Goal: Information Seeking & Learning: Learn about a topic

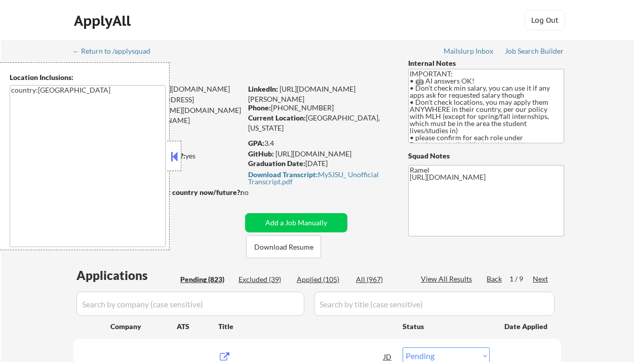
select select ""pending""
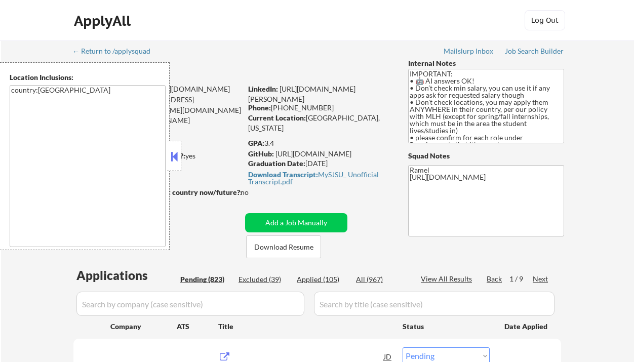
select select ""pending""
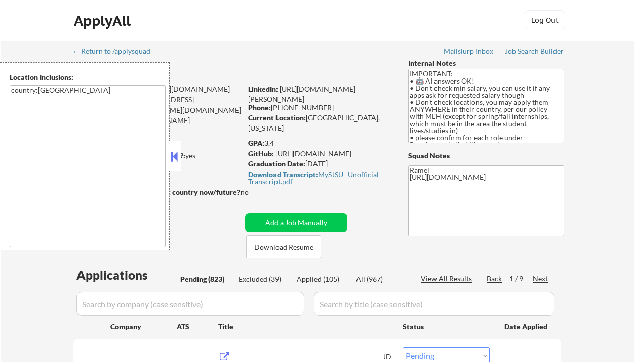
select select ""pending""
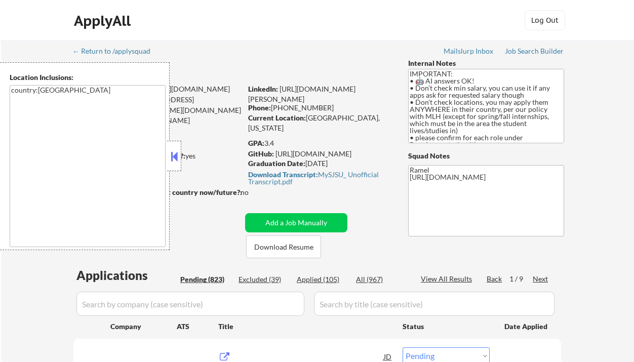
select select ""pending""
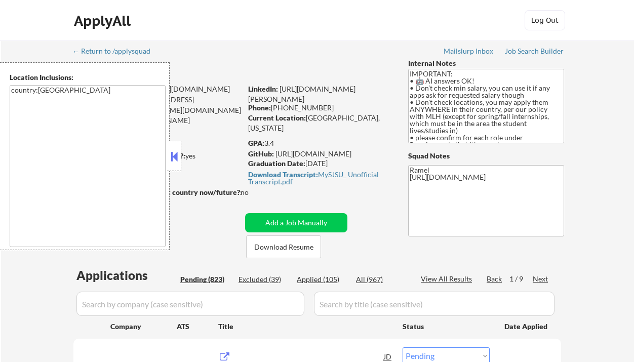
select select ""pending""
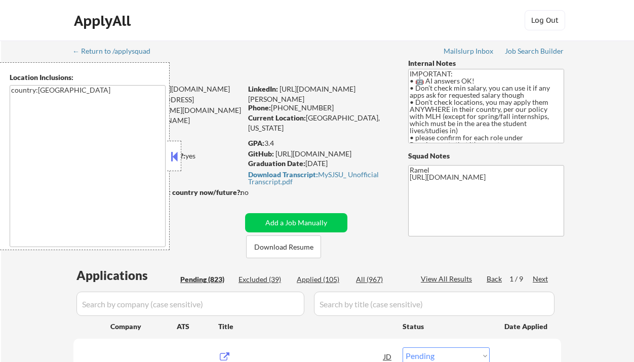
select select ""pending""
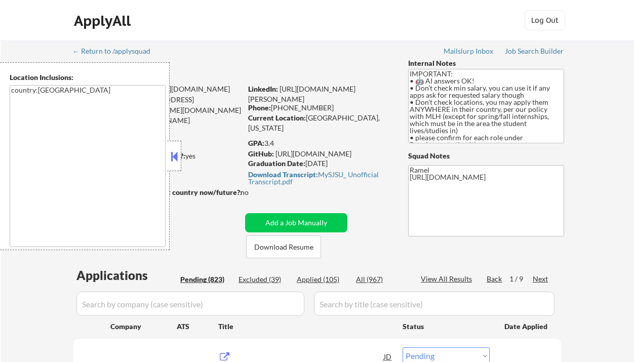
select select ""pending""
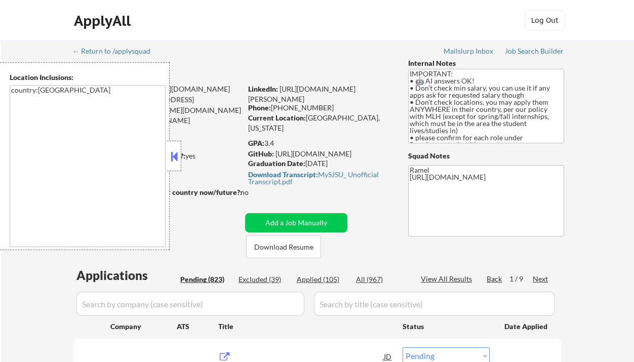
select select ""pending""
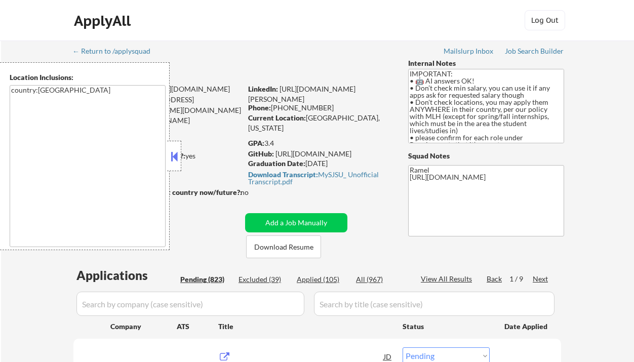
select select ""pending""
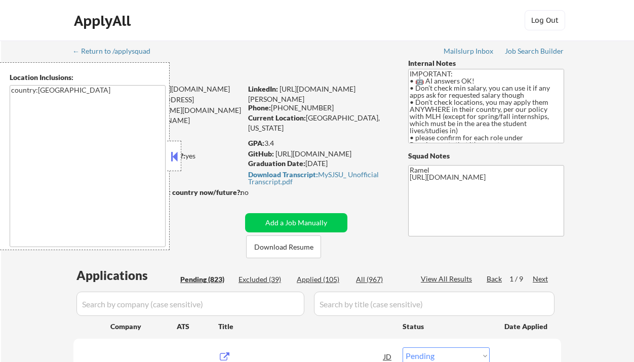
select select ""pending""
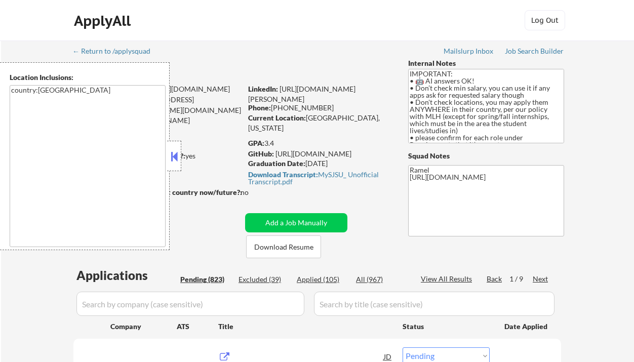
select select ""pending""
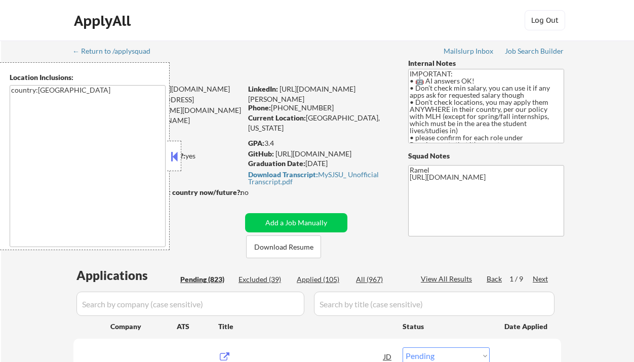
select select ""pending""
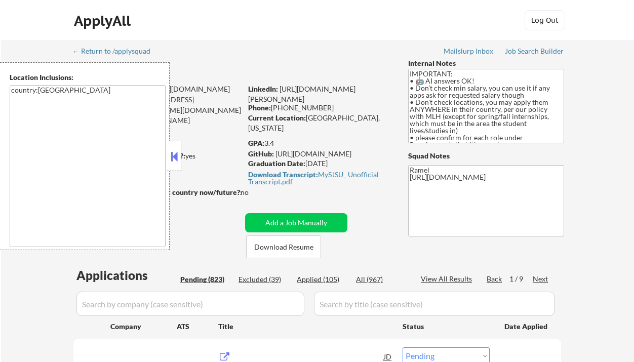
select select ""pending""
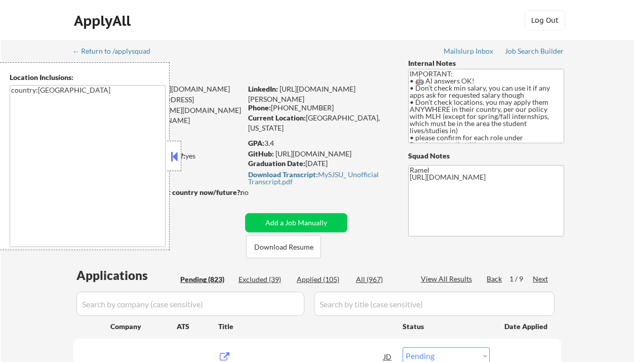
select select ""pending""
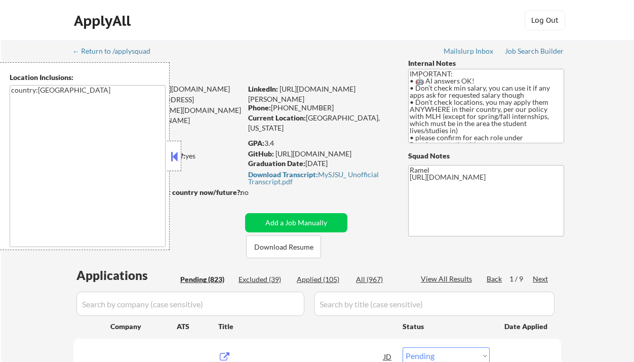
select select ""pending""
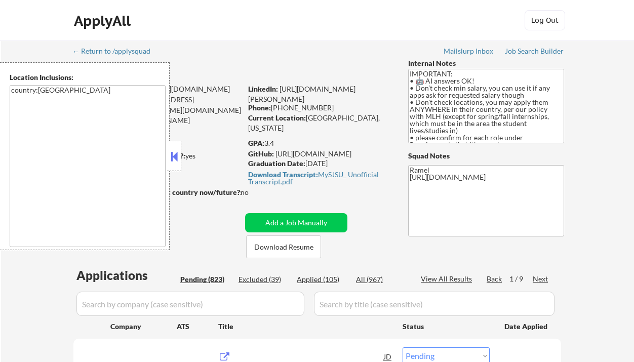
select select ""pending""
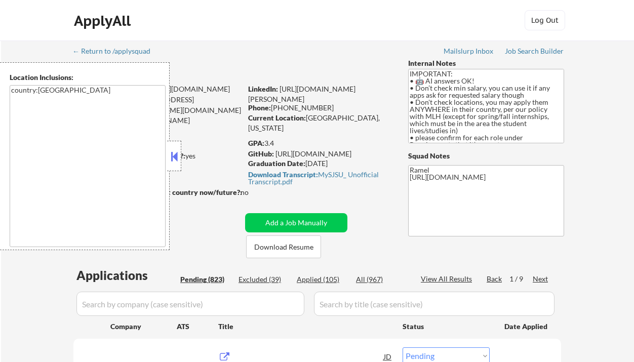
select select ""pending""
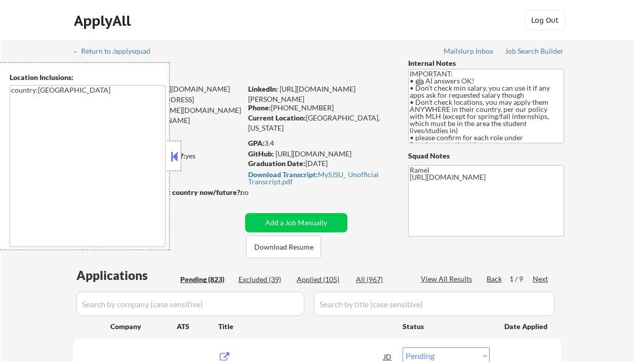
select select ""pending""
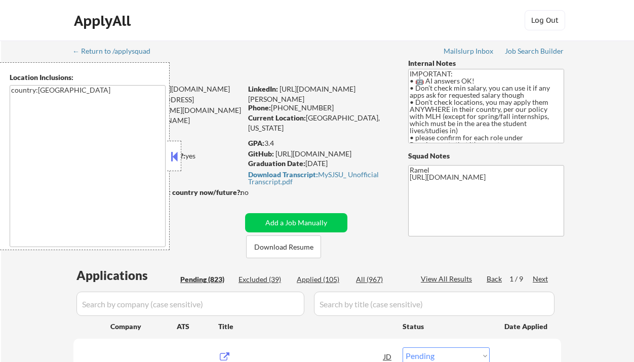
select select ""pending""
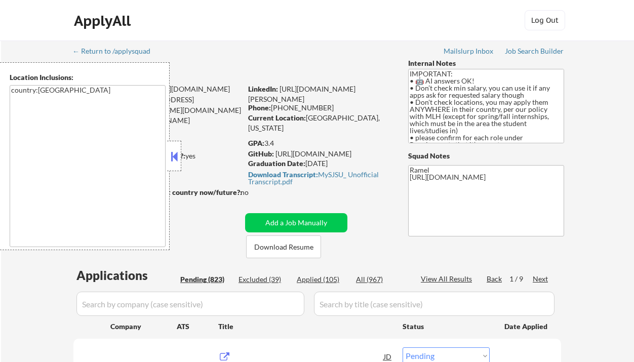
select select ""pending""
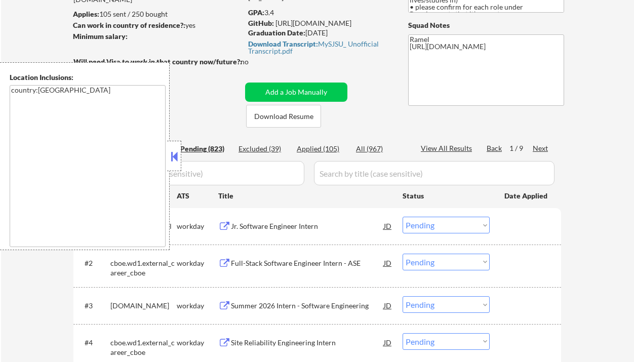
scroll to position [135, 0]
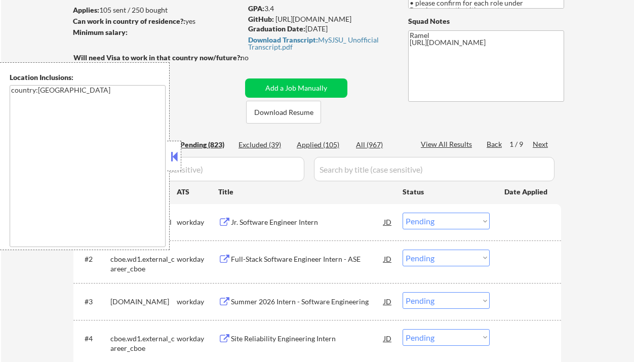
click at [176, 155] on button at bounding box center [174, 156] width 11 height 15
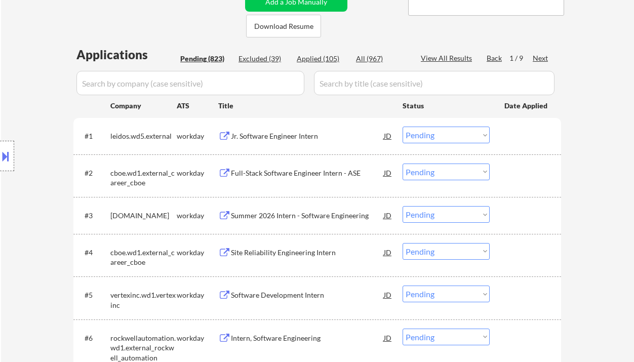
scroll to position [202, 0]
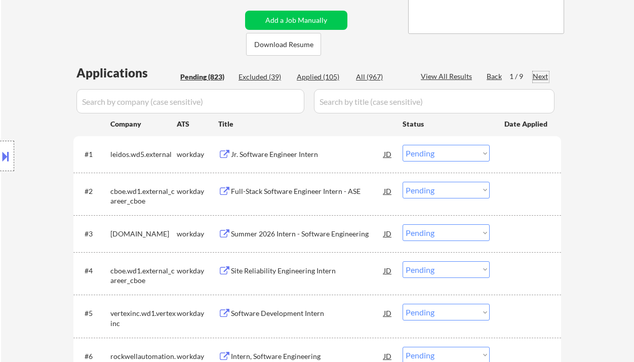
click at [536, 75] on div "Next" at bounding box center [540, 76] width 16 height 10
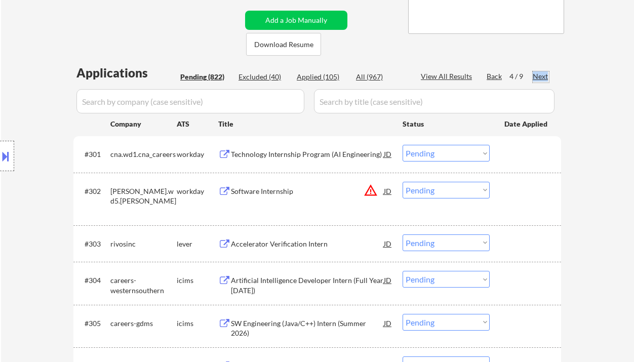
scroll to position [67, 0]
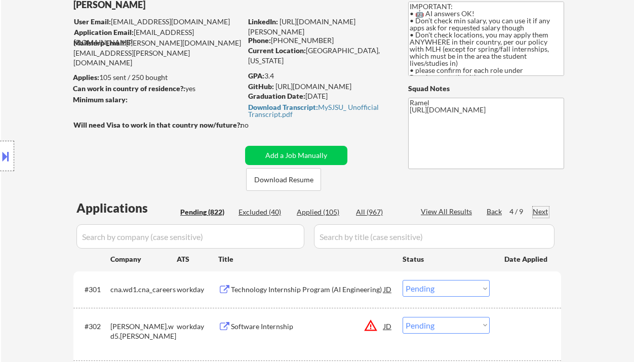
click at [451, 211] on div "View All Results" at bounding box center [448, 212] width 54 height 10
click at [498, 209] on div "Back" at bounding box center [494, 212] width 16 height 10
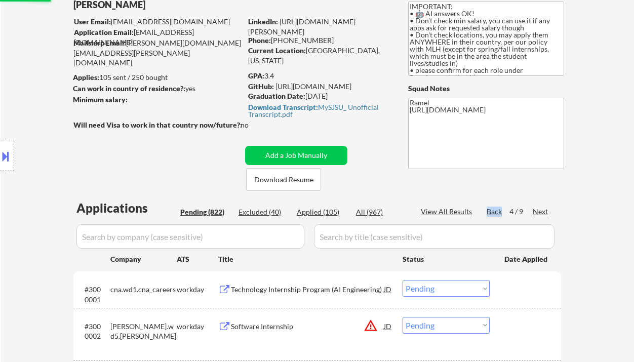
click at [498, 209] on div "Back" at bounding box center [494, 212] width 16 height 10
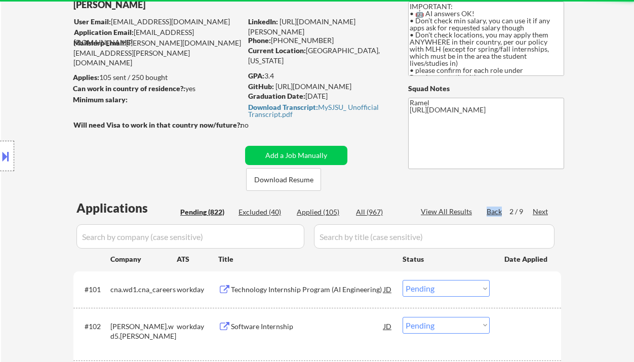
click at [498, 209] on div "Back" at bounding box center [494, 212] width 16 height 10
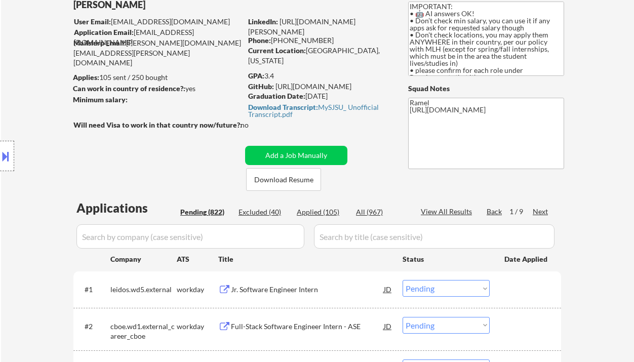
scroll to position [135, 0]
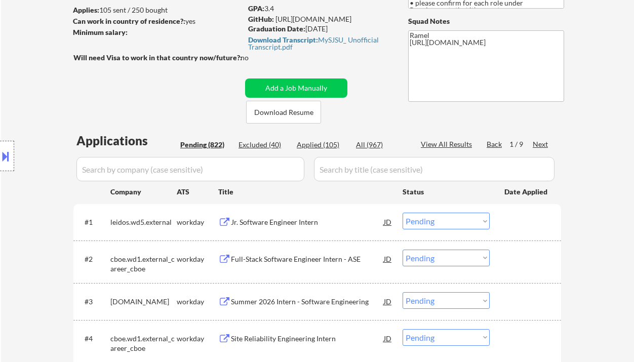
click at [294, 225] on div "Jr. Software Engineer Intern" at bounding box center [307, 222] width 153 height 10
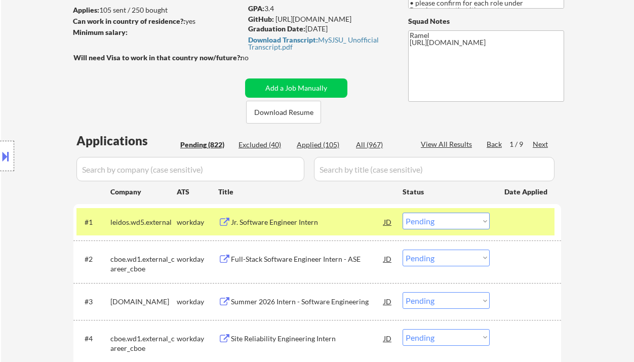
select select ""pending""
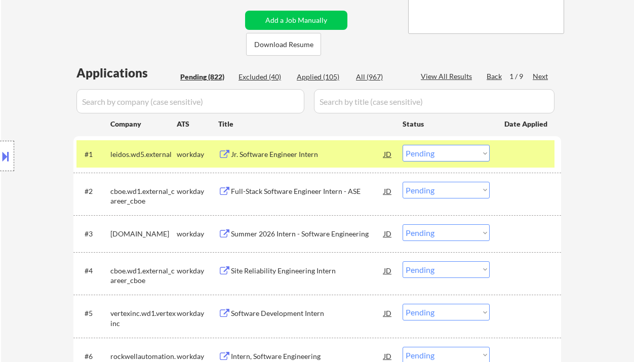
drag, startPoint x: 415, startPoint y: 148, endPoint x: 424, endPoint y: 160, distance: 15.1
click at [415, 148] on select "Choose an option... Pending Applied Excluded (Questions) Excluded (Expired) Exc…" at bounding box center [445, 153] width 87 height 17
click at [402, 145] on select "Choose an option... Pending Applied Excluded (Questions) Excluded (Expired) Exc…" at bounding box center [445, 153] width 87 height 17
click at [293, 195] on div "Full-Stack Software Engineer Intern - ASE" at bounding box center [307, 191] width 153 height 10
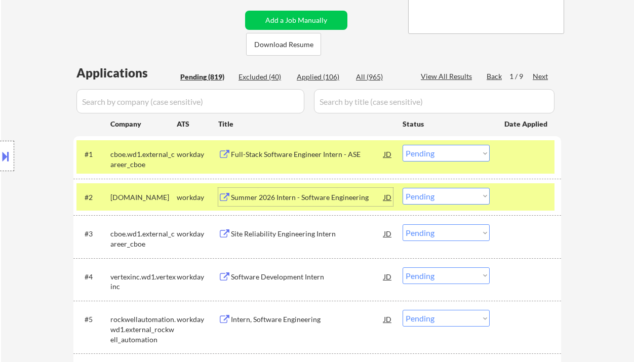
scroll to position [67, 0]
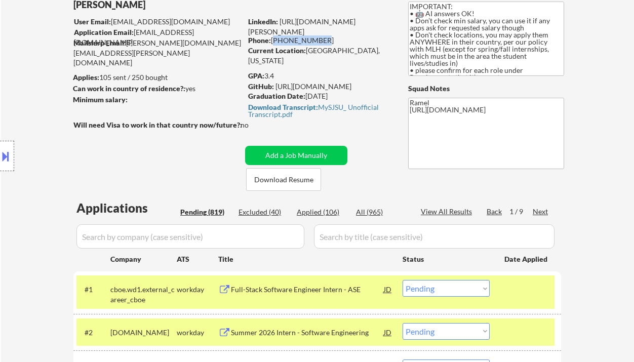
drag, startPoint x: 319, startPoint y: 37, endPoint x: 272, endPoint y: 38, distance: 46.6
click at [272, 38] on div "Phone: 408-600-9948" at bounding box center [319, 40] width 143 height 10
copy div "[PHONE_NUMBER]"
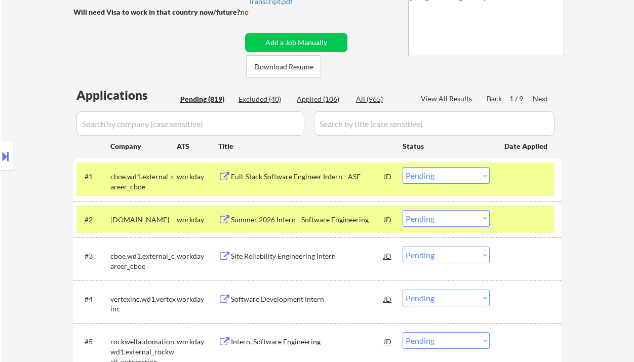
scroll to position [202, 0]
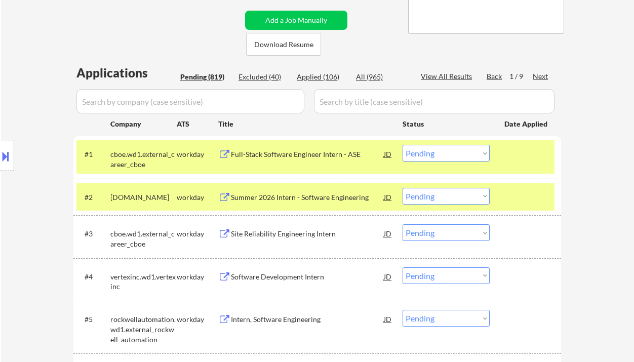
click at [467, 159] on select "Choose an option... Pending Applied Excluded (Questions) Excluded (Expired) Exc…" at bounding box center [445, 153] width 87 height 17
click at [402, 145] on select "Choose an option... Pending Applied Excluded (Questions) Excluded (Expired) Exc…" at bounding box center [445, 153] width 87 height 17
click at [305, 200] on div "Summer 2026 Intern - Software Engineering" at bounding box center [307, 197] width 153 height 10
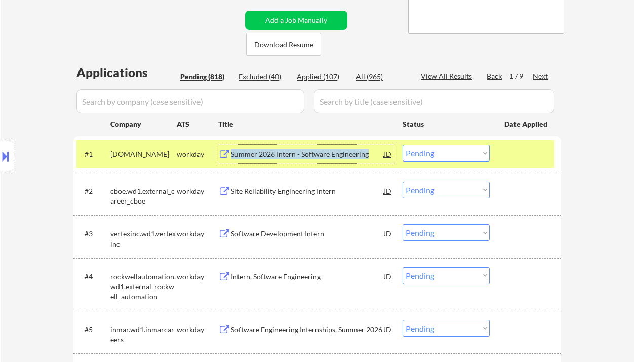
drag, startPoint x: 375, startPoint y: 157, endPoint x: 232, endPoint y: 155, distance: 143.3
click at [232, 155] on div "Summer 2026 Intern - Software Engineering" at bounding box center [307, 154] width 153 height 10
copy div "Summer 2026 Intern - Software Engineering"
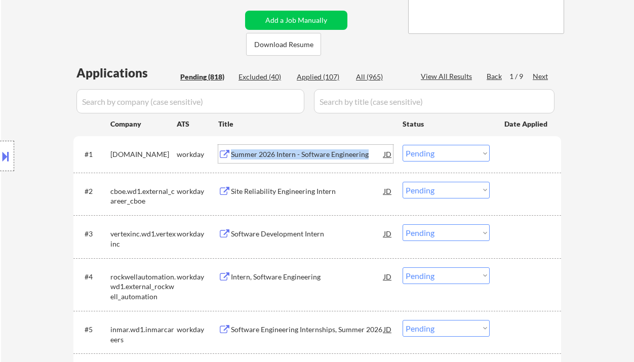
click at [441, 150] on select "Choose an option... Pending Applied Excluded (Questions) Excluded (Expired) Exc…" at bounding box center [445, 153] width 87 height 17
click at [402, 145] on select "Choose an option... Pending Applied Excluded (Questions) Excluded (Expired) Exc…" at bounding box center [445, 153] width 87 height 17
click at [309, 195] on div "Site Reliability Engineering Intern" at bounding box center [307, 191] width 153 height 10
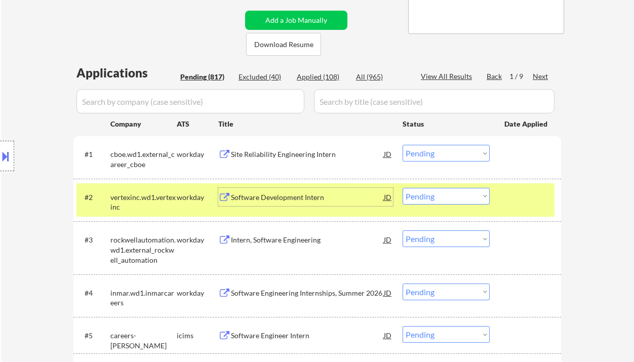
click at [312, 153] on div "Site Reliability Engineering Intern" at bounding box center [307, 154] width 153 height 10
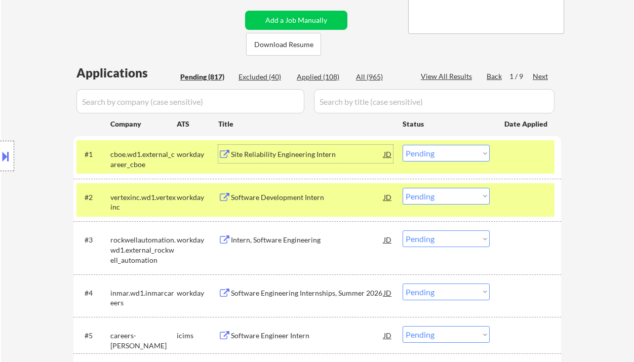
click at [466, 153] on select "Choose an option... Pending Applied Excluded (Questions) Excluded (Expired) Exc…" at bounding box center [445, 153] width 87 height 17
click at [402, 145] on select "Choose an option... Pending Applied Excluded (Questions) Excluded (Expired) Exc…" at bounding box center [445, 153] width 87 height 17
select select ""pending""
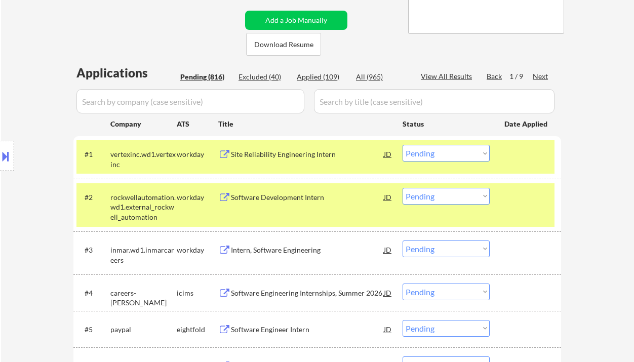
scroll to position [270, 0]
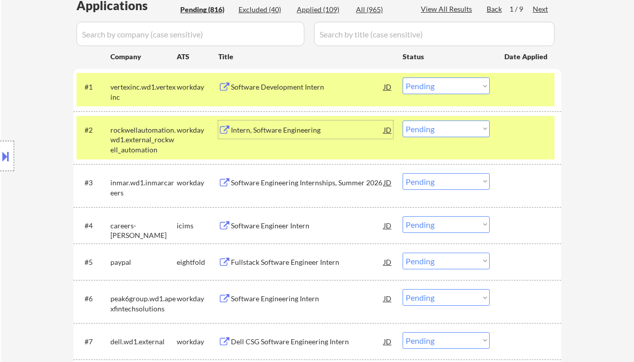
click at [255, 132] on div "Intern, Software Engineering" at bounding box center [307, 130] width 153 height 10
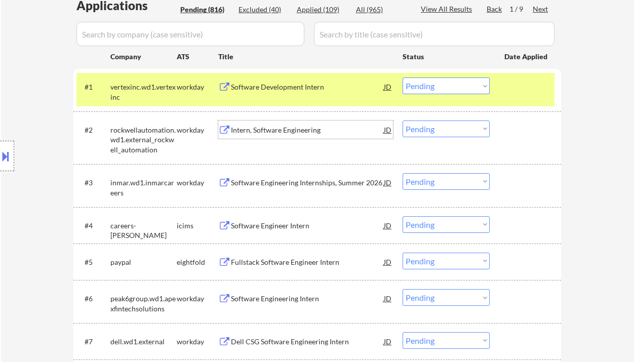
drag, startPoint x: 419, startPoint y: 125, endPoint x: 436, endPoint y: 133, distance: 19.0
click at [419, 125] on select "Choose an option... Pending Applied Excluded (Questions) Excluded (Expired) Exc…" at bounding box center [445, 128] width 87 height 17
click at [402, 120] on select "Choose an option... Pending Applied Excluded (Questions) Excluded (Expired) Exc…" at bounding box center [445, 128] width 87 height 17
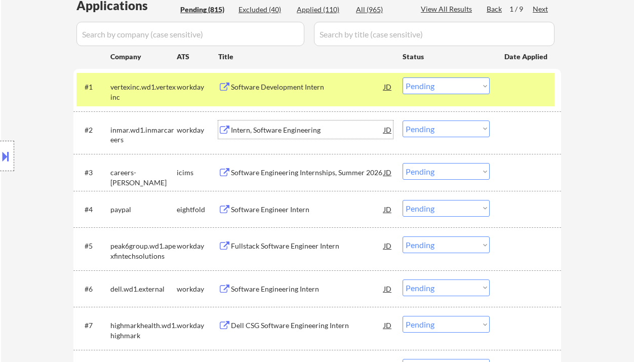
click at [285, 133] on div "Intern, Software Engineering" at bounding box center [307, 130] width 153 height 10
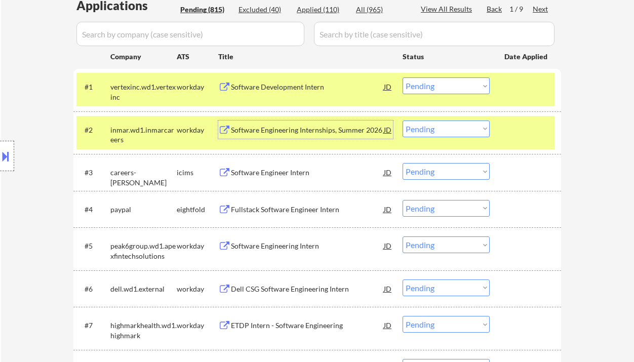
drag, startPoint x: 427, startPoint y: 125, endPoint x: 437, endPoint y: 136, distance: 15.1
click at [427, 125] on select "Choose an option... Pending Applied Excluded (Questions) Excluded (Expired) Exc…" at bounding box center [445, 128] width 87 height 17
click at [402, 120] on select "Choose an option... Pending Applied Excluded (Questions) Excluded (Expired) Exc…" at bounding box center [445, 128] width 87 height 17
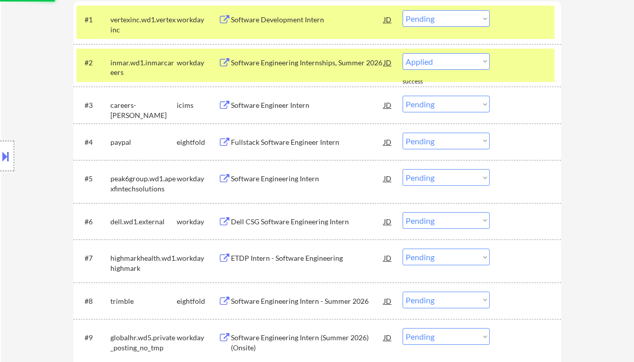
select select ""pending""
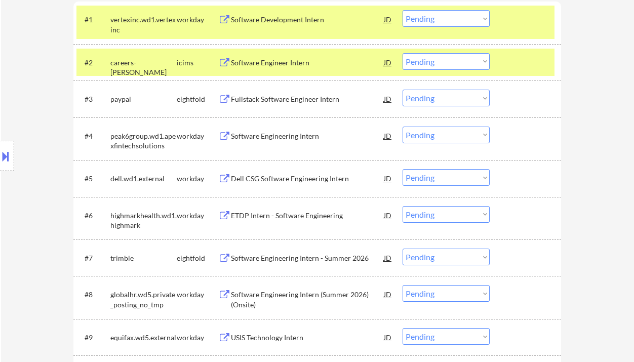
drag, startPoint x: 31, startPoint y: 90, endPoint x: 52, endPoint y: 74, distance: 25.7
click at [31, 90] on div "Location Inclusions: country:US" at bounding box center [90, 156] width 181 height 188
click at [261, 131] on div "Software Engineering Intern" at bounding box center [307, 136] width 153 height 10
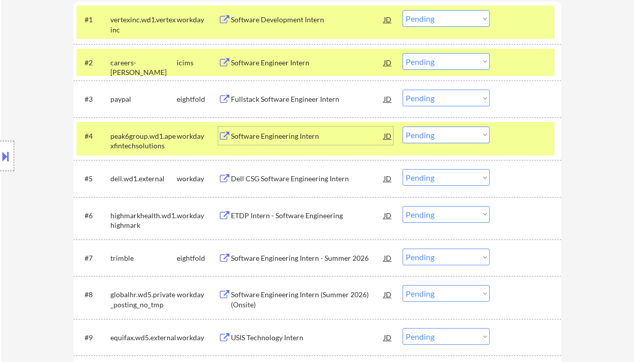
drag, startPoint x: 472, startPoint y: 135, endPoint x: 468, endPoint y: 142, distance: 8.4
click at [472, 135] on select "Choose an option... Pending Applied Excluded (Questions) Excluded (Expired) Exc…" at bounding box center [445, 135] width 87 height 17
click at [445, 137] on select "Choose an option... Pending Applied Excluded (Questions) Excluded (Expired) Exc…" at bounding box center [445, 135] width 87 height 17
click at [402, 127] on select "Choose an option... Pending Applied Excluded (Questions) Excluded (Expired) Exc…" at bounding box center [445, 135] width 87 height 17
select select ""pending""
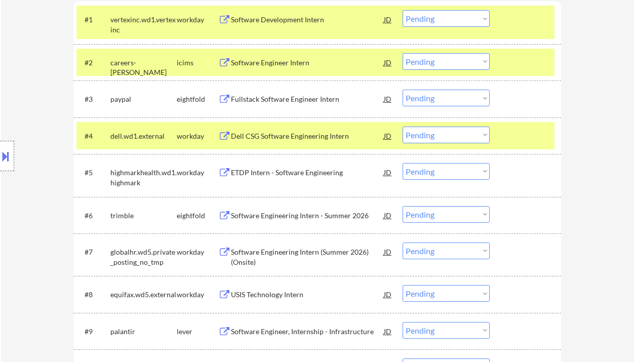
click at [21, 81] on div "Location Inclusions: country:US" at bounding box center [90, 156] width 181 height 188
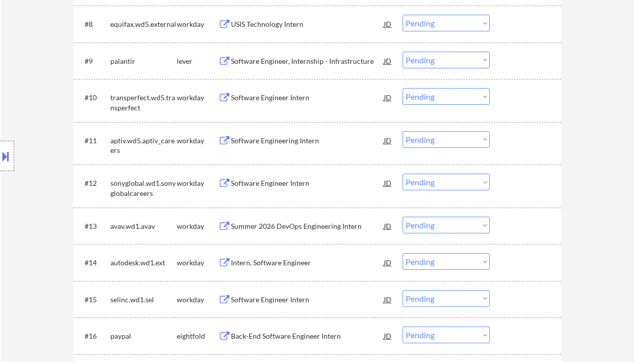
scroll to position [810, 0]
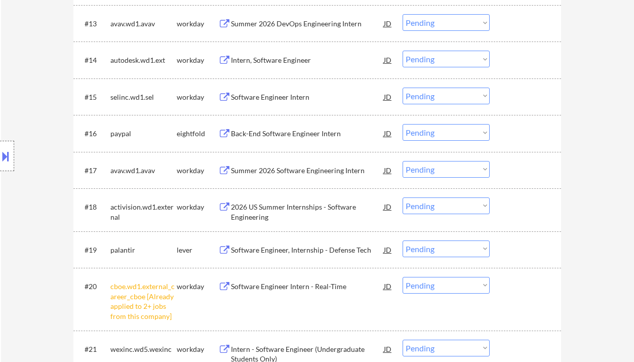
drag, startPoint x: 431, startPoint y: 288, endPoint x: 451, endPoint y: 312, distance: 31.3
click at [431, 288] on select "Choose an option... Pending Applied Excluded (Questions) Excluded (Expired) Exc…" at bounding box center [445, 285] width 87 height 17
click at [402, 277] on select "Choose an option... Pending Applied Excluded (Questions) Excluded (Expired) Exc…" at bounding box center [445, 285] width 87 height 17
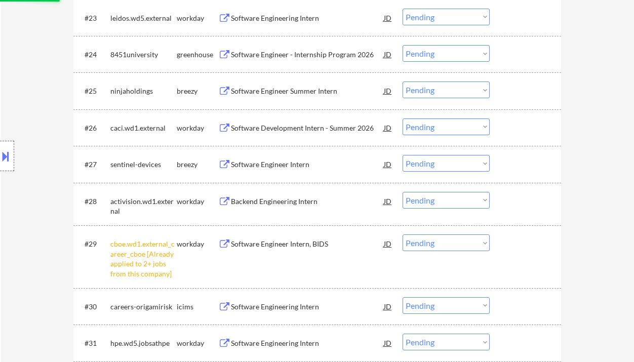
scroll to position [1215, 0]
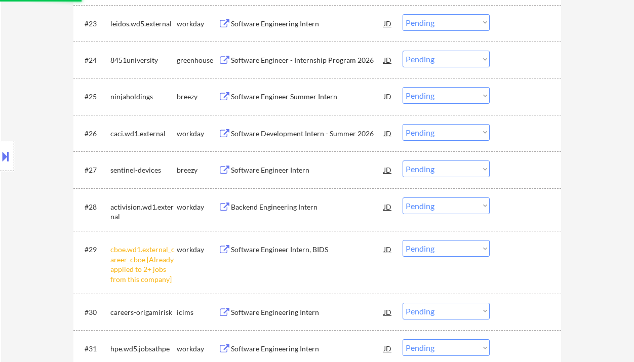
click at [306, 98] on div "Software Engineer Summer Intern" at bounding box center [307, 97] width 153 height 10
select select ""pending""
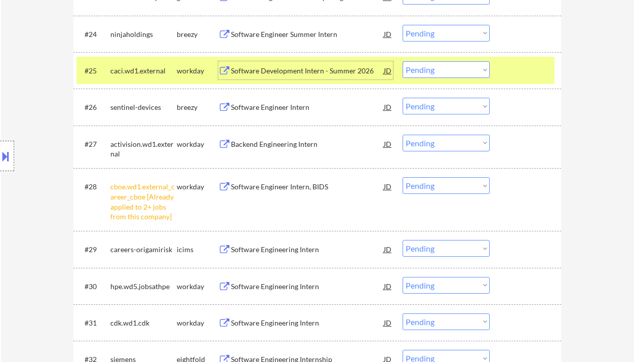
click at [437, 71] on select "Choose an option... Pending Applied Excluded (Questions) Excluded (Expired) Exc…" at bounding box center [445, 69] width 87 height 17
click at [402, 61] on select "Choose an option... Pending Applied Excluded (Questions) Excluded (Expired) Exc…" at bounding box center [445, 69] width 87 height 17
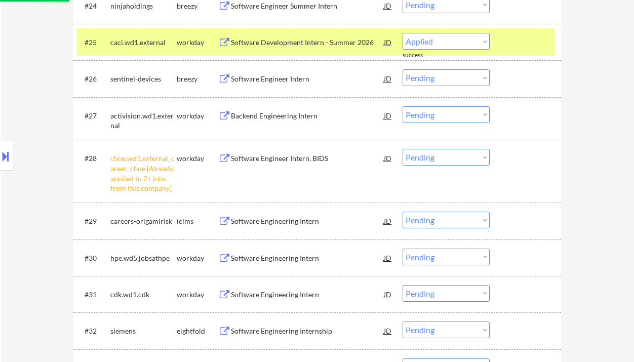
select select ""pending""
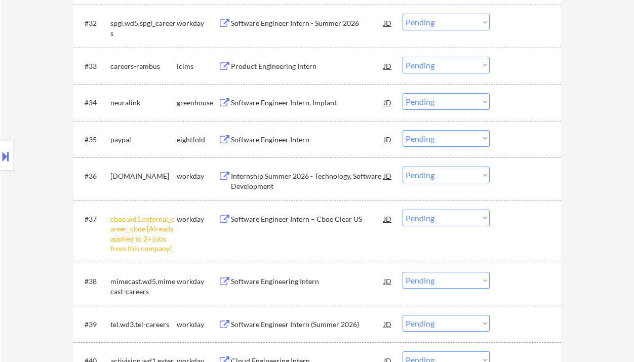
scroll to position [1552, 0]
drag, startPoint x: 451, startPoint y: 216, endPoint x: 451, endPoint y: 224, distance: 8.6
click at [451, 216] on select "Choose an option... Pending Applied Excluded (Questions) Excluded (Expired) Exc…" at bounding box center [445, 217] width 87 height 17
click at [402, 209] on select "Choose an option... Pending Applied Excluded (Questions) Excluded (Expired) Exc…" at bounding box center [445, 217] width 87 height 17
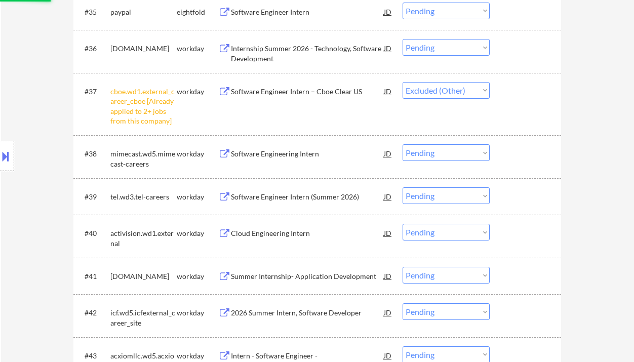
scroll to position [1687, 0]
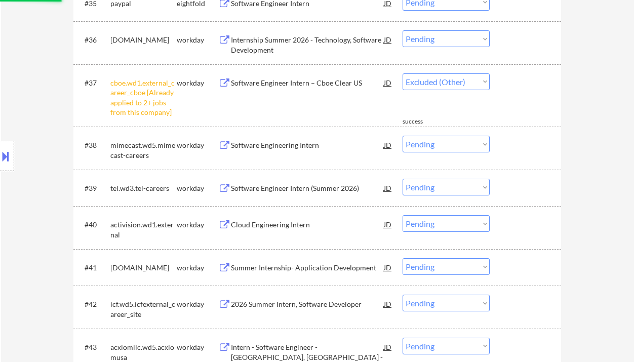
click at [290, 151] on div "Software Engineering Intern" at bounding box center [307, 145] width 153 height 18
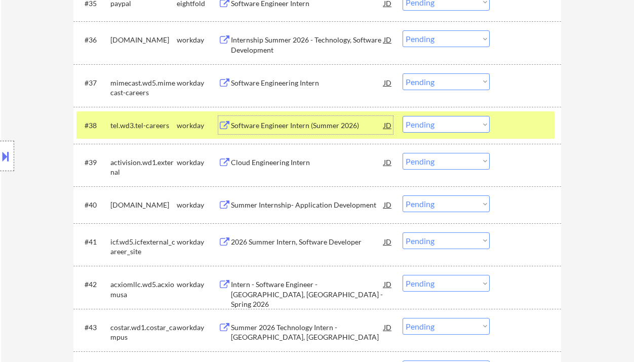
click at [434, 80] on select "Choose an option... Pending Applied Excluded (Questions) Excluded (Expired) Exc…" at bounding box center [445, 81] width 87 height 17
click at [402, 73] on select "Choose an option... Pending Applied Excluded (Questions) Excluded (Expired) Exc…" at bounding box center [445, 81] width 87 height 17
click at [315, 123] on div "Software Engineer Intern (Summer 2026)" at bounding box center [307, 125] width 153 height 10
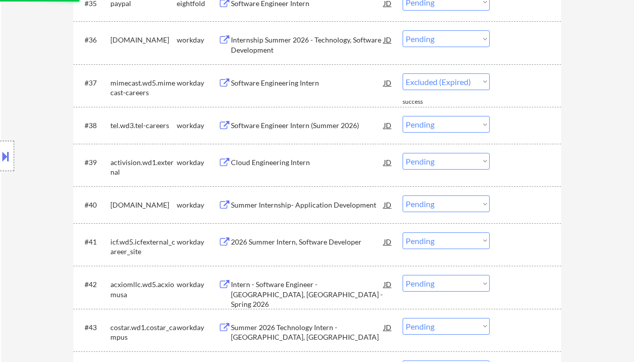
select select ""pending""
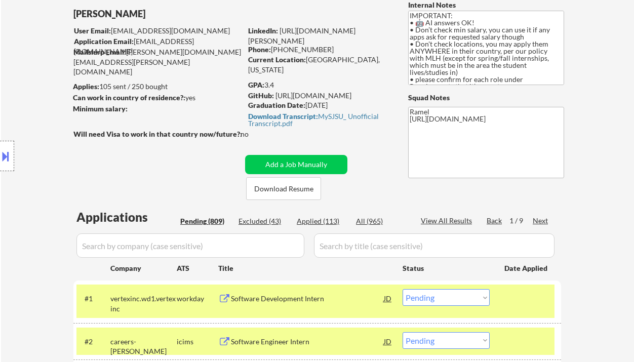
scroll to position [67, 0]
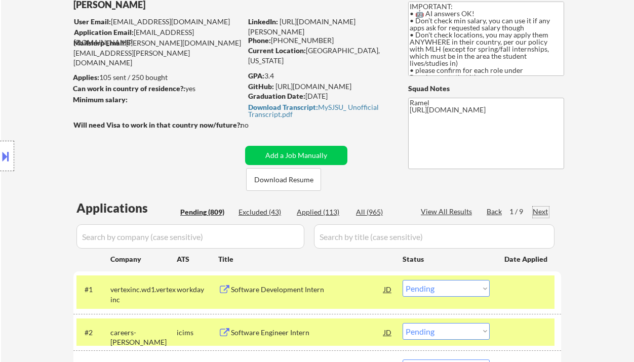
click at [542, 210] on div "Next" at bounding box center [540, 212] width 16 height 10
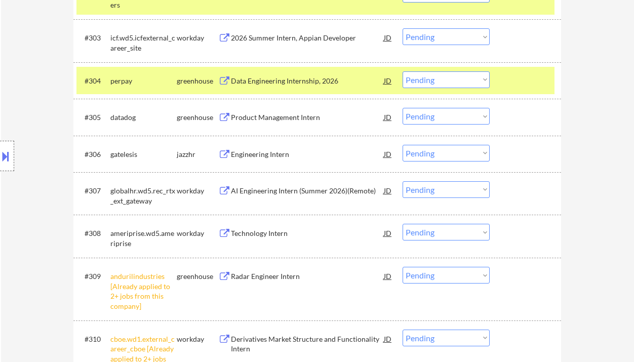
scroll to position [405, 0]
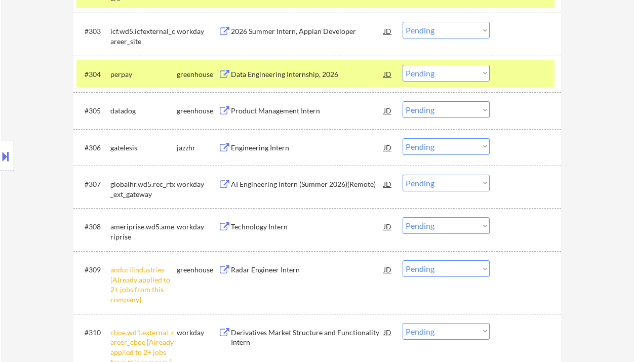
click at [438, 270] on select "Choose an option... Pending Applied Excluded (Questions) Excluded (Expired) Exc…" at bounding box center [445, 268] width 87 height 17
click at [402, 260] on select "Choose an option... Pending Applied Excluded (Questions) Excluded (Expired) Exc…" at bounding box center [445, 268] width 87 height 17
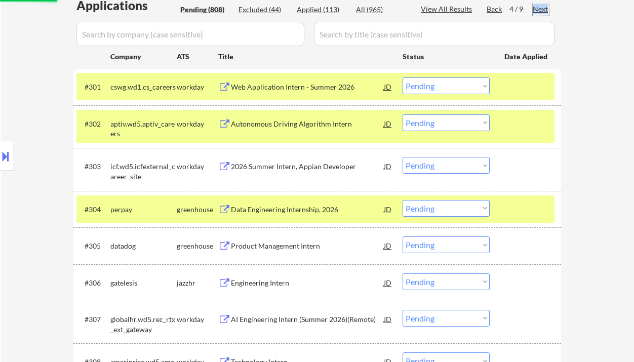
click at [540, 10] on div "Next" at bounding box center [540, 9] width 16 height 10
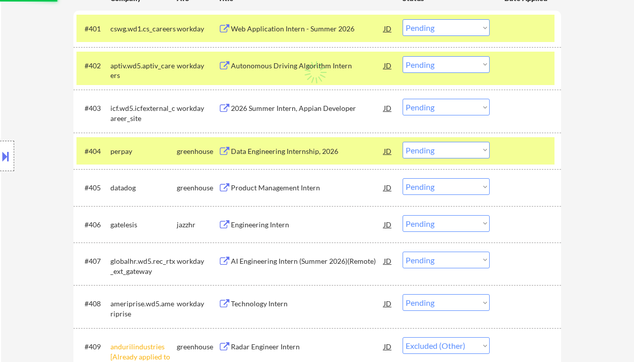
scroll to position [337, 0]
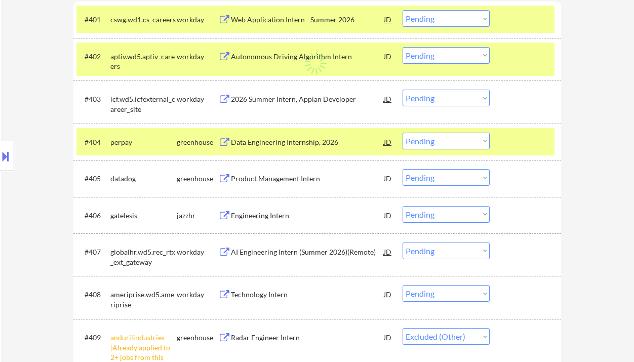
select select ""pending""
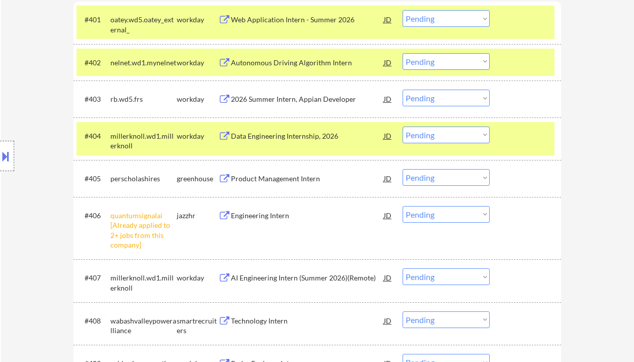
scroll to position [405, 0]
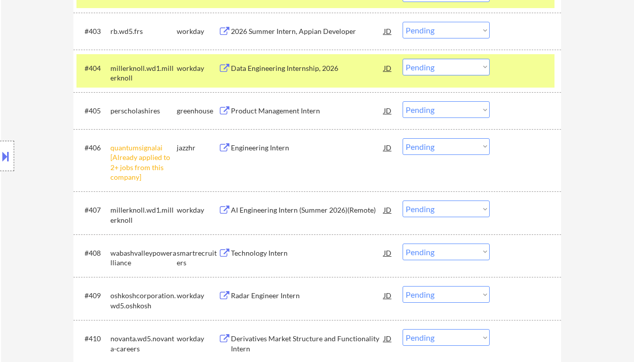
click at [447, 149] on select "Choose an option... Pending Applied Excluded (Questions) Excluded (Expired) Exc…" at bounding box center [445, 146] width 87 height 17
click at [402, 138] on select "Choose an option... Pending Applied Excluded (Questions) Excluded (Expired) Exc…" at bounding box center [445, 146] width 87 height 17
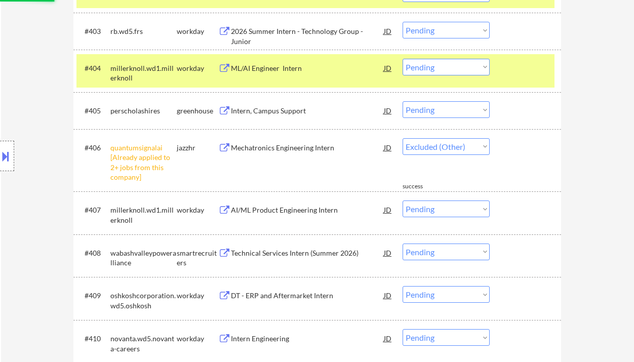
select select ""pending""
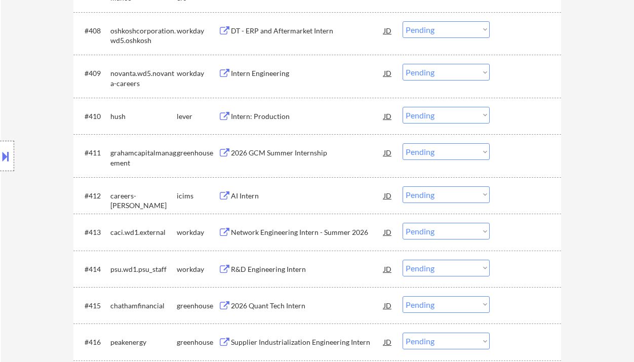
click at [272, 117] on div "Intern: Production" at bounding box center [307, 116] width 153 height 10
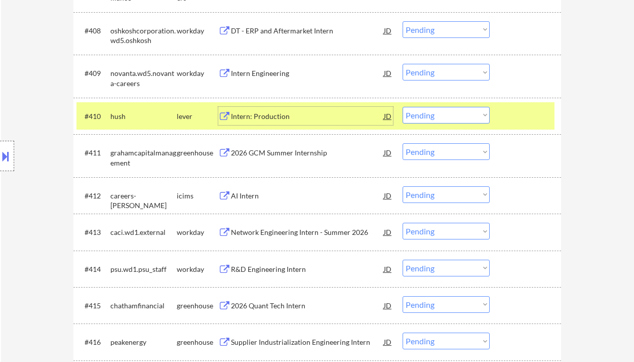
drag, startPoint x: 444, startPoint y: 110, endPoint x: 450, endPoint y: 119, distance: 10.5
click at [444, 110] on select "Choose an option... Pending Applied Excluded (Questions) Excluded (Expired) Exc…" at bounding box center [445, 115] width 87 height 17
click at [402, 107] on select "Choose an option... Pending Applied Excluded (Questions) Excluded (Expired) Exc…" at bounding box center [445, 115] width 87 height 17
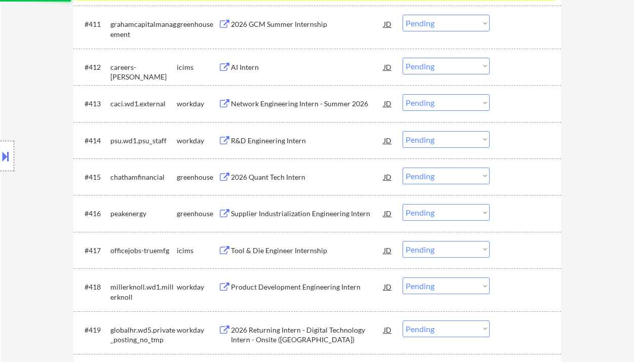
scroll to position [742, 0]
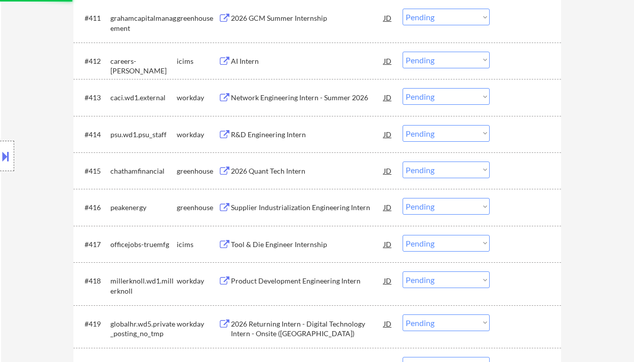
select select ""pending""
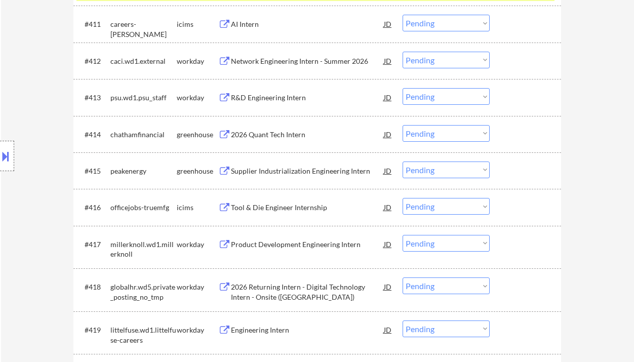
click at [285, 137] on div "2026 Quant Tech Intern" at bounding box center [307, 135] width 153 height 10
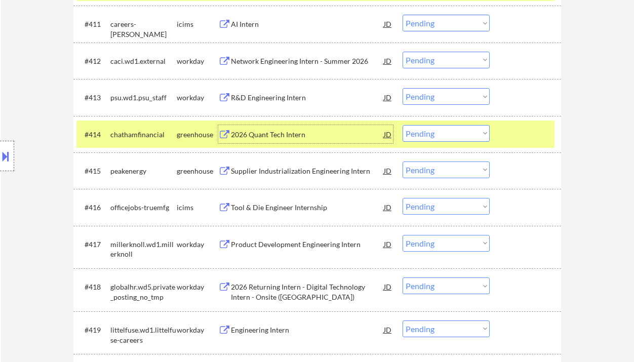
drag, startPoint x: 454, startPoint y: 129, endPoint x: 454, endPoint y: 140, distance: 11.1
click at [454, 129] on select "Choose an option... Pending Applied Excluded (Questions) Excluded (Expired) Exc…" at bounding box center [445, 133] width 87 height 17
click at [402, 125] on select "Choose an option... Pending Applied Excluded (Questions) Excluded (Expired) Exc…" at bounding box center [445, 133] width 87 height 17
click at [326, 170] on div "Supplier Industrialization Engineering Intern" at bounding box center [307, 171] width 153 height 10
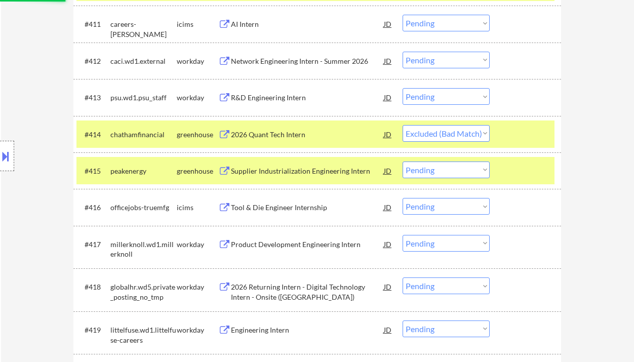
select select ""pending""
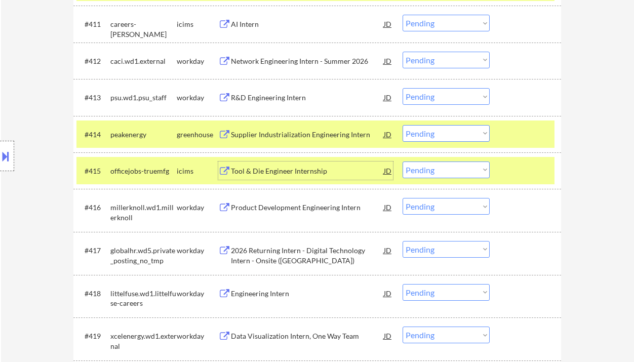
scroll to position [98, 0]
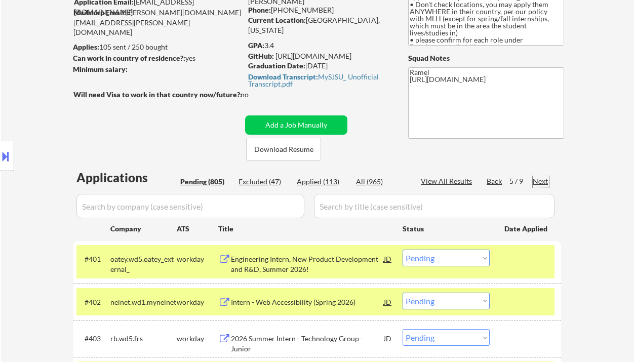
click at [538, 182] on div "Next" at bounding box center [540, 181] width 16 height 10
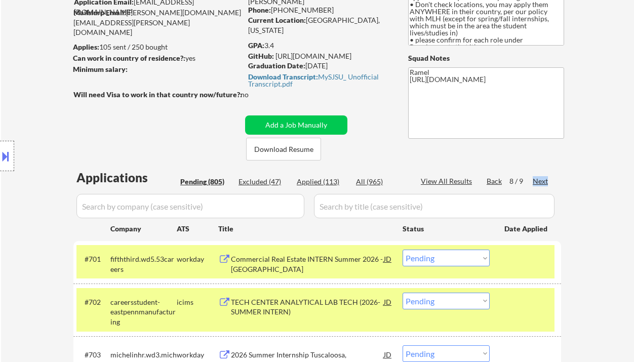
scroll to position [233, 0]
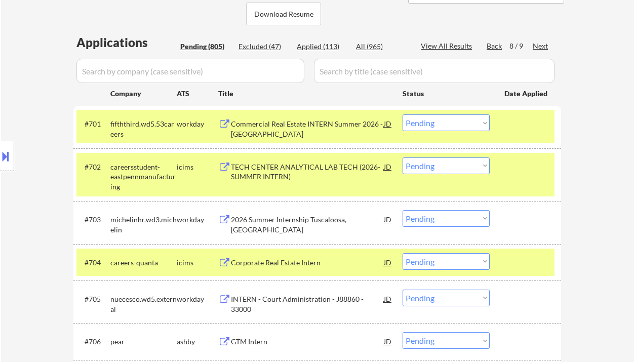
click at [495, 46] on div "Back" at bounding box center [494, 46] width 16 height 10
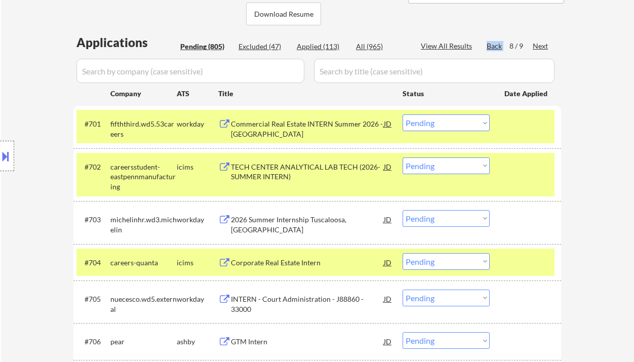
click at [495, 46] on div "Back" at bounding box center [494, 46] width 16 height 10
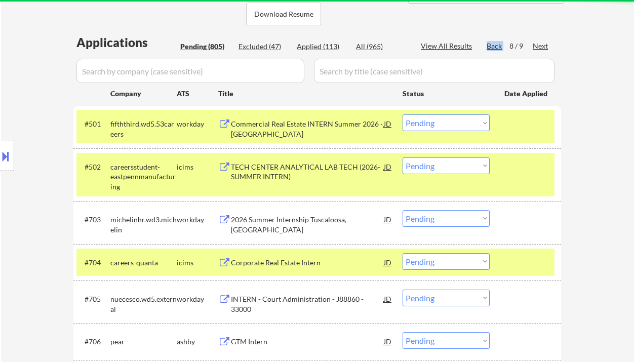
click at [495, 46] on div "Back" at bounding box center [494, 46] width 16 height 10
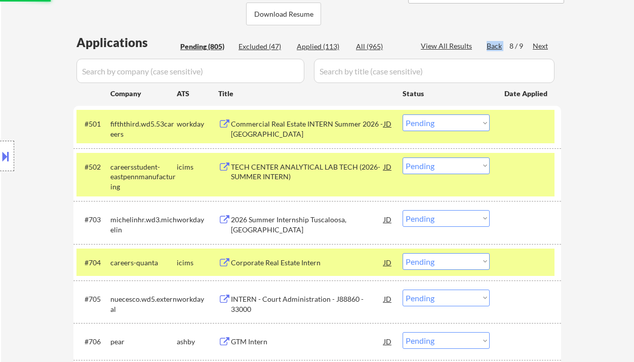
click at [495, 46] on div "Back" at bounding box center [494, 46] width 16 height 10
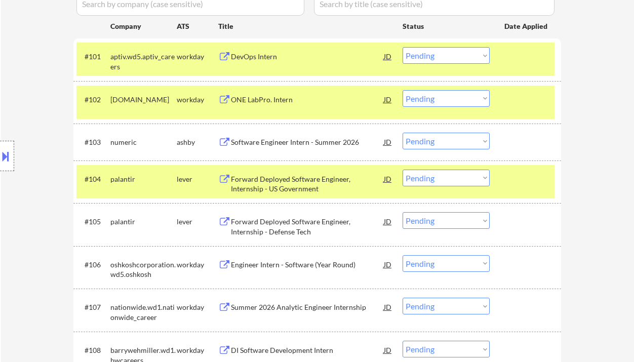
scroll to position [166, 0]
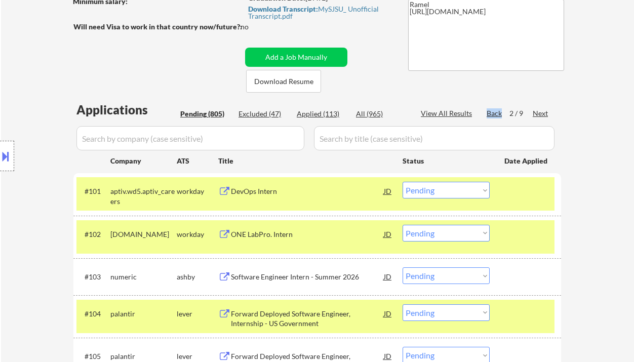
click at [498, 111] on div "Back" at bounding box center [494, 113] width 16 height 10
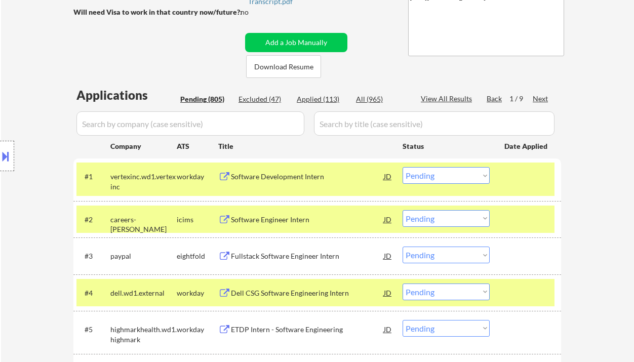
scroll to position [300, 0]
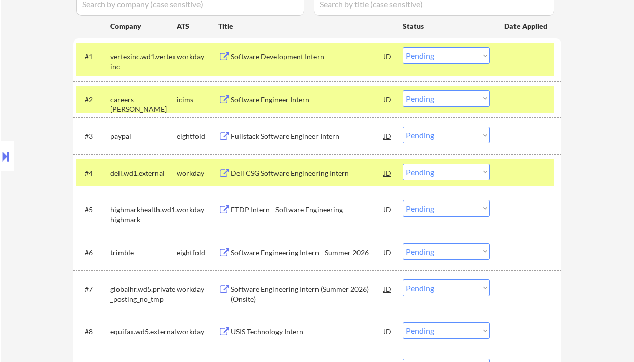
click at [307, 174] on div "Dell CSG Software Engineering Intern" at bounding box center [307, 173] width 153 height 10
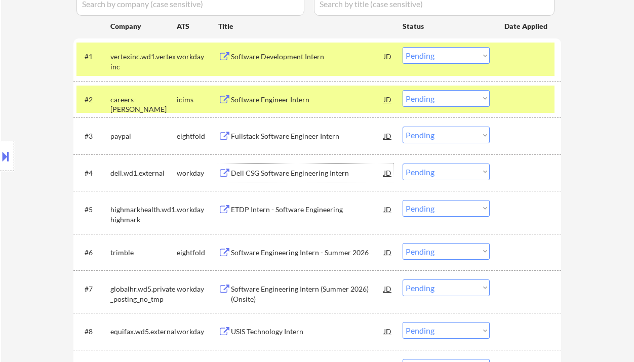
drag, startPoint x: 423, startPoint y: 168, endPoint x: 436, endPoint y: 179, distance: 16.5
click at [423, 168] on select "Choose an option... Pending Applied Excluded (Questions) Excluded (Expired) Exc…" at bounding box center [445, 171] width 87 height 17
click at [402, 163] on select "Choose an option... Pending Applied Excluded (Questions) Excluded (Expired) Exc…" at bounding box center [445, 171] width 87 height 17
click at [302, 213] on div "ETDP Intern - Software Engineering" at bounding box center [307, 209] width 153 height 10
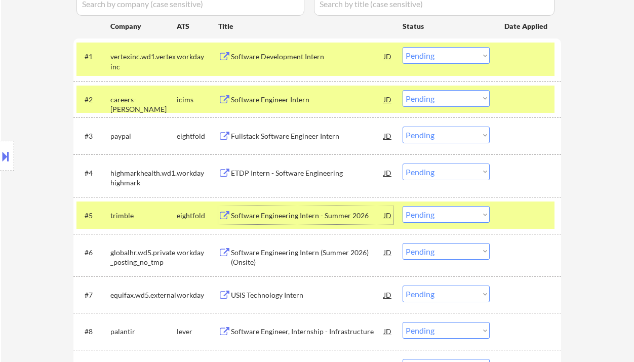
click at [415, 171] on select "Choose an option... Pending Applied Excluded (Questions) Excluded (Expired) Exc…" at bounding box center [445, 171] width 87 height 17
click at [402, 163] on select "Choose an option... Pending Applied Excluded (Questions) Excluded (Expired) Exc…" at bounding box center [445, 171] width 87 height 17
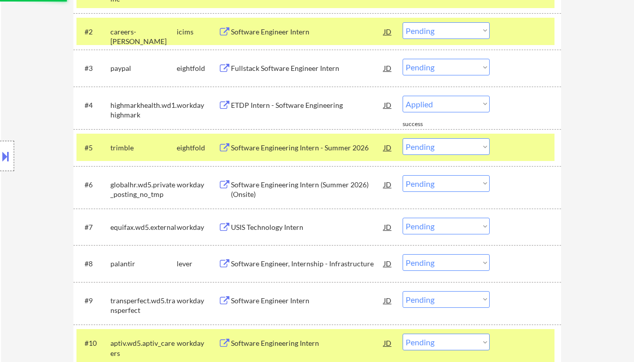
click at [309, 189] on div "Software Engineering Intern (Summer 2026) (Onsite)" at bounding box center [307, 190] width 153 height 20
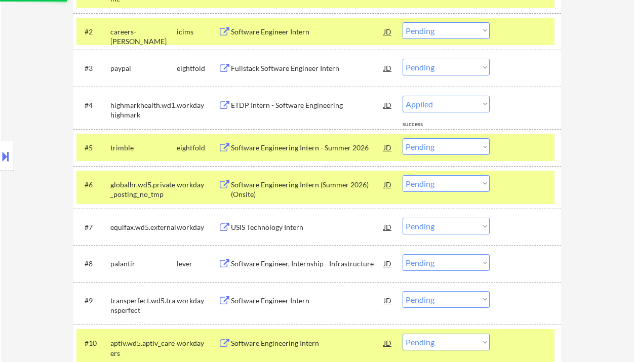
select select ""pending""
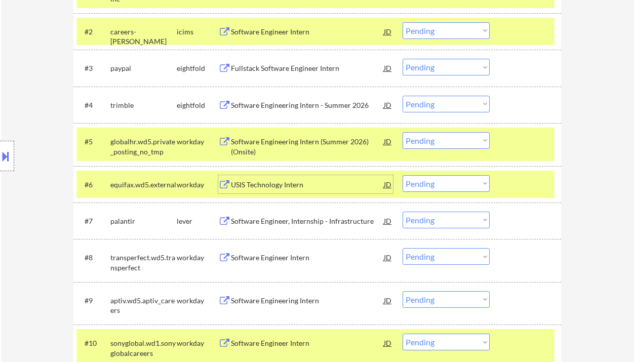
click at [441, 140] on select "Choose an option... Pending Applied Excluded (Questions) Excluded (Expired) Exc…" at bounding box center [445, 140] width 87 height 17
click at [402, 132] on select "Choose an option... Pending Applied Excluded (Questions) Excluded (Expired) Exc…" at bounding box center [445, 140] width 87 height 17
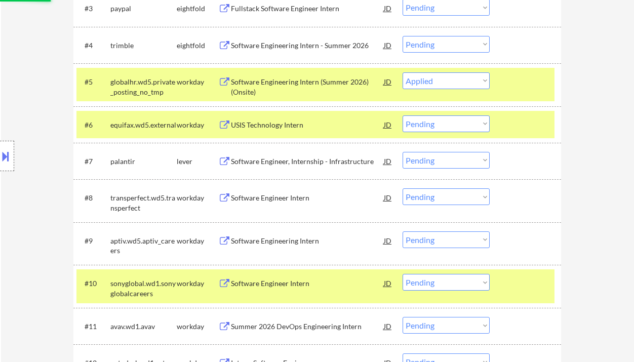
scroll to position [435, 0]
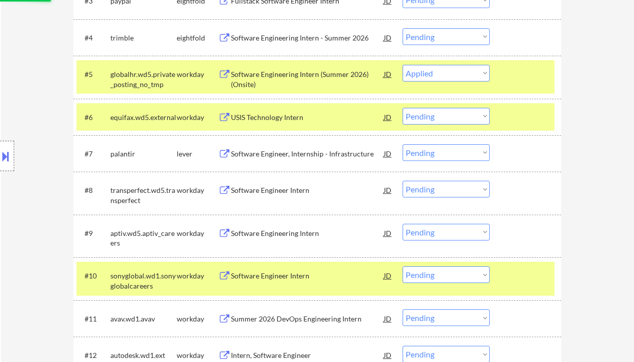
click at [279, 117] on div "USIS Technology Intern" at bounding box center [307, 117] width 153 height 10
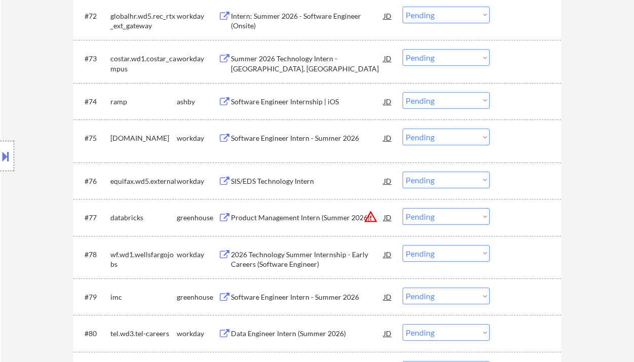
scroll to position [328, 0]
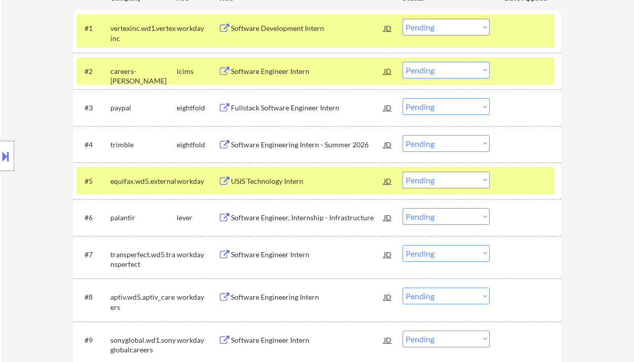
drag, startPoint x: 416, startPoint y: 176, endPoint x: 422, endPoint y: 188, distance: 13.6
click at [416, 176] on select "Choose an option... Pending Applied Excluded (Questions) Excluded (Expired) Exc…" at bounding box center [445, 180] width 87 height 17
click at [402, 172] on select "Choose an option... Pending Applied Excluded (Questions) Excluded (Expired) Exc…" at bounding box center [445, 180] width 87 height 17
select select ""pending""
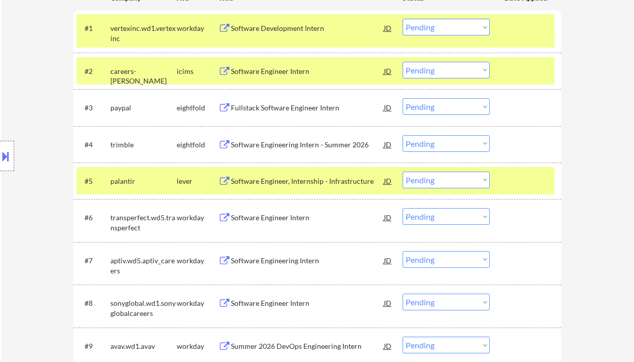
click at [277, 144] on div "Software Engineering Intern - Summer 2026" at bounding box center [307, 145] width 153 height 10
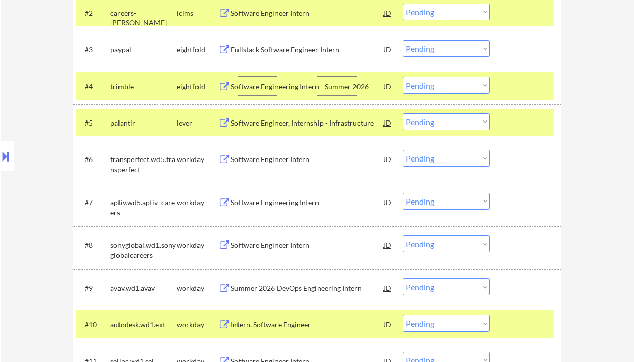
scroll to position [396, 0]
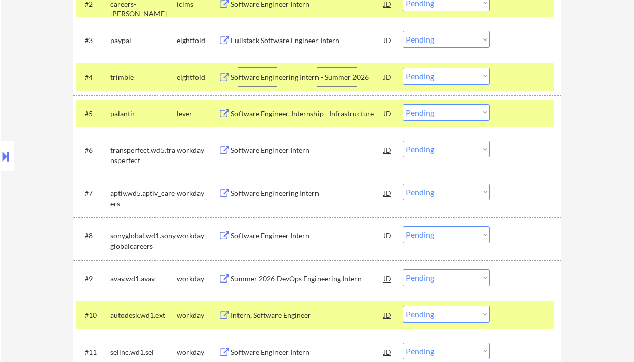
click at [273, 146] on div "Software Engineer Intern" at bounding box center [307, 150] width 153 height 10
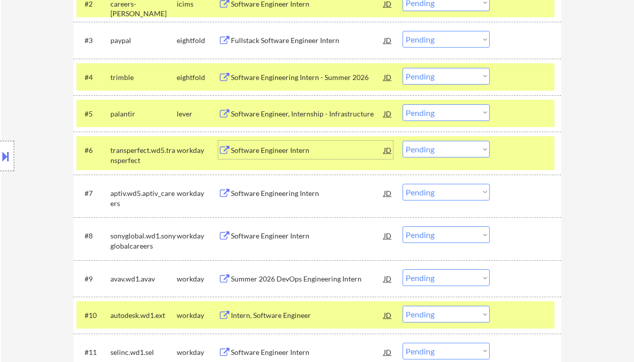
drag, startPoint x: 438, startPoint y: 142, endPoint x: 441, endPoint y: 157, distance: 15.0
click at [438, 142] on select "Choose an option... Pending Applied Excluded (Questions) Excluded (Expired) Exc…" at bounding box center [445, 149] width 87 height 17
click at [402, 141] on select "Choose an option... Pending Applied Excluded (Questions) Excluded (Expired) Exc…" at bounding box center [445, 149] width 87 height 17
click at [272, 194] on div "Software Engineering Intern" at bounding box center [307, 193] width 153 height 10
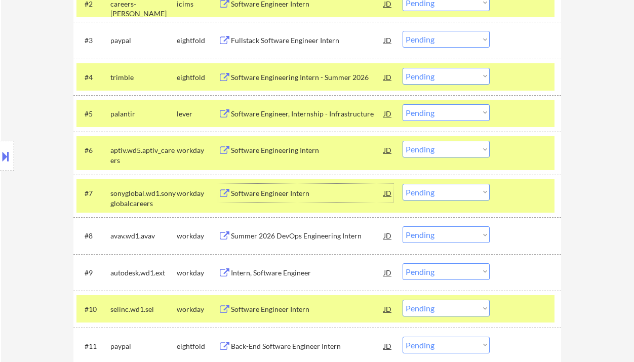
click at [419, 150] on select "Choose an option... Pending Applied Excluded (Questions) Excluded (Expired) Exc…" at bounding box center [445, 149] width 87 height 17
click at [402, 141] on select "Choose an option... Pending Applied Excluded (Questions) Excluded (Expired) Exc…" at bounding box center [445, 149] width 87 height 17
click at [291, 193] on div "Software Engineer Intern" at bounding box center [307, 193] width 153 height 10
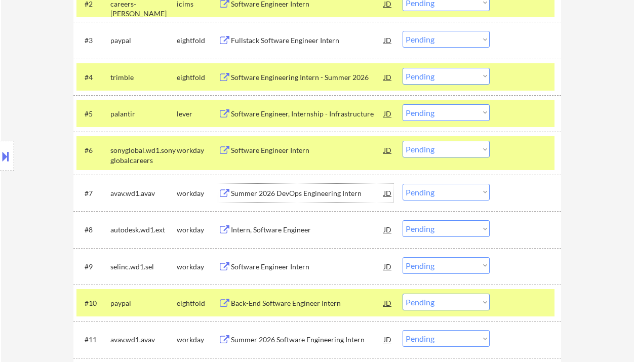
click at [269, 153] on div "Software Engineer Intern" at bounding box center [307, 150] width 153 height 10
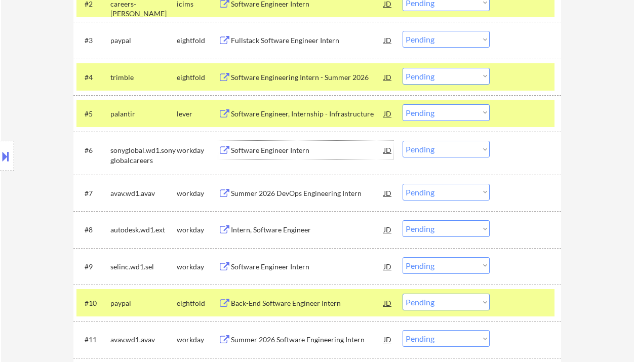
click at [435, 150] on select "Choose an option... Pending Applied Excluded (Questions) Excluded (Expired) Exc…" at bounding box center [445, 149] width 87 height 17
click at [402, 141] on select "Choose an option... Pending Applied Excluded (Questions) Excluded (Expired) Exc…" at bounding box center [445, 149] width 87 height 17
click at [322, 199] on div "Summer 2026 DevOps Engineering Intern" at bounding box center [307, 193] width 153 height 18
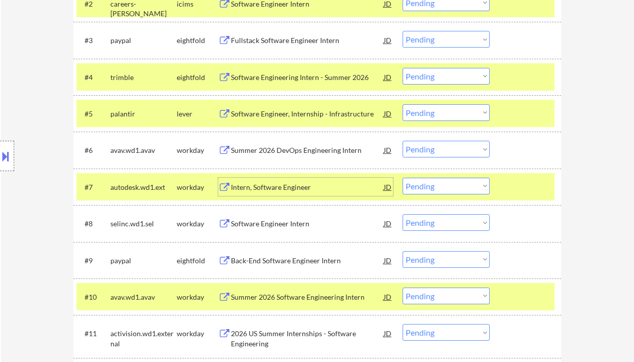
click at [426, 152] on select "Choose an option... Pending Applied Excluded (Questions) Excluded (Expired) Exc…" at bounding box center [445, 149] width 87 height 17
click at [402, 141] on select "Choose an option... Pending Applied Excluded (Questions) Excluded (Expired) Exc…" at bounding box center [445, 149] width 87 height 17
select select ""pending""
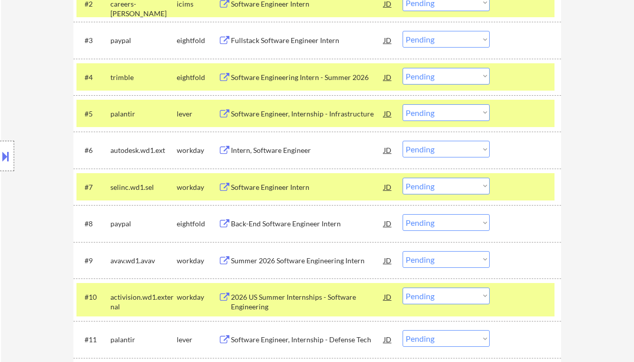
click at [281, 190] on div "Software Engineer Intern" at bounding box center [307, 187] width 153 height 10
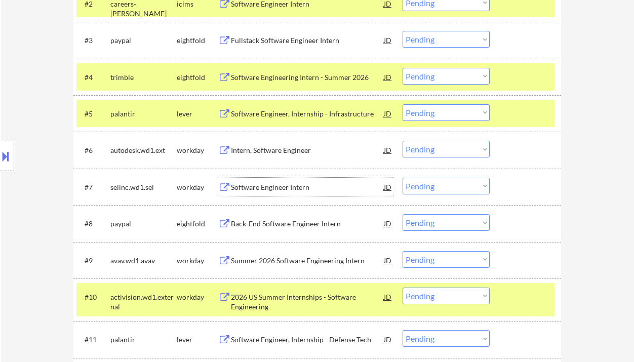
click at [438, 189] on select "Choose an option... Pending Applied Excluded (Questions) Excluded (Expired) Exc…" at bounding box center [445, 186] width 87 height 17
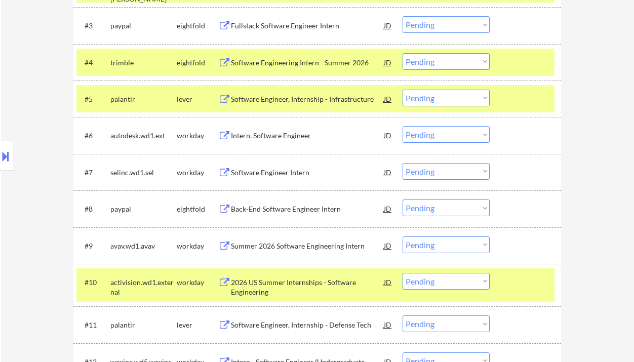
scroll to position [464, 0]
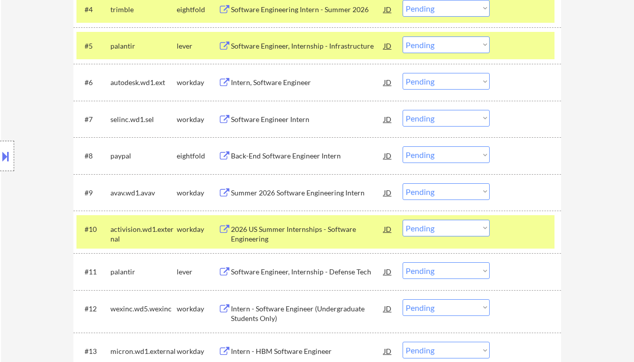
click at [306, 195] on div "Summer 2026 Software Engineering Intern" at bounding box center [307, 193] width 153 height 10
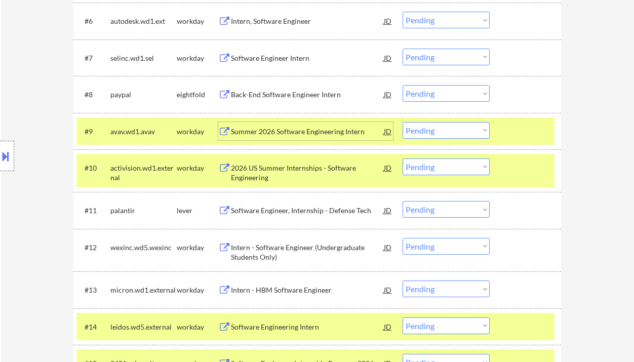
scroll to position [531, 0]
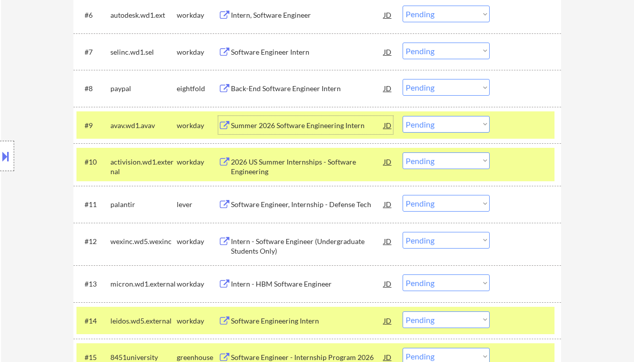
click at [273, 169] on div "2026 US Summer Internships - Software Engineering" at bounding box center [307, 167] width 153 height 20
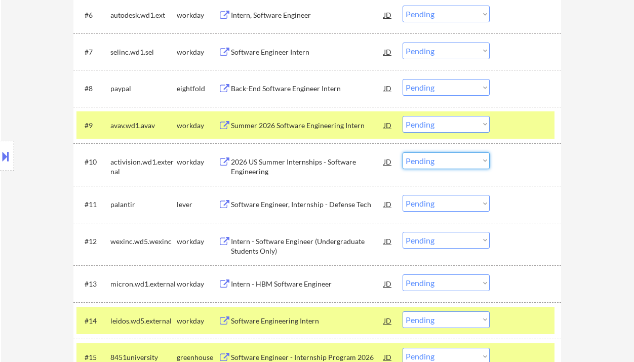
click at [434, 162] on select "Choose an option... Pending Applied Excluded (Questions) Excluded (Expired) Exc…" at bounding box center [445, 160] width 87 height 17
click at [402, 152] on select "Choose an option... Pending Applied Excluded (Questions) Excluded (Expired) Exc…" at bounding box center [445, 160] width 87 height 17
select select ""pending""
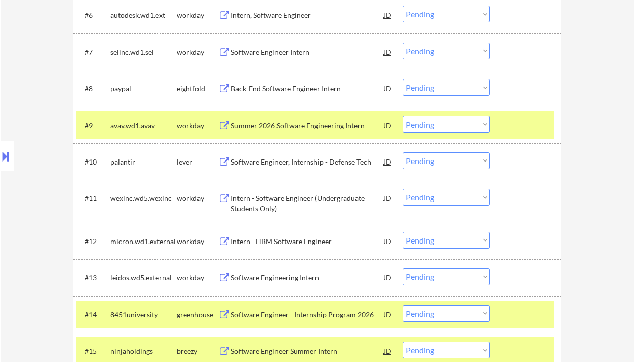
scroll to position [598, 0]
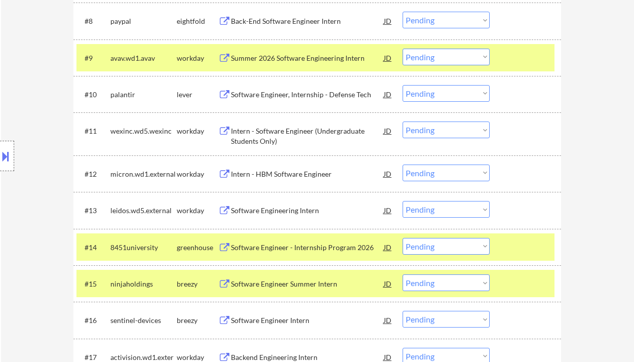
click at [293, 134] on div "Intern - Software Engineer (Undergraduate Students Only)" at bounding box center [307, 136] width 153 height 20
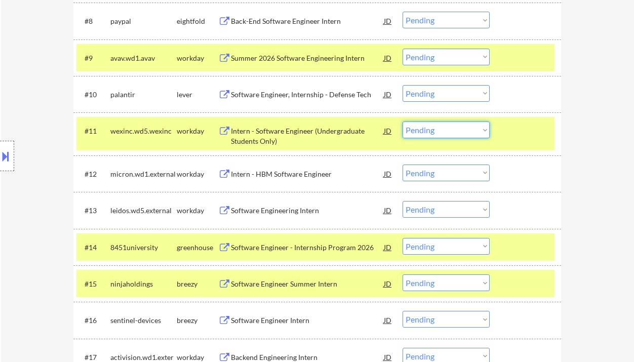
drag, startPoint x: 425, startPoint y: 127, endPoint x: 428, endPoint y: 138, distance: 11.5
click at [425, 127] on select "Choose an option... Pending Applied Excluded (Questions) Excluded (Expired) Exc…" at bounding box center [445, 129] width 87 height 17
click at [402, 121] on select "Choose an option... Pending Applied Excluded (Questions) Excluded (Expired) Exc…" at bounding box center [445, 129] width 87 height 17
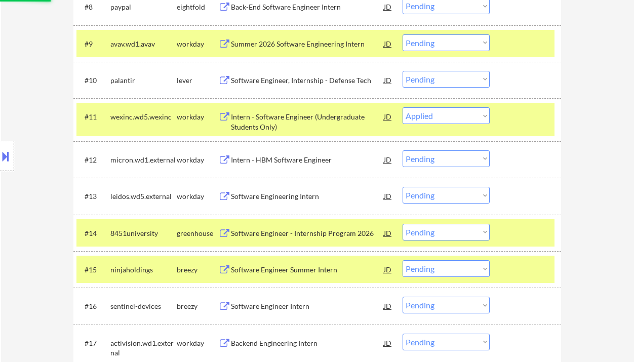
scroll to position [733, 0]
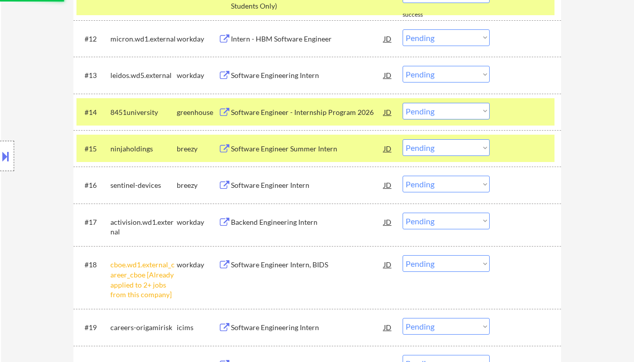
select select ""pending""
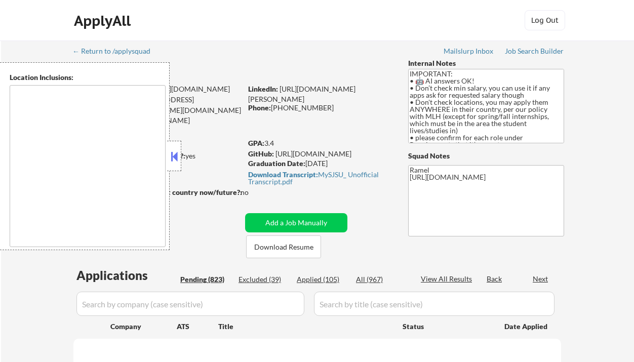
type textarea "country:[GEOGRAPHIC_DATA]"
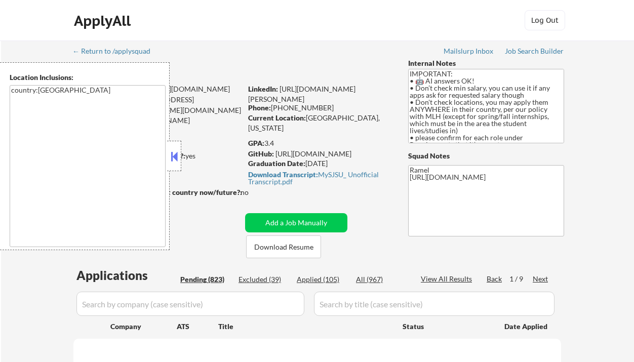
select select ""pending""
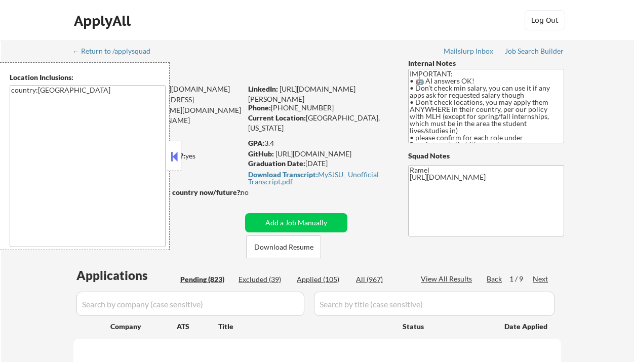
select select ""pending""
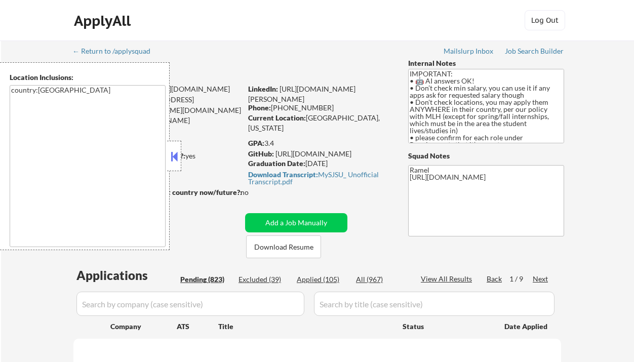
select select ""pending""
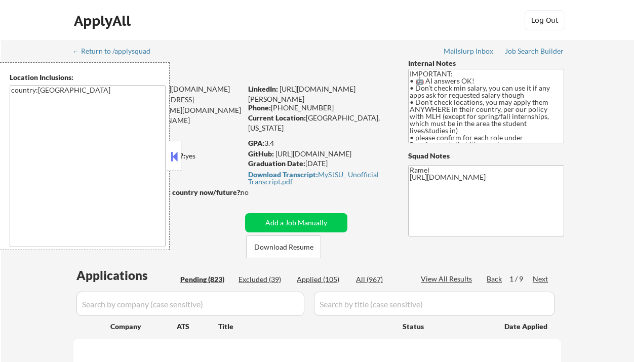
select select ""pending""
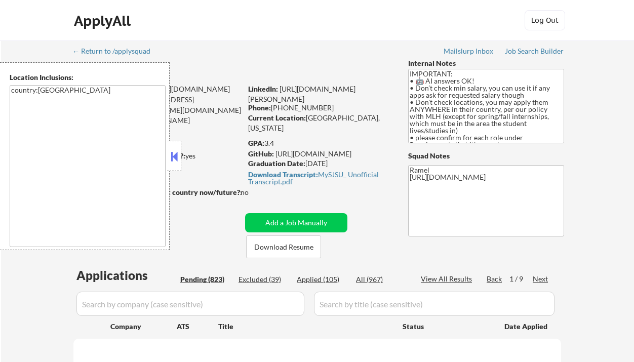
select select ""pending""
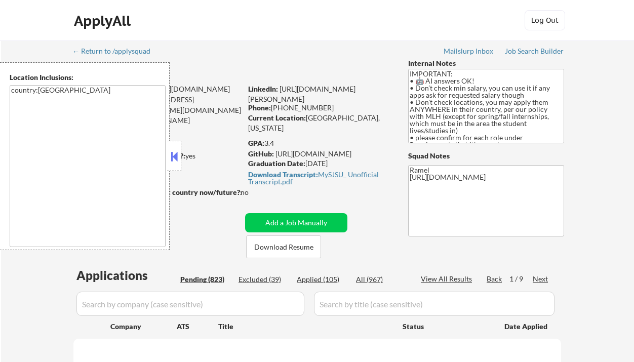
select select ""pending""
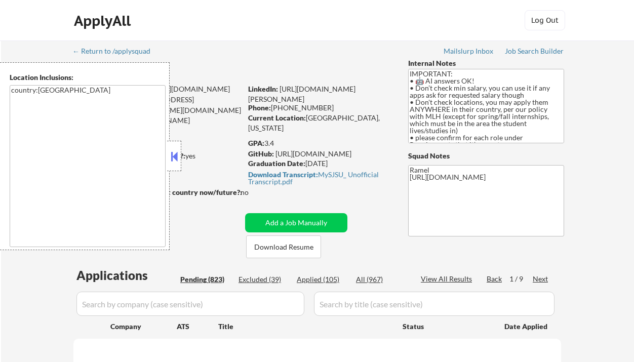
select select ""pending""
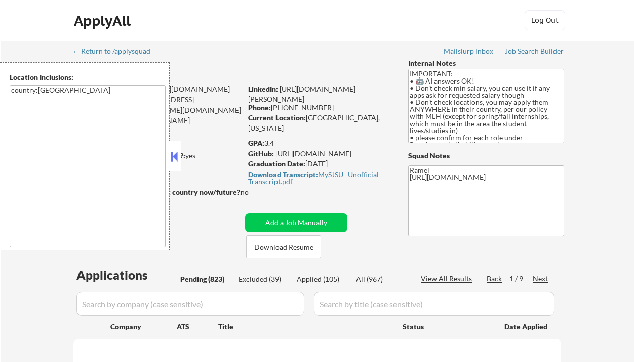
select select ""pending""
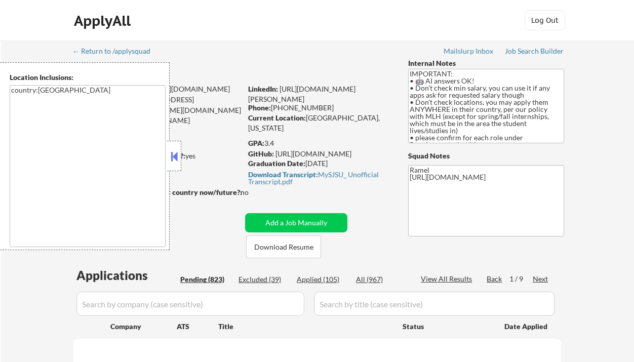
select select ""pending""
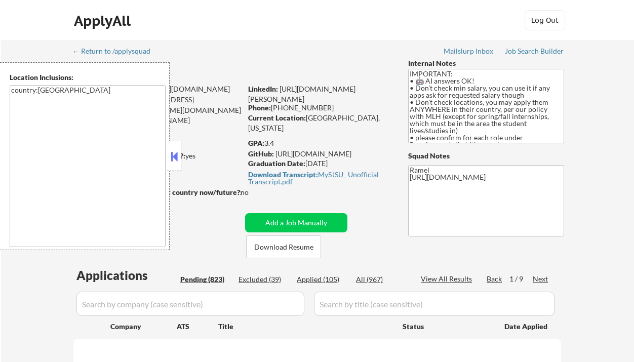
select select ""pending""
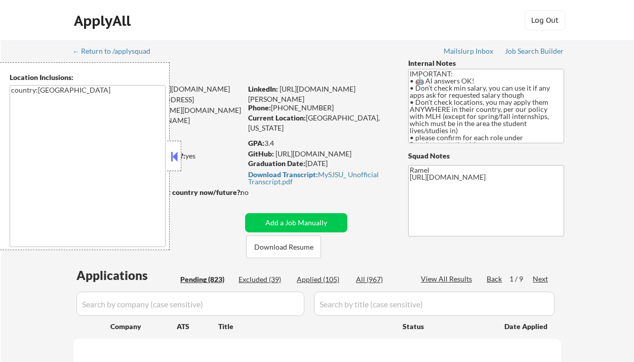
select select ""pending""
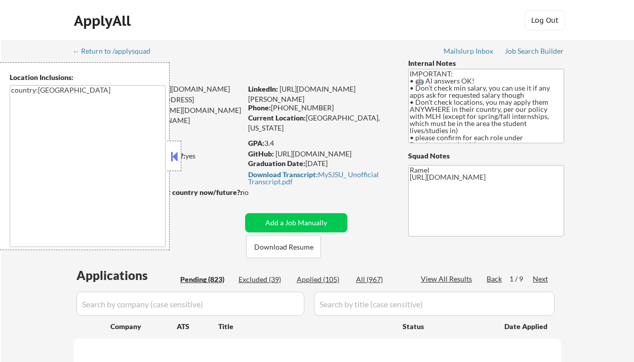
select select ""pending""
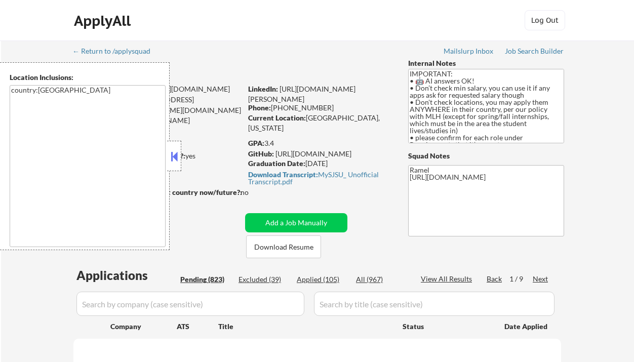
select select ""pending""
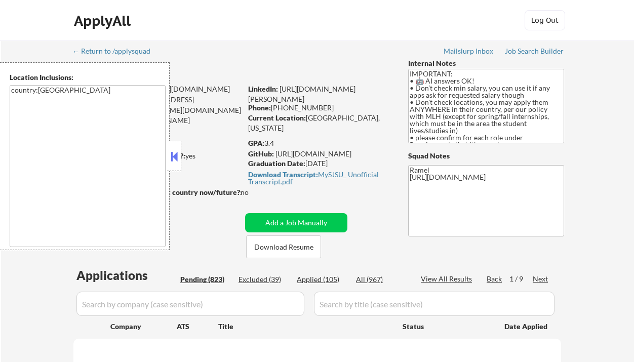
select select ""pending""
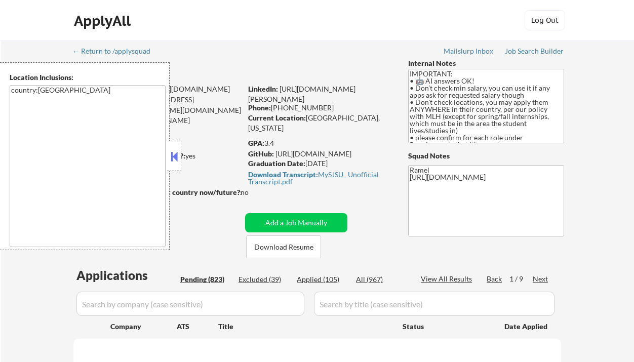
select select ""pending""
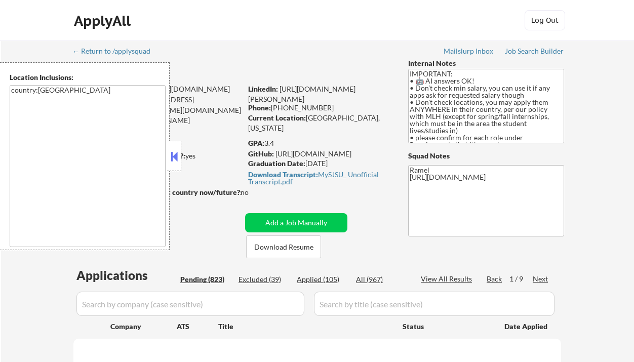
select select ""pending""
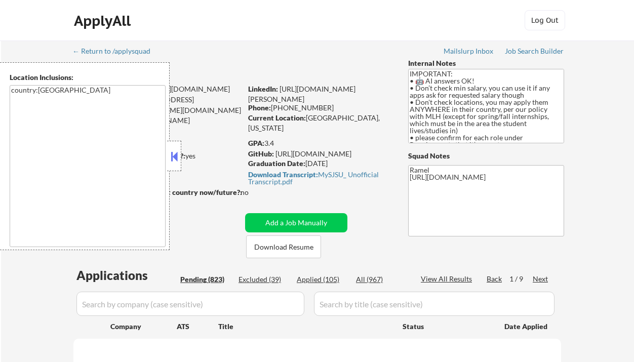
select select ""pending""
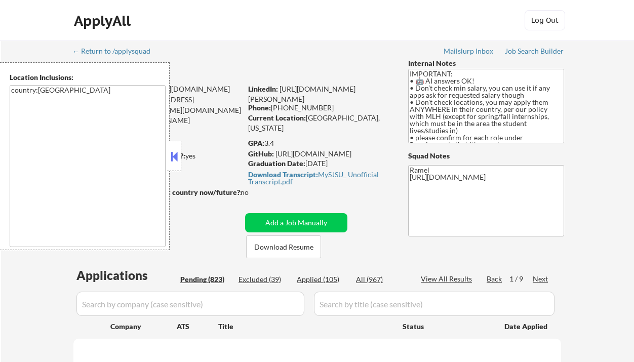
select select ""pending""
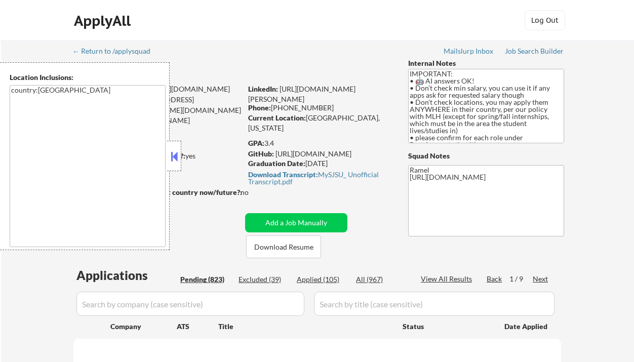
select select ""pending""
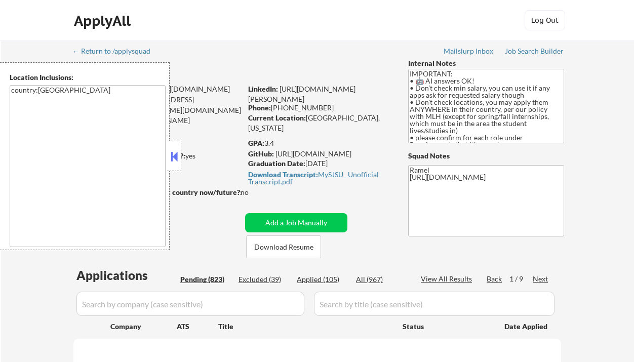
select select ""pending""
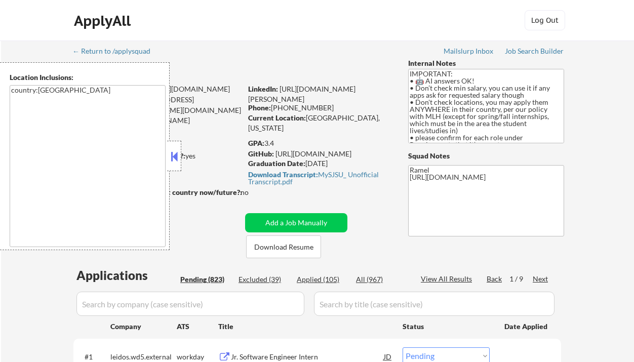
click at [176, 156] on button at bounding box center [174, 156] width 11 height 15
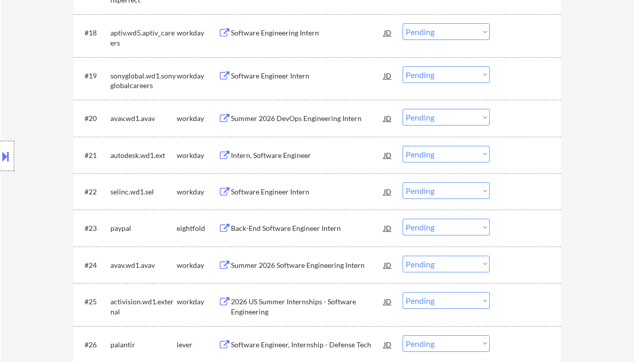
scroll to position [877, 0]
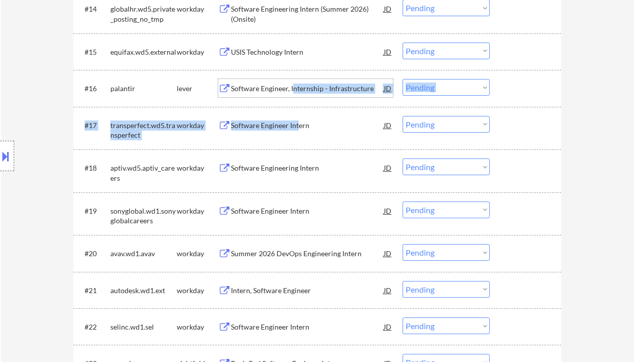
drag, startPoint x: 294, startPoint y: 90, endPoint x: 298, endPoint y: 122, distance: 32.1
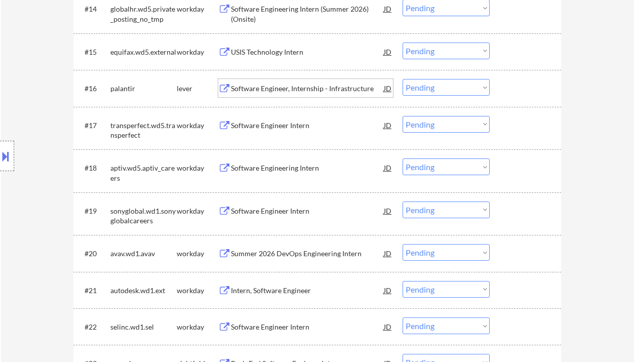
click at [59, 156] on div "Location Inclusions: country:US" at bounding box center [90, 156] width 181 height 188
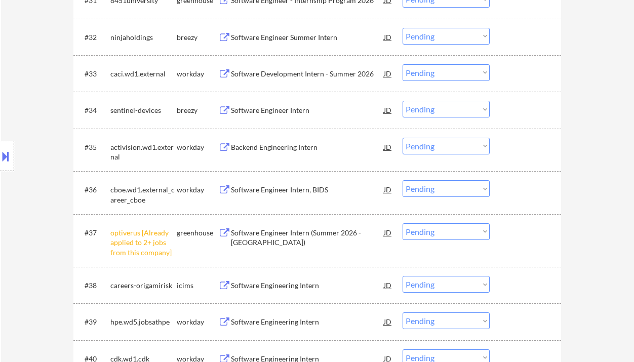
scroll to position [1687, 0]
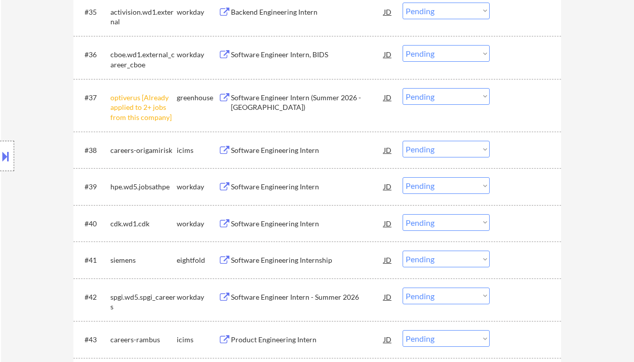
click at [430, 97] on select "Choose an option... Pending Applied Excluded (Questions) Excluded (Expired) Exc…" at bounding box center [445, 96] width 87 height 17
click at [402, 88] on select "Choose an option... Pending Applied Excluded (Questions) Excluded (Expired) Exc…" at bounding box center [445, 96] width 87 height 17
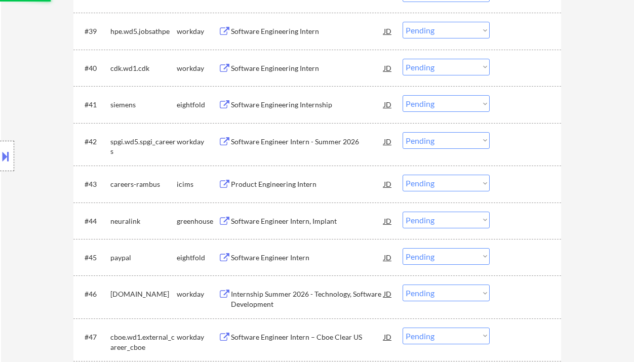
scroll to position [1889, 0]
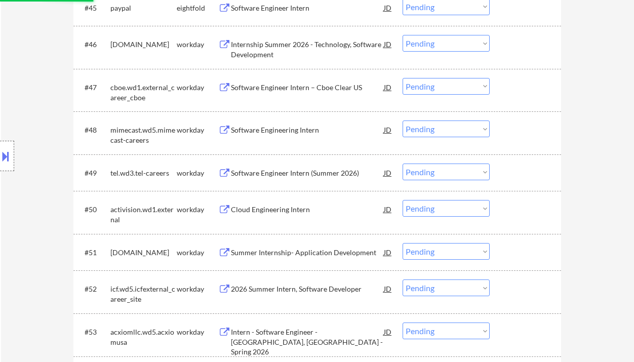
select select ""pending""
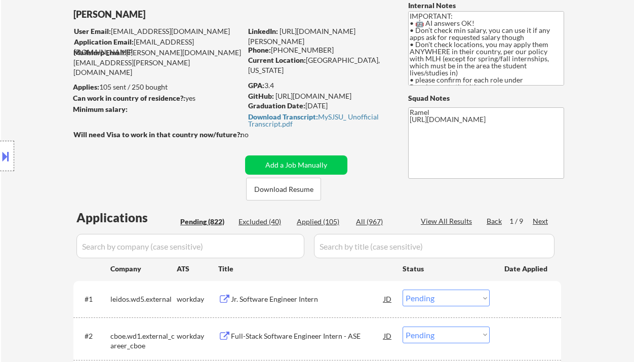
scroll to position [67, 0]
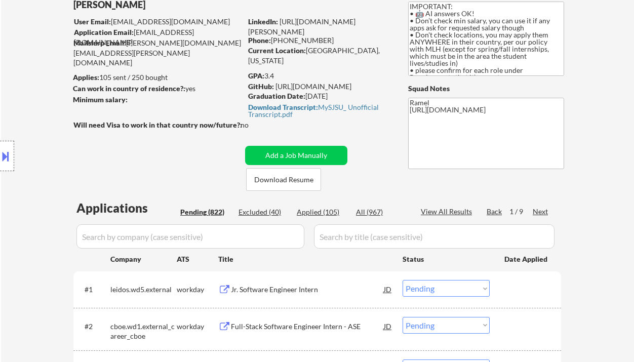
click at [315, 212] on div "Applied (105)" at bounding box center [322, 212] width 51 height 10
select select ""applied""
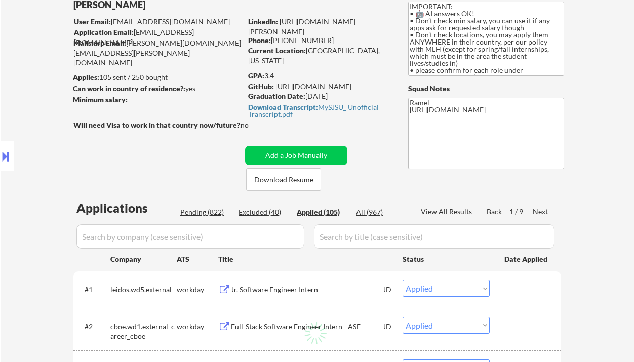
select select ""applied""
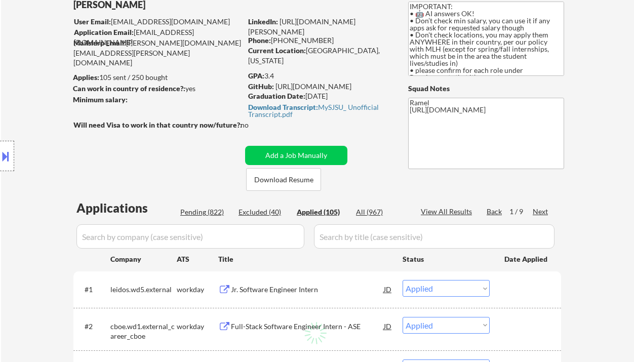
select select ""applied""
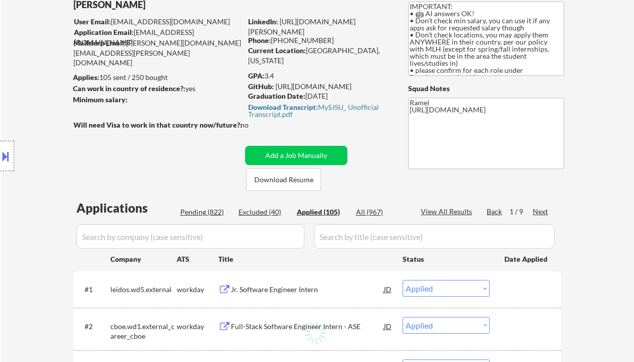
select select ""applied""
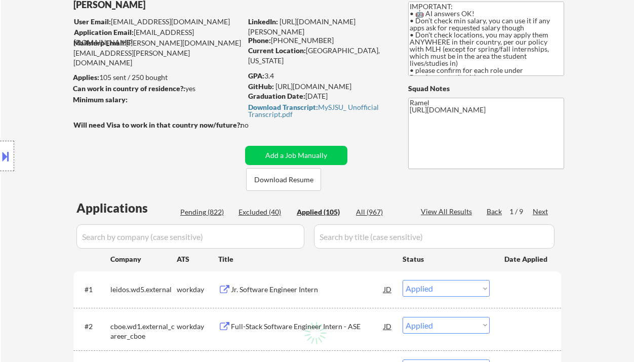
select select ""applied""
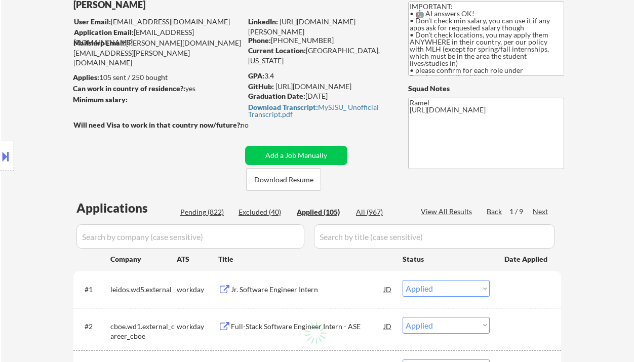
select select ""applied""
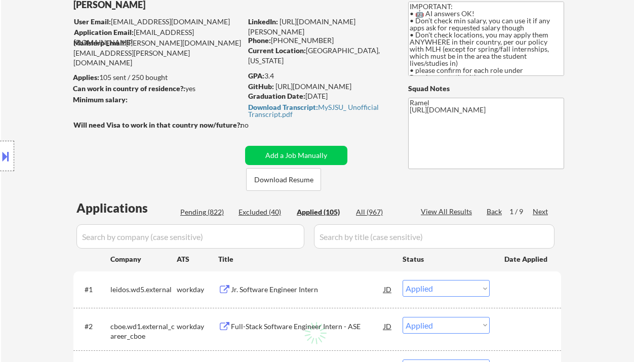
select select ""applied""
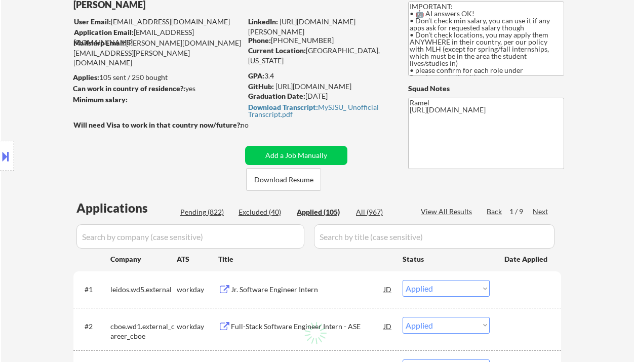
select select ""applied""
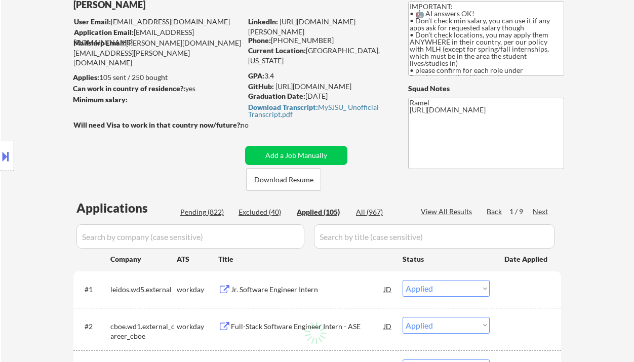
select select ""applied""
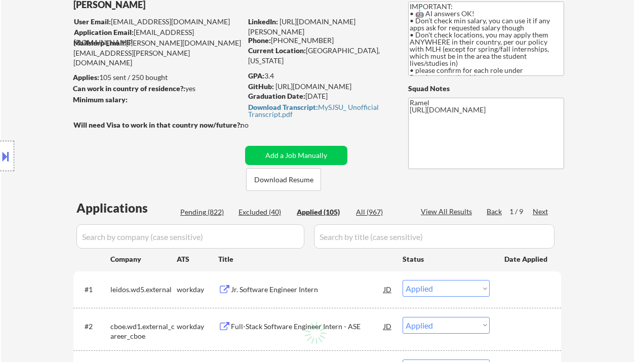
select select ""applied""
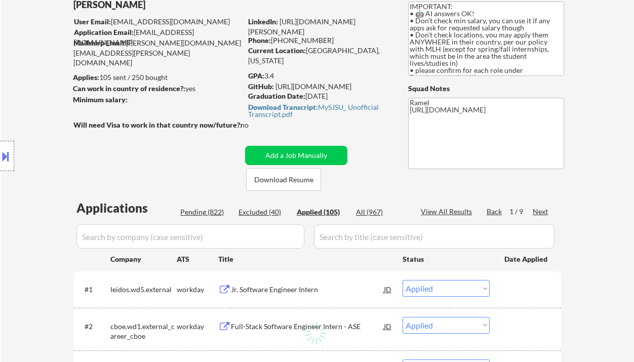
select select ""applied""
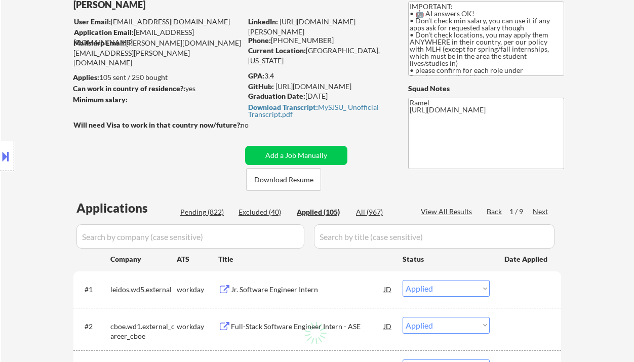
select select ""applied""
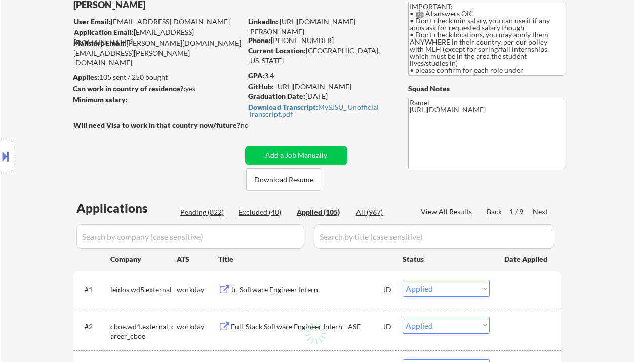
select select ""applied""
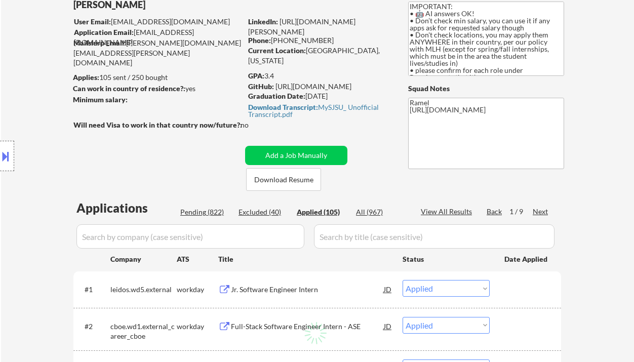
select select ""applied""
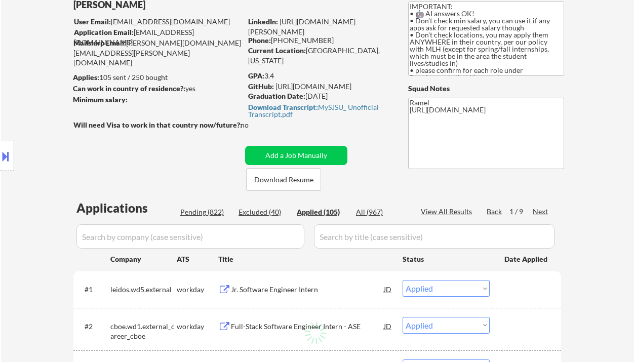
select select ""applied""
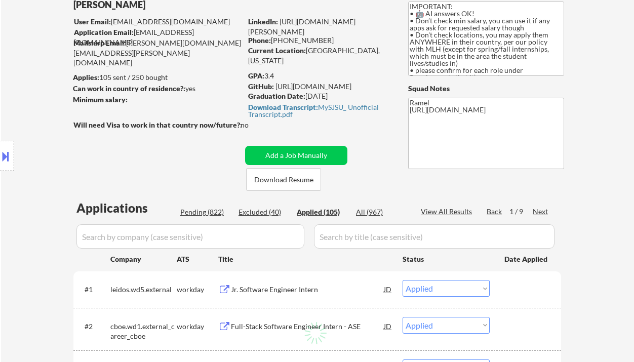
select select ""applied""
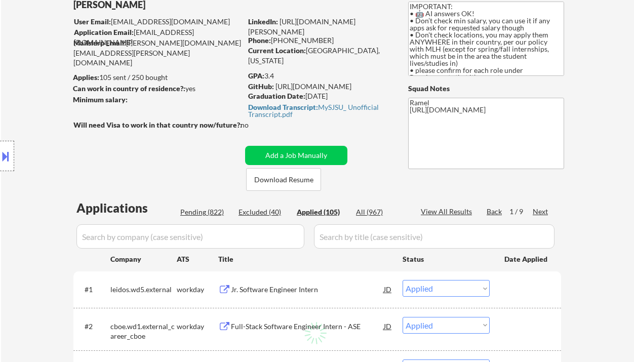
select select ""applied""
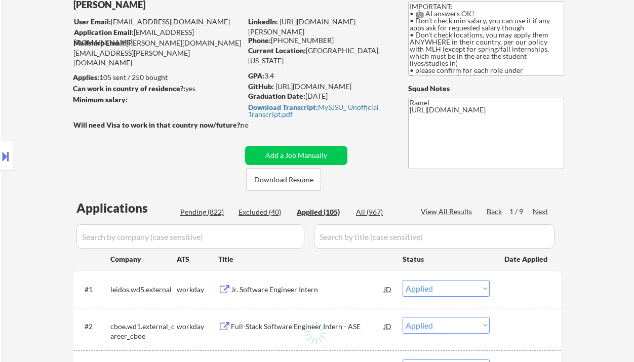
select select ""applied""
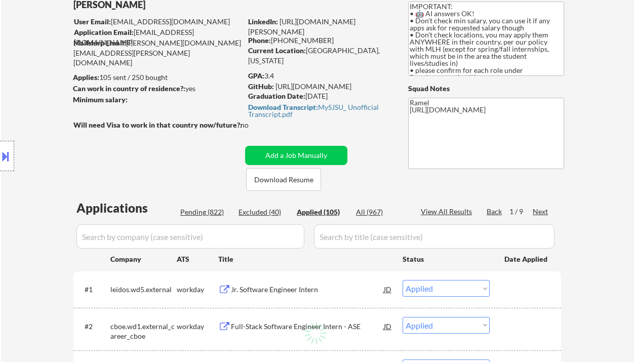
select select ""applied""
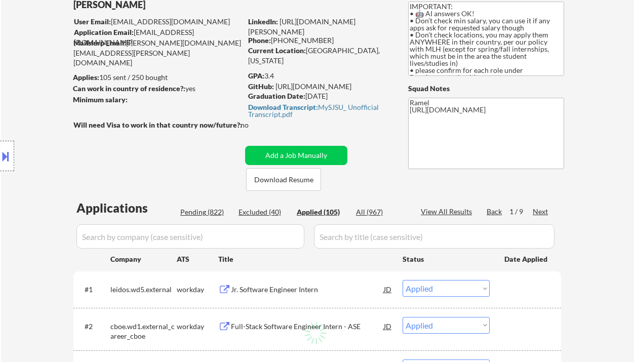
select select ""applied""
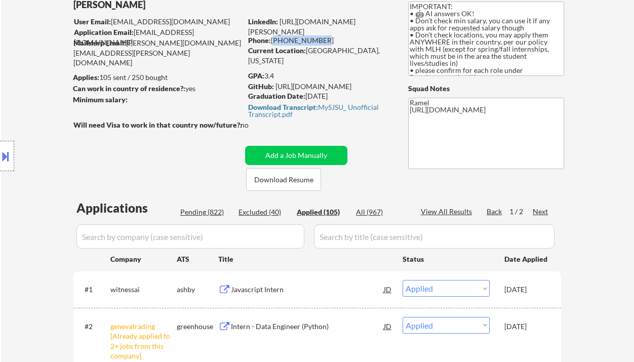
drag, startPoint x: 318, startPoint y: 40, endPoint x: 271, endPoint y: 40, distance: 46.6
click at [271, 40] on div "Phone: 408-600-9948" at bounding box center [319, 40] width 143 height 10
copy div "[PHONE_NUMBER]"
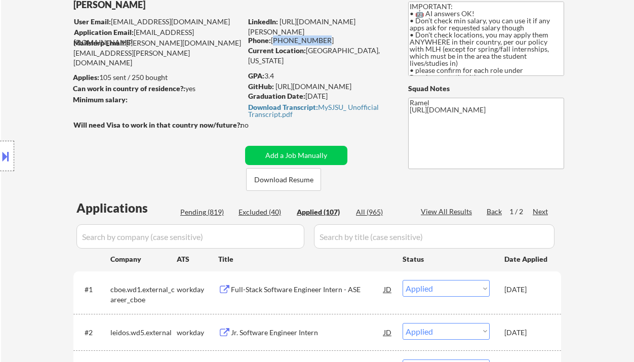
copy div "[PHONE_NUMBER]"
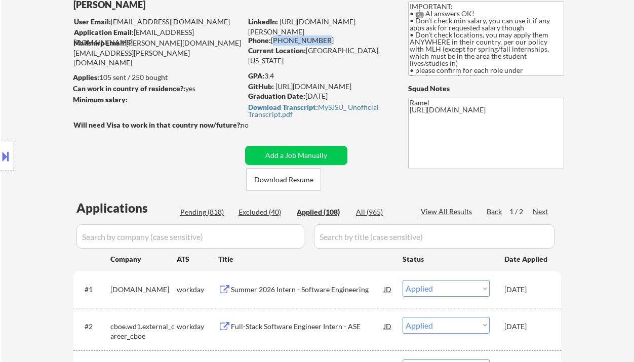
copy div "[PHONE_NUMBER]"
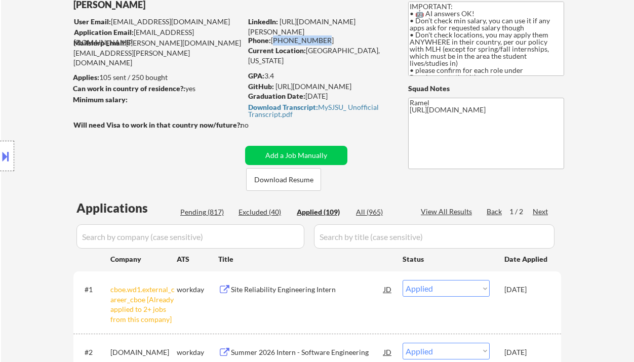
drag, startPoint x: 319, startPoint y: 39, endPoint x: 272, endPoint y: 35, distance: 47.2
click at [272, 35] on div "Phone: 408-600-9948" at bounding box center [319, 40] width 143 height 10
copy div "[PHONE_NUMBER]"
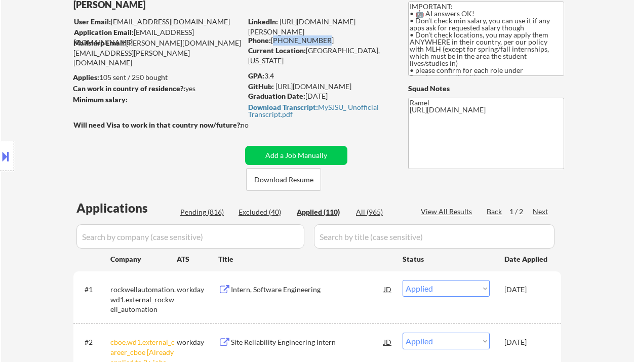
drag, startPoint x: 319, startPoint y: 40, endPoint x: 271, endPoint y: 39, distance: 47.6
click at [272, 40] on div "Phone: 408-600-9948" at bounding box center [319, 40] width 143 height 10
copy div "[PHONE_NUMBER]"
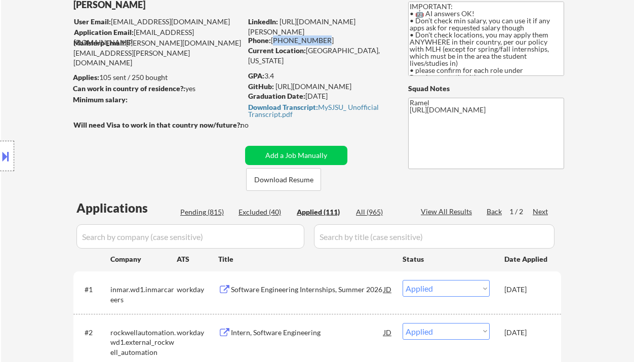
copy div "[PHONE_NUMBER]"
drag, startPoint x: 317, startPoint y: 40, endPoint x: 272, endPoint y: 40, distance: 44.5
click at [272, 40] on div "Phone: 408-600-9948" at bounding box center [319, 40] width 143 height 10
copy div "[PHONE_NUMBER]"
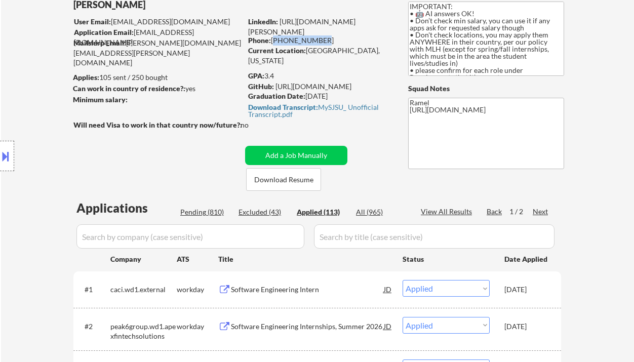
copy div "[PHONE_NUMBER]"
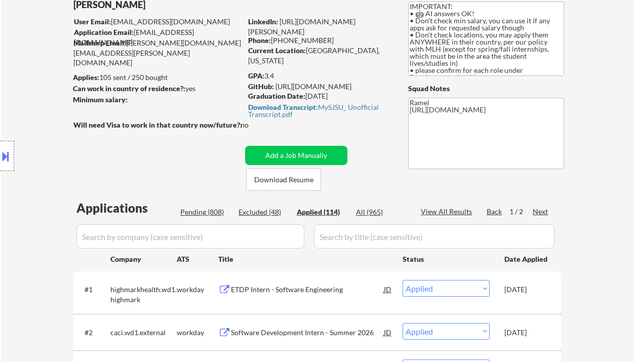
click at [458, 211] on div "View All Results" at bounding box center [448, 212] width 54 height 10
drag, startPoint x: 317, startPoint y: 39, endPoint x: 272, endPoint y: 38, distance: 45.6
click at [272, 38] on div "Phone: 408-600-9948" at bounding box center [319, 40] width 143 height 10
copy div "[PHONE_NUMBER]"
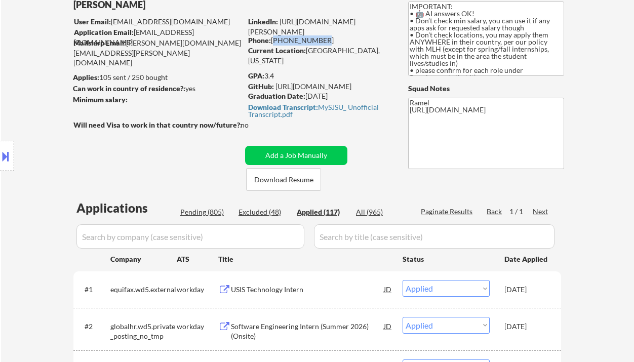
click at [19, 99] on div "Location Inclusions: country:US" at bounding box center [90, 156] width 181 height 188
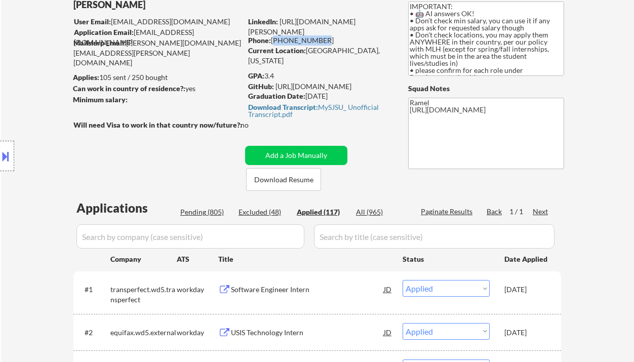
drag, startPoint x: 318, startPoint y: 40, endPoint x: 272, endPoint y: 39, distance: 46.6
click at [272, 39] on div "Phone: 408-600-9948" at bounding box center [319, 40] width 143 height 10
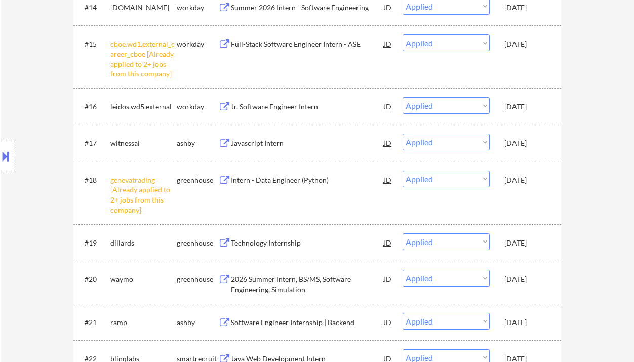
scroll to position [908, 0]
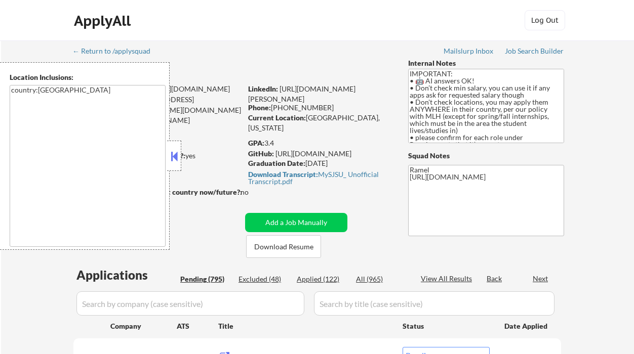
select select ""pending""
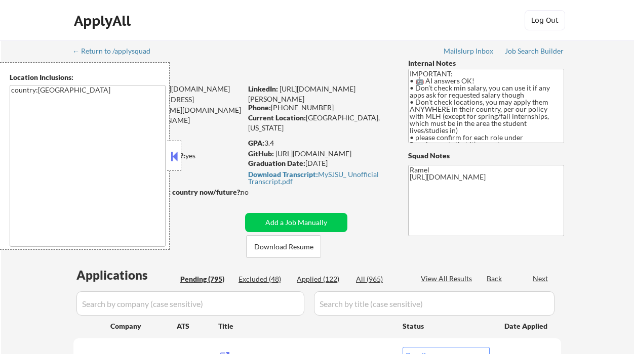
select select ""pending""
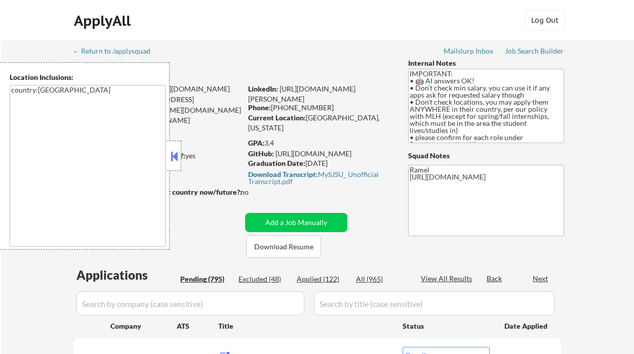
select select ""pending""
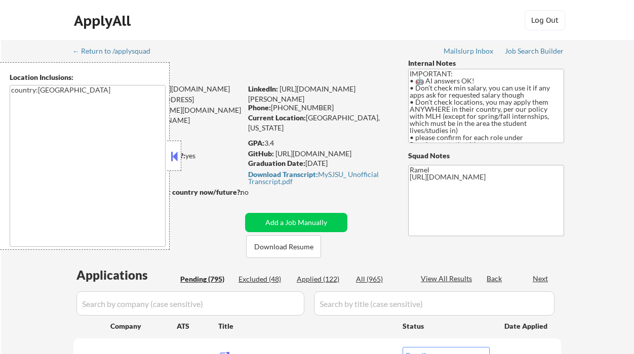
select select ""pending""
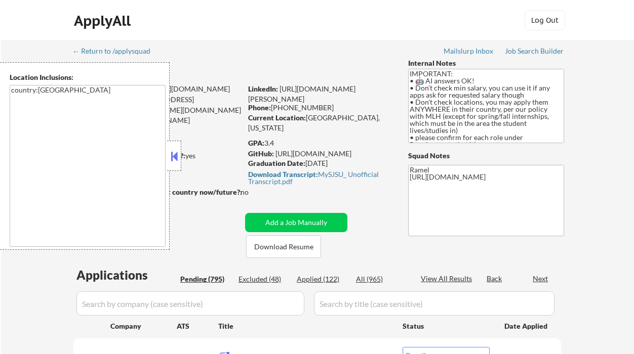
select select ""pending""
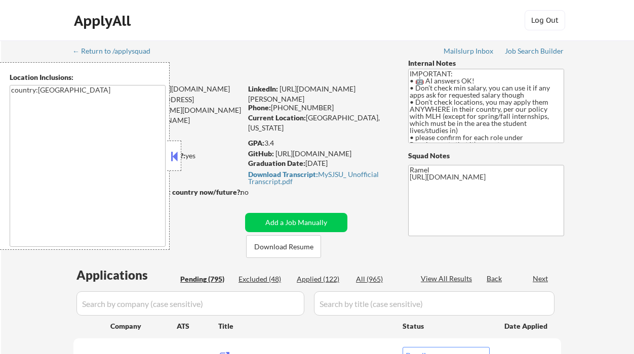
select select ""pending""
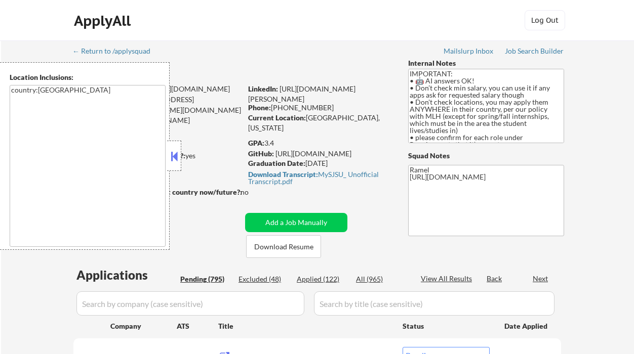
select select ""pending""
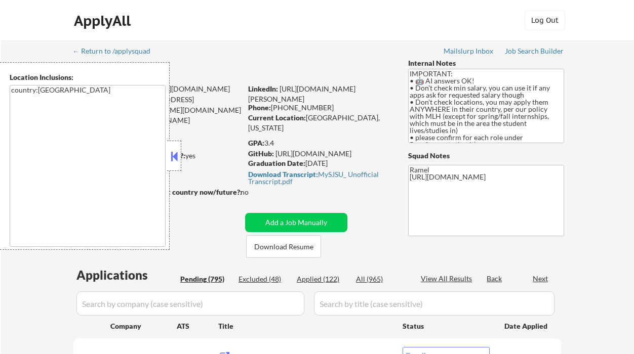
select select ""pending""
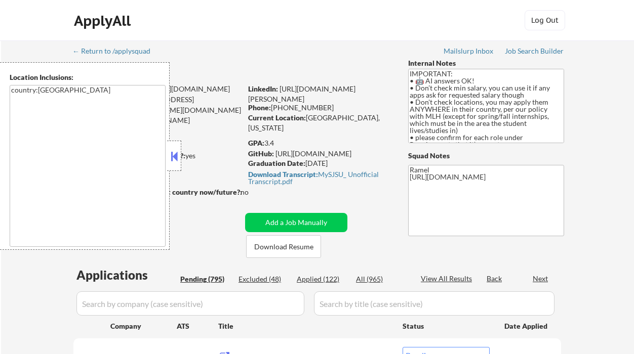
select select ""pending""
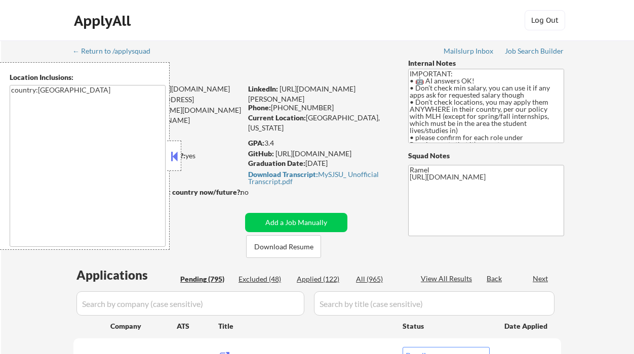
select select ""pending""
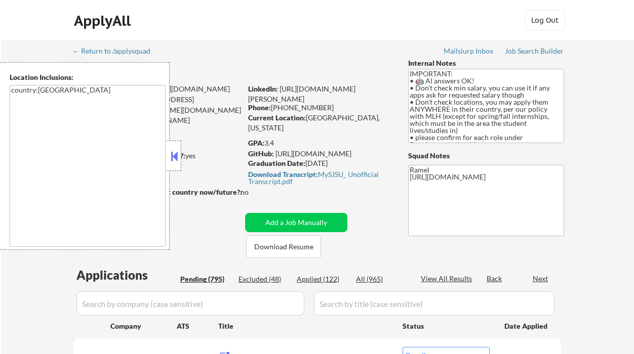
select select ""pending""
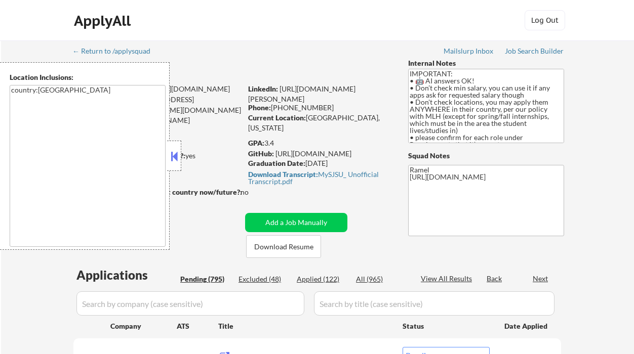
select select ""pending""
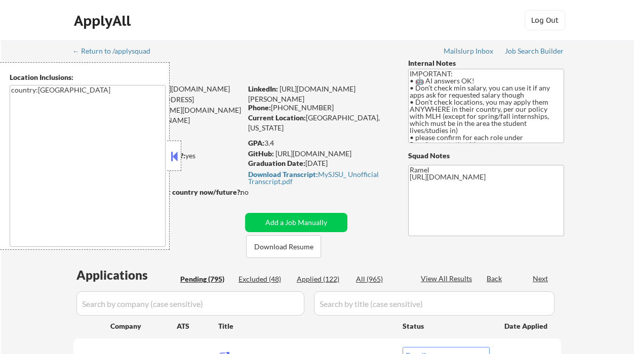
select select ""pending""
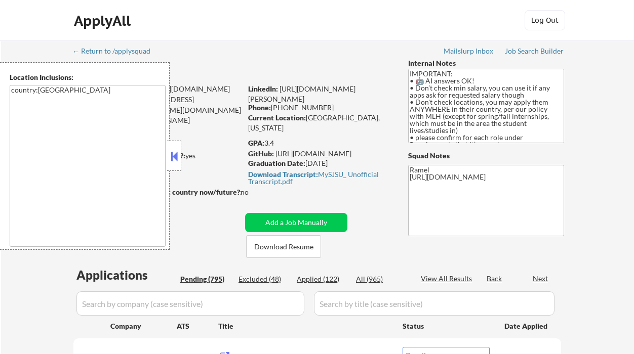
select select ""pending""
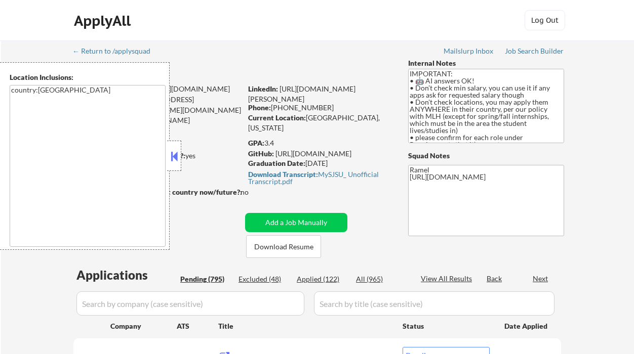
select select ""pending""
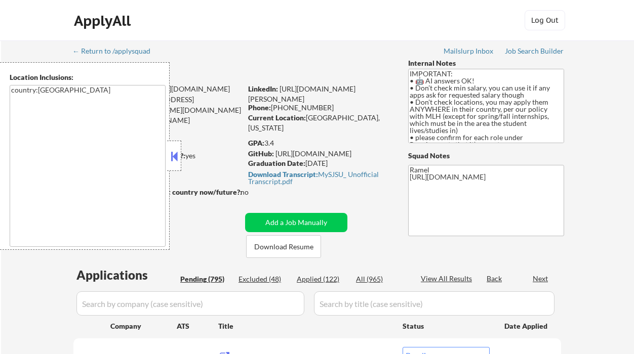
select select ""pending""
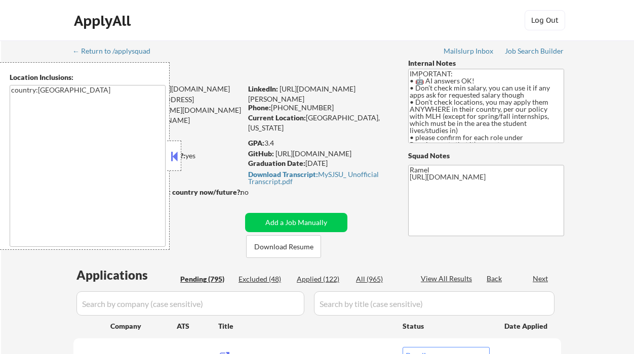
select select ""pending""
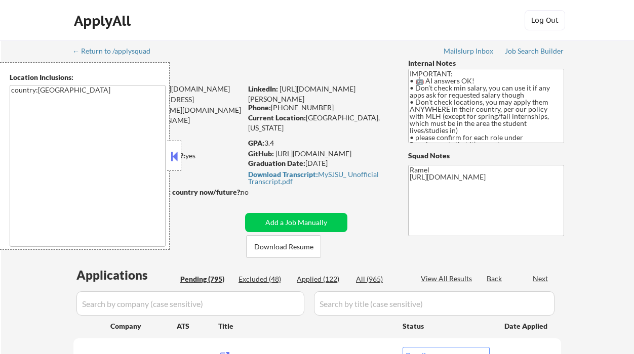
select select ""pending""
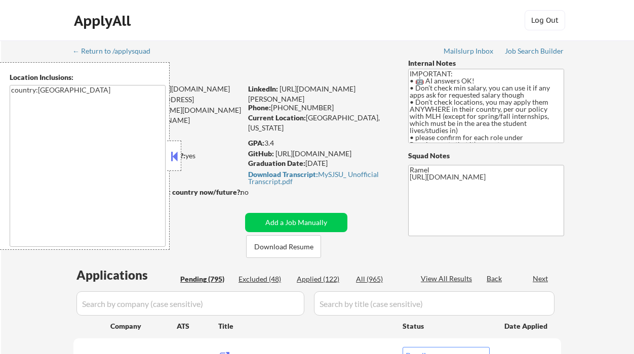
select select ""pending""
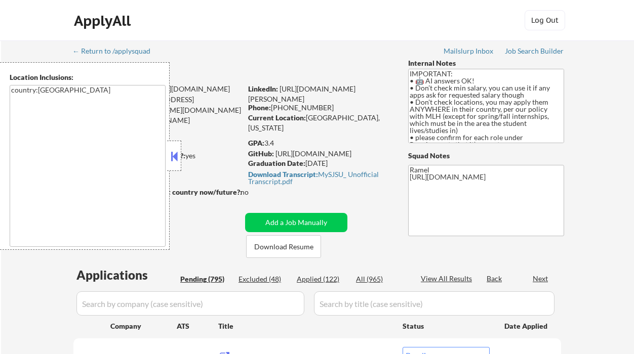
select select ""pending""
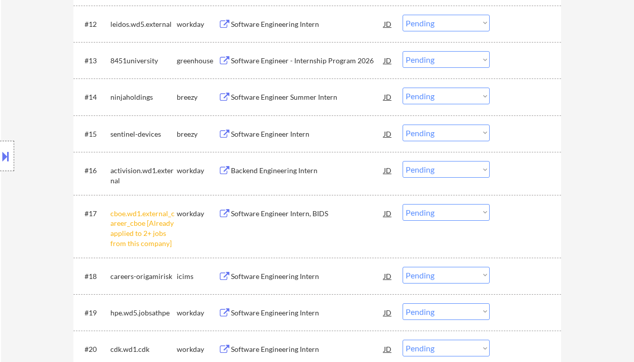
scroll to position [944, 0]
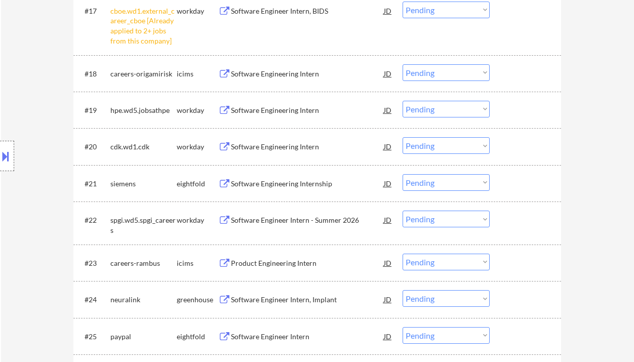
click at [306, 147] on div "Software Engineering Intern" at bounding box center [307, 147] width 153 height 10
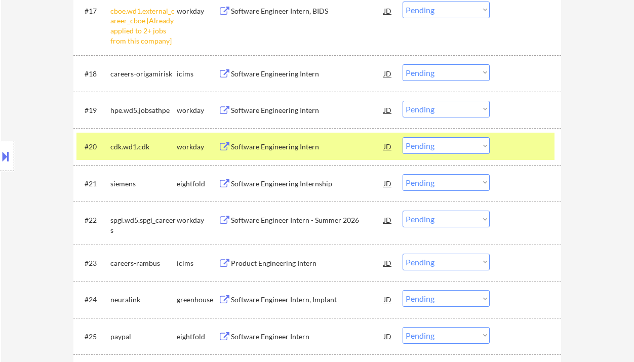
click at [284, 151] on div "Software Engineering Intern" at bounding box center [307, 147] width 153 height 10
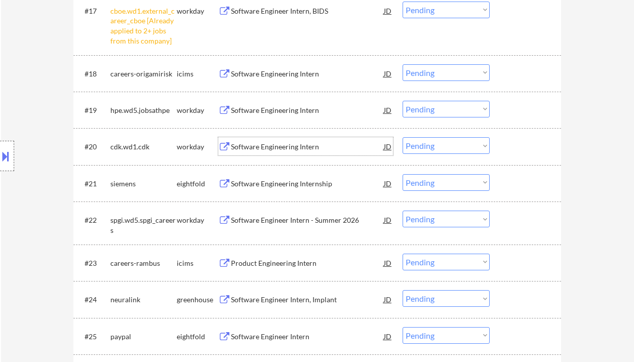
click at [457, 146] on select "Choose an option... Pending Applied Excluded (Questions) Excluded (Expired) Exc…" at bounding box center [445, 145] width 87 height 17
click at [402, 137] on select "Choose an option... Pending Applied Excluded (Questions) Excluded (Expired) Exc…" at bounding box center [445, 145] width 87 height 17
select select ""pending""
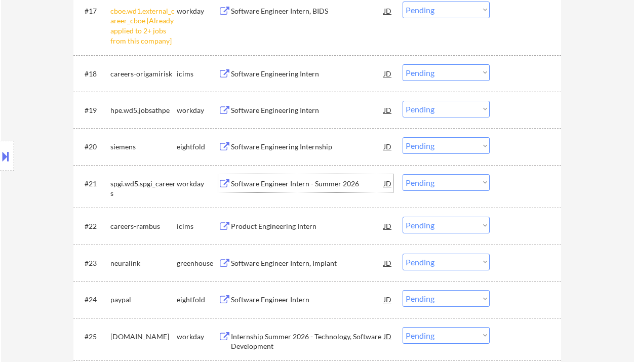
click at [299, 185] on div "Software Engineer Intern - Summer 2026" at bounding box center [307, 184] width 153 height 10
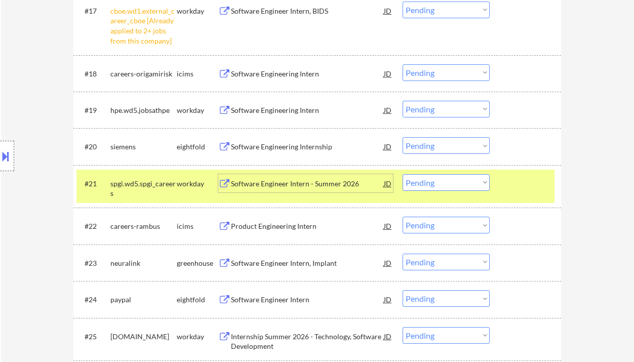
drag, startPoint x: 434, startPoint y: 180, endPoint x: 438, endPoint y: 189, distance: 10.2
click at [434, 180] on select "Choose an option... Pending Applied Excluded (Questions) Excluded (Expired) Exc…" at bounding box center [445, 182] width 87 height 17
click at [402, 174] on select "Choose an option... Pending Applied Excluded (Questions) Excluded (Expired) Exc…" at bounding box center [445, 182] width 87 height 17
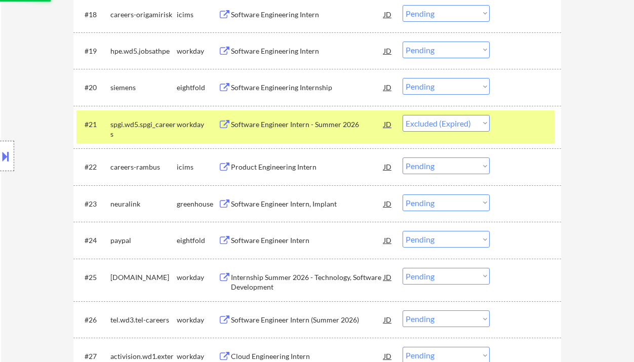
scroll to position [1012, 0]
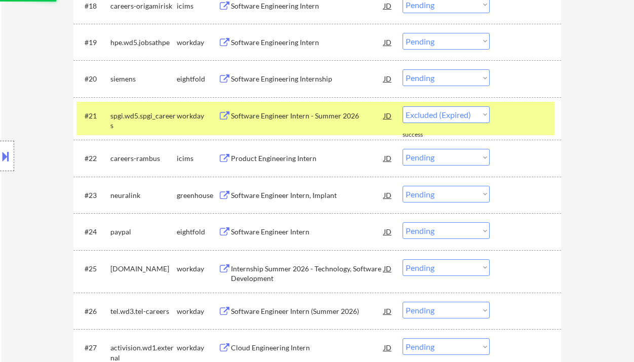
click at [270, 197] on div "Software Engineer Intern, Implant" at bounding box center [307, 195] width 153 height 10
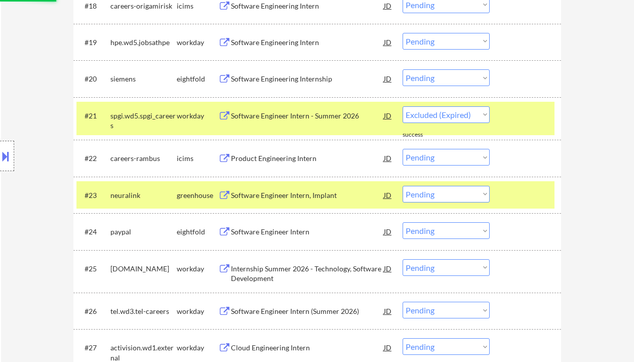
select select ""pending""
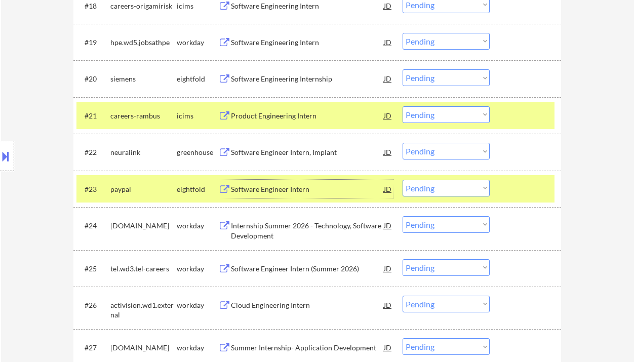
click at [458, 153] on select "Choose an option... Pending Applied Excluded (Questions) Excluded (Expired) Exc…" at bounding box center [445, 151] width 87 height 17
click at [402, 143] on select "Choose an option... Pending Applied Excluded (Questions) Excluded (Expired) Exc…" at bounding box center [445, 151] width 87 height 17
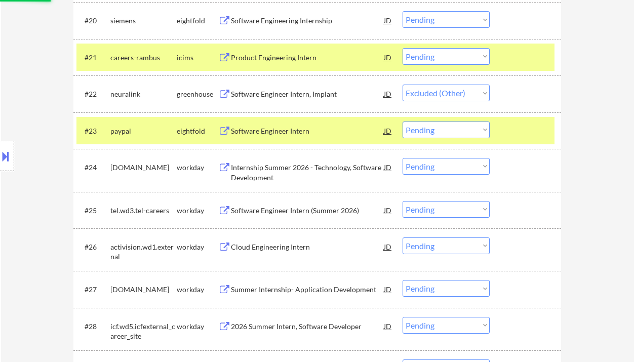
scroll to position [1080, 0]
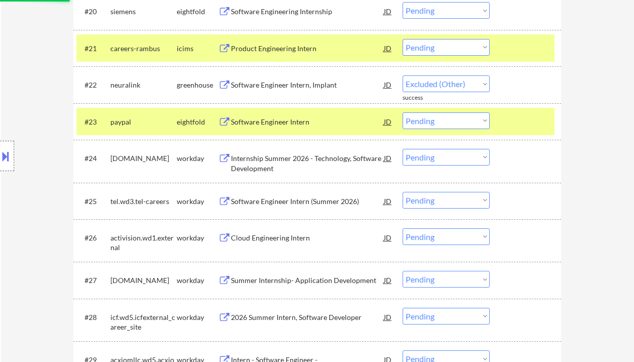
select select ""pending""
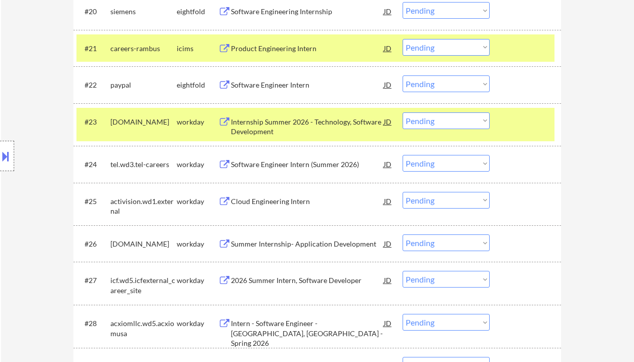
click at [298, 130] on div "Internship Summer 2026 - Technology, Software Development" at bounding box center [307, 127] width 153 height 20
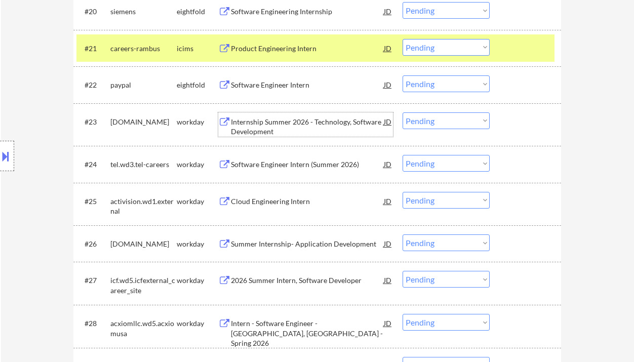
click at [448, 127] on select "Choose an option... Pending Applied Excluded (Questions) Excluded (Expired) Exc…" at bounding box center [445, 120] width 87 height 17
click at [402, 112] on select "Choose an option... Pending Applied Excluded (Questions) Excluded (Expired) Exc…" at bounding box center [445, 120] width 87 height 17
select select ""pending""
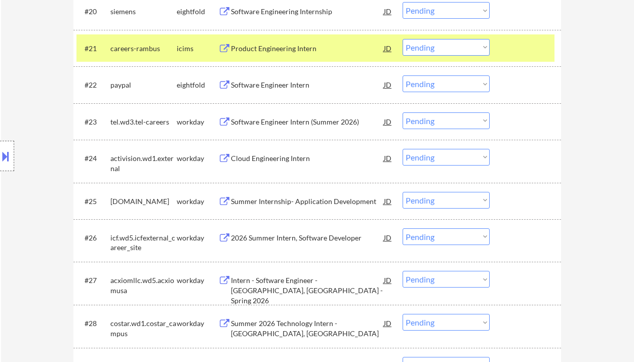
click at [265, 156] on div "Cloud Engineering Intern" at bounding box center [307, 158] width 153 height 10
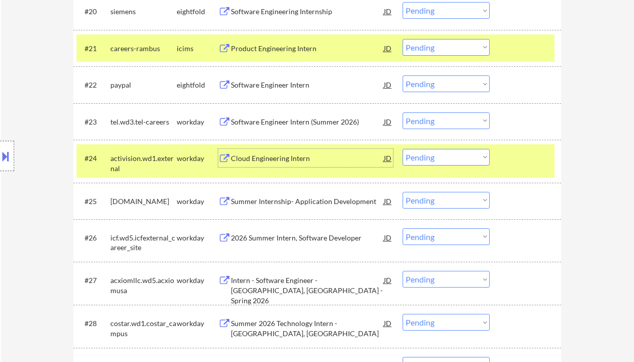
click at [433, 157] on select "Choose an option... Pending Applied Excluded (Questions) Excluded (Expired) Exc…" at bounding box center [445, 157] width 87 height 17
click at [402, 149] on select "Choose an option... Pending Applied Excluded (Questions) Excluded (Expired) Exc…" at bounding box center [445, 157] width 87 height 17
click at [307, 204] on div "Summer Internship- Application Development" at bounding box center [307, 201] width 153 height 10
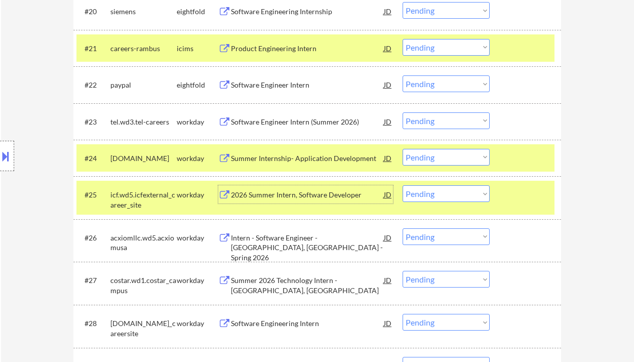
drag, startPoint x: 420, startPoint y: 155, endPoint x: 427, endPoint y: 164, distance: 11.2
click at [420, 155] on select "Choose an option... Pending Applied Excluded (Questions) Excluded (Expired) Exc…" at bounding box center [445, 157] width 87 height 17
click at [402, 149] on select "Choose an option... Pending Applied Excluded (Questions) Excluded (Expired) Exc…" at bounding box center [445, 157] width 87 height 17
click at [292, 196] on div "2026 Summer Intern, Software Developer" at bounding box center [307, 195] width 153 height 10
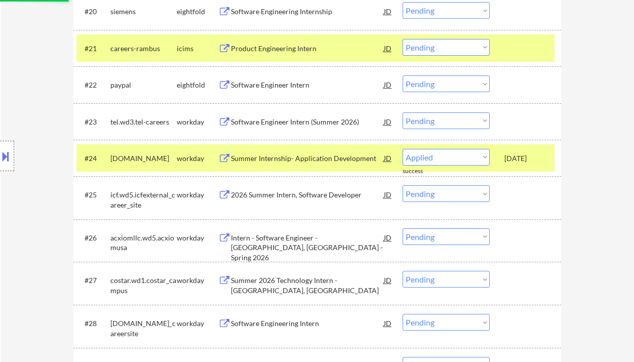
select select ""pending""
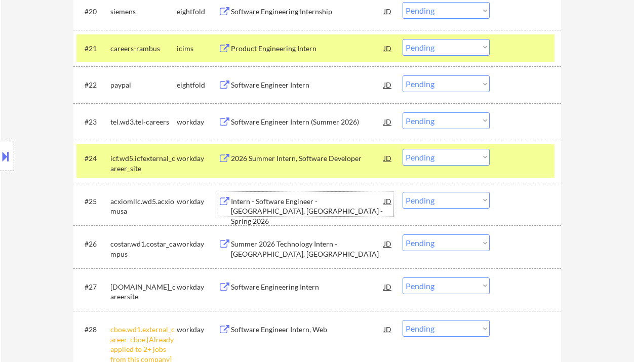
click at [435, 203] on select "Choose an option... Pending Applied Excluded (Questions) Excluded (Expired) Exc…" at bounding box center [445, 200] width 87 height 17
click at [402, 192] on select "Choose an option... Pending Applied Excluded (Questions) Excluded (Expired) Exc…" at bounding box center [445, 200] width 87 height 17
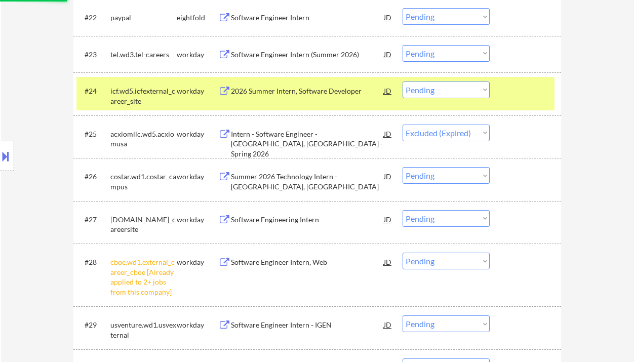
click at [312, 178] on div "Summer 2026 Technology Intern - [GEOGRAPHIC_DATA], [GEOGRAPHIC_DATA]" at bounding box center [307, 182] width 153 height 20
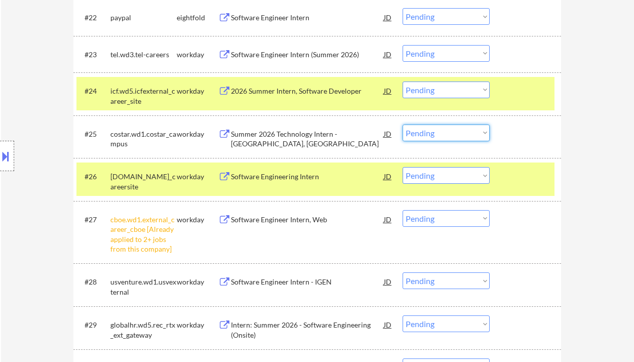
click at [449, 128] on select "Choose an option... Pending Applied Excluded (Questions) Excluded (Expired) Exc…" at bounding box center [445, 133] width 87 height 17
click at [402, 125] on select "Choose an option... Pending Applied Excluded (Questions) Excluded (Expired) Exc…" at bounding box center [445, 133] width 87 height 17
select select ""pending""
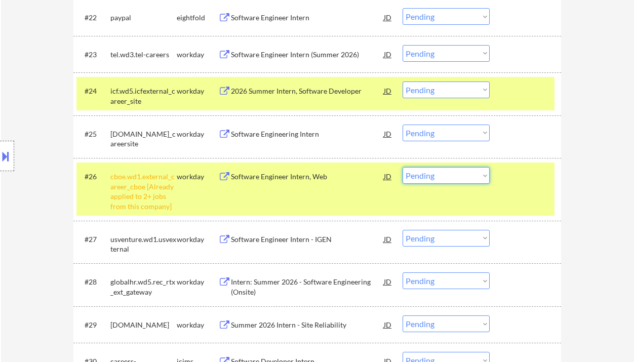
click at [460, 178] on select "Choose an option... Pending Applied Excluded (Questions) Excluded (Expired) Exc…" at bounding box center [445, 175] width 87 height 17
click at [402, 167] on select "Choose an option... Pending Applied Excluded (Questions) Excluded (Expired) Exc…" at bounding box center [445, 175] width 87 height 17
select select ""pending""
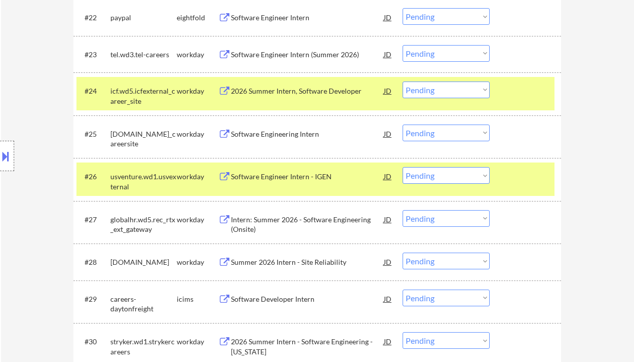
click at [294, 179] on div "Software Engineer Intern - IGEN" at bounding box center [307, 177] width 153 height 10
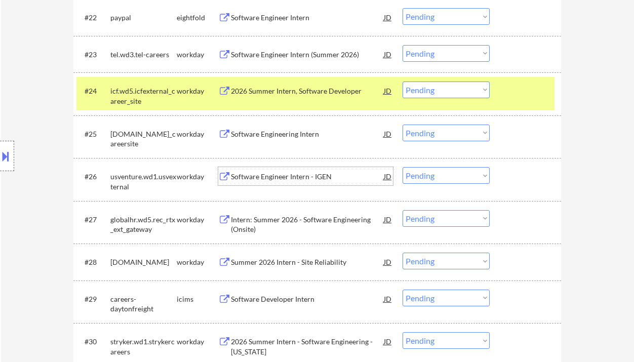
click at [280, 95] on div "2026 Summer Intern, Software Developer" at bounding box center [307, 91] width 153 height 10
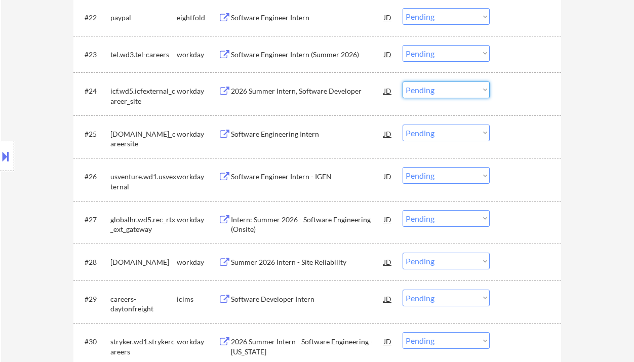
drag, startPoint x: 419, startPoint y: 87, endPoint x: 439, endPoint y: 97, distance: 22.9
click at [419, 87] on select "Choose an option... Pending Applied Excluded (Questions) Excluded (Expired) Exc…" at bounding box center [445, 89] width 87 height 17
click at [402, 81] on select "Choose an option... Pending Applied Excluded (Questions) Excluded (Expired) Exc…" at bounding box center [445, 89] width 87 height 17
select select ""pending""
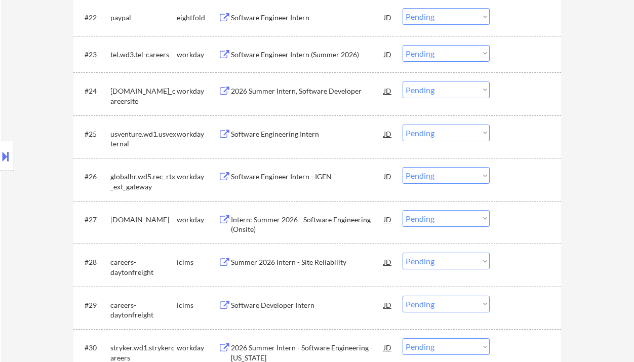
click at [296, 182] on div "Software Engineer Intern - IGEN" at bounding box center [307, 176] width 153 height 18
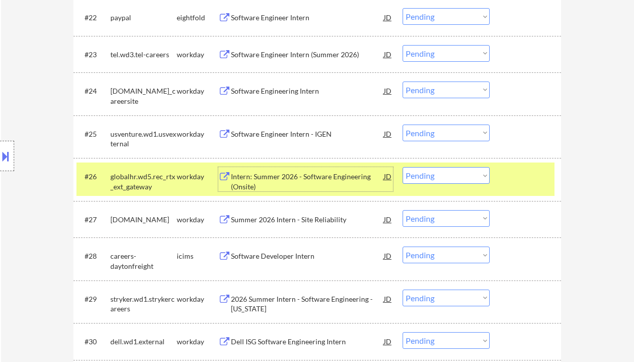
click at [291, 139] on div "Software Engineer Intern - IGEN" at bounding box center [307, 134] width 153 height 18
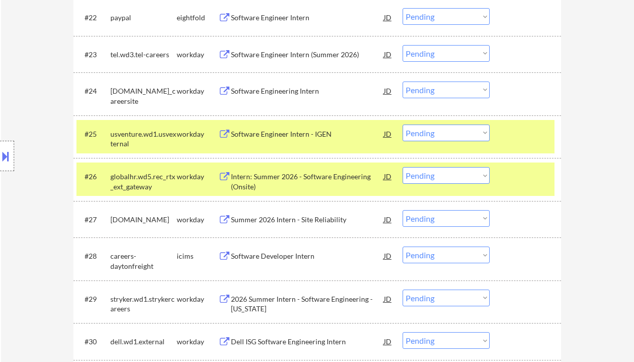
select select ""pending""
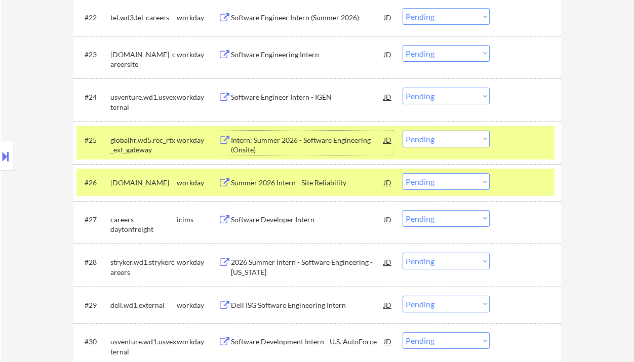
drag, startPoint x: 415, startPoint y: 93, endPoint x: 425, endPoint y: 100, distance: 12.4
click at [415, 93] on select "Choose an option... Pending Applied Excluded (Questions) Excluded (Expired) Exc…" at bounding box center [445, 96] width 87 height 17
click at [402, 88] on select "Choose an option... Pending Applied Excluded (Questions) Excluded (Expired) Exc…" at bounding box center [445, 96] width 87 height 17
select select ""pending""
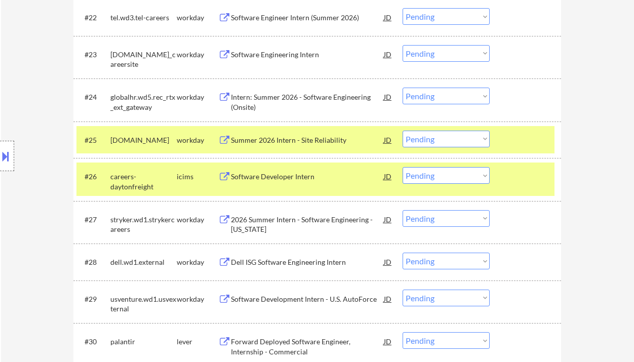
click at [309, 142] on div "Summer 2026 Intern - Site Reliability" at bounding box center [307, 140] width 153 height 10
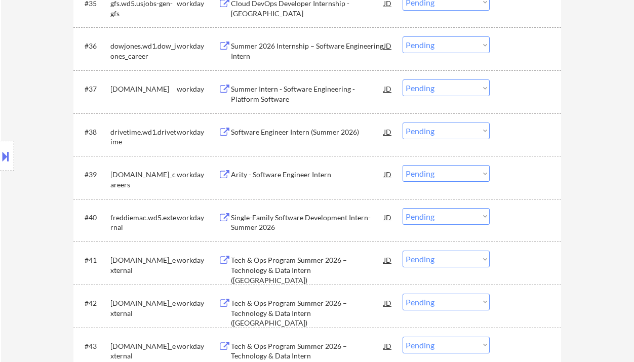
scroll to position [1736, 0]
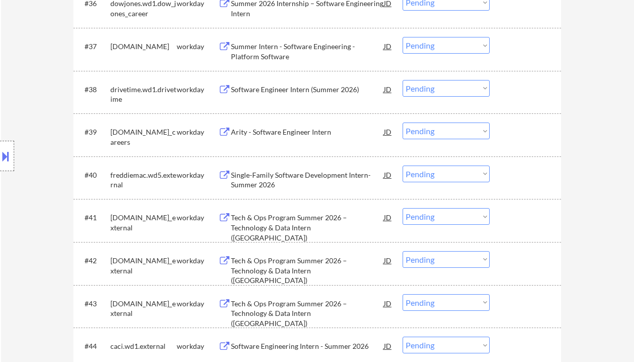
click at [330, 225] on div "Tech & Ops Program Summer 2026 – Technology & Data Intern ([GEOGRAPHIC_DATA])" at bounding box center [307, 228] width 153 height 30
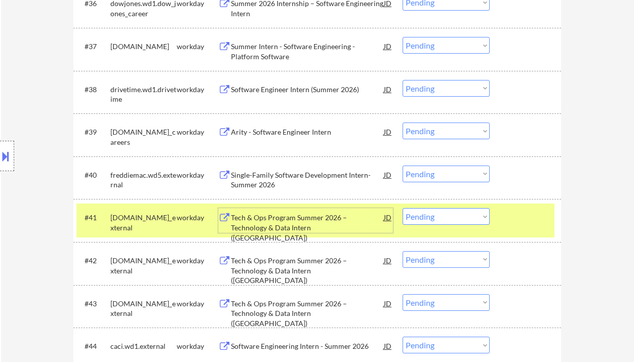
click at [260, 222] on div "Tech & Ops Program Summer 2026 – Technology & Data Intern ([GEOGRAPHIC_DATA])" at bounding box center [307, 228] width 153 height 30
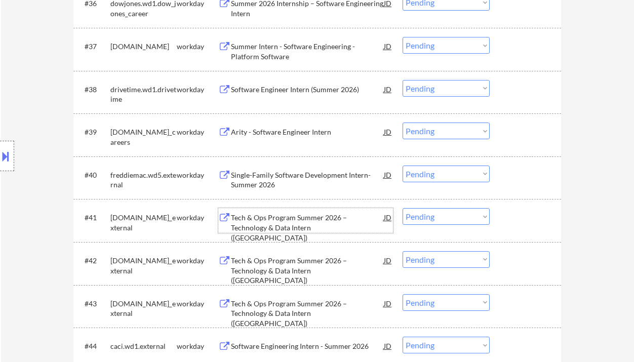
drag, startPoint x: 422, startPoint y: 220, endPoint x: 430, endPoint y: 224, distance: 9.7
click at [422, 220] on select "Choose an option... Pending Applied Excluded (Questions) Excluded (Expired) Exc…" at bounding box center [445, 216] width 87 height 17
click at [402, 208] on select "Choose an option... Pending Applied Excluded (Questions) Excluded (Expired) Exc…" at bounding box center [445, 216] width 87 height 17
select select ""pending""
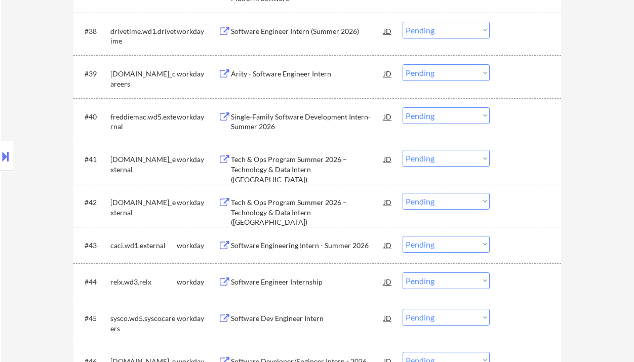
scroll to position [1803, 0]
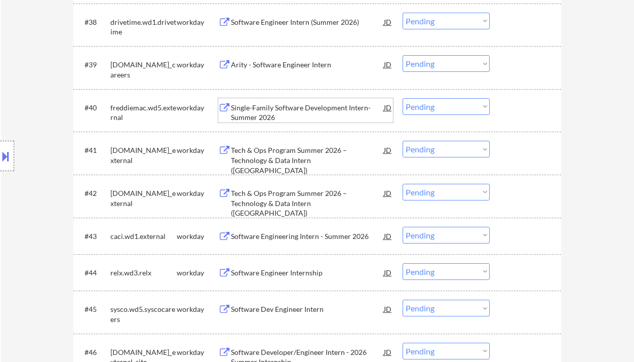
click at [281, 117] on div "Single-Family Software Development Intern- Summer 2026" at bounding box center [307, 113] width 153 height 20
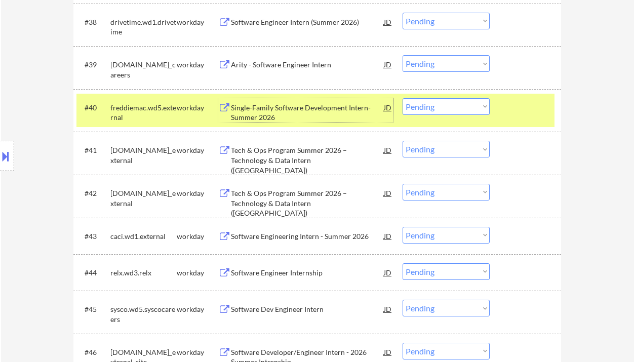
click at [283, 115] on div "Single-Family Software Development Intern- Summer 2026" at bounding box center [307, 113] width 153 height 20
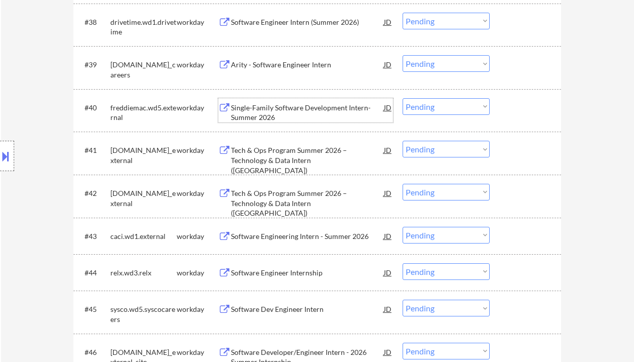
drag, startPoint x: 421, startPoint y: 103, endPoint x: 424, endPoint y: 114, distance: 12.0
click at [421, 103] on select "Choose an option... Pending Applied Excluded (Questions) Excluded (Expired) Exc…" at bounding box center [445, 106] width 87 height 17
click at [402, 98] on select "Choose an option... Pending Applied Excluded (Questions) Excluded (Expired) Exc…" at bounding box center [445, 106] width 87 height 17
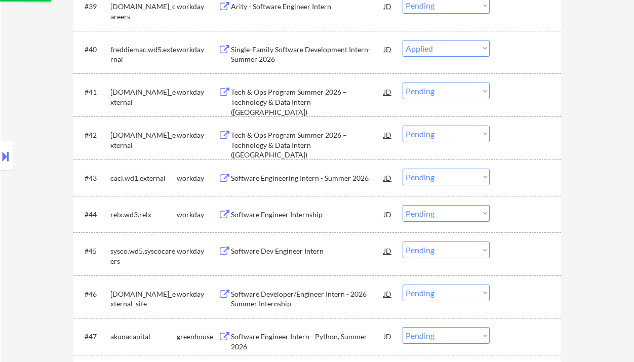
scroll to position [1870, 0]
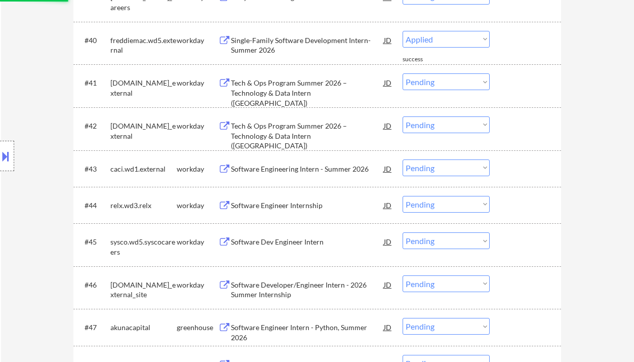
select select ""pending""
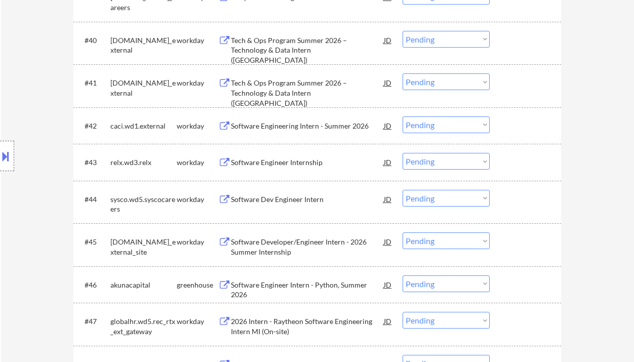
scroll to position [1938, 0]
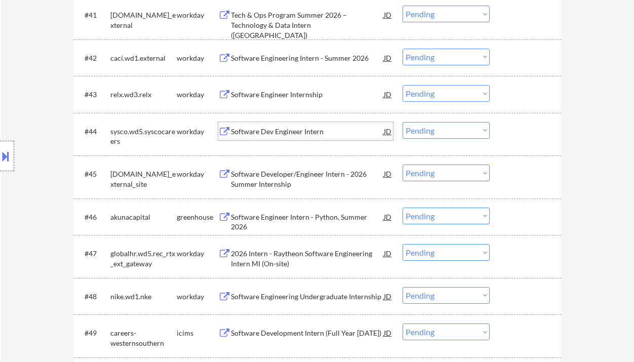
click at [269, 135] on div "Software Dev Engineer Intern" at bounding box center [307, 132] width 153 height 10
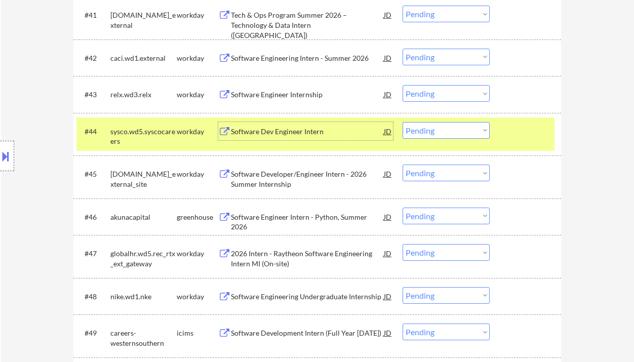
scroll to position [2005, 0]
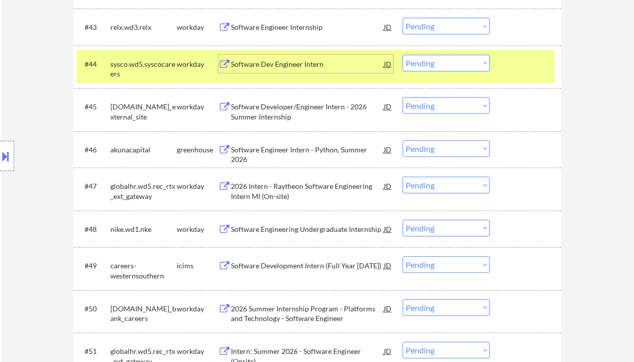
click at [294, 111] on div "Software Developer/Engineer Intern - 2026 Summer Internship" at bounding box center [307, 112] width 153 height 20
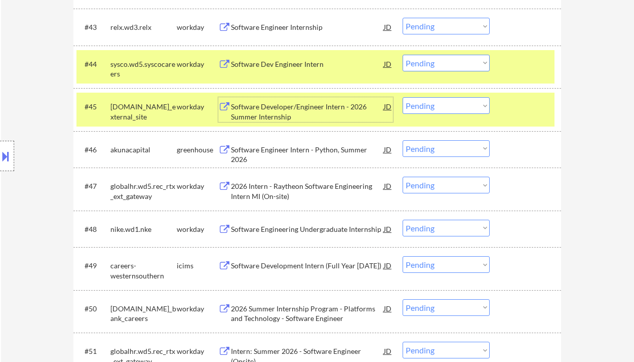
drag, startPoint x: 463, startPoint y: 105, endPoint x: 466, endPoint y: 113, distance: 9.0
click at [463, 105] on select "Choose an option... Pending Applied Excluded (Questions) Excluded (Expired) Exc…" at bounding box center [445, 105] width 87 height 17
click at [402, 97] on select "Choose an option... Pending Applied Excluded (Questions) Excluded (Expired) Exc…" at bounding box center [445, 105] width 87 height 17
click at [300, 149] on div "Software Engineer Intern - Python, Summer 2026" at bounding box center [307, 155] width 153 height 20
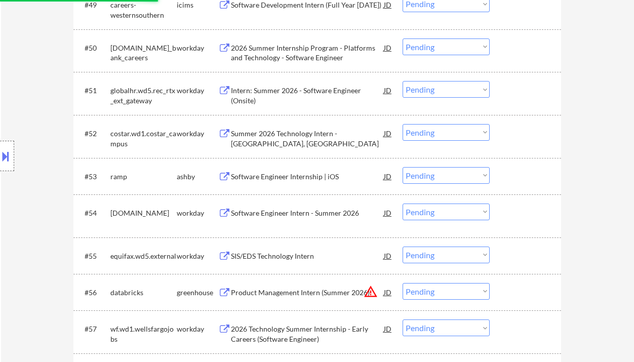
scroll to position [2275, 0]
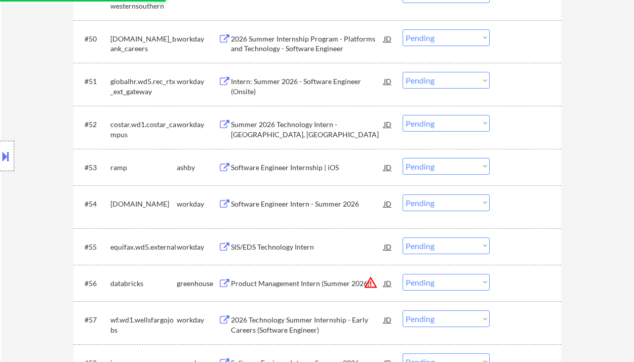
select select ""pending""
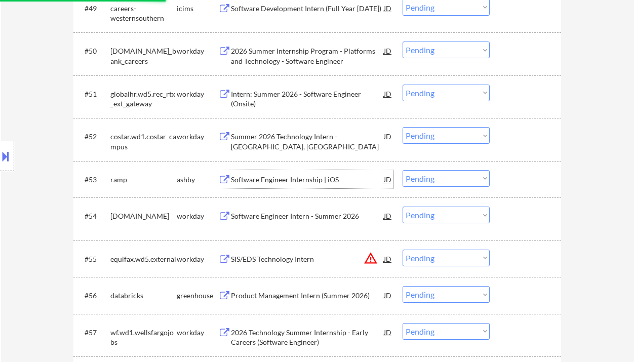
click at [284, 167] on div "#53 ramp [PERSON_NAME] Software Engineer Internship | iOS JD Choose an option..…" at bounding box center [315, 179] width 478 height 27
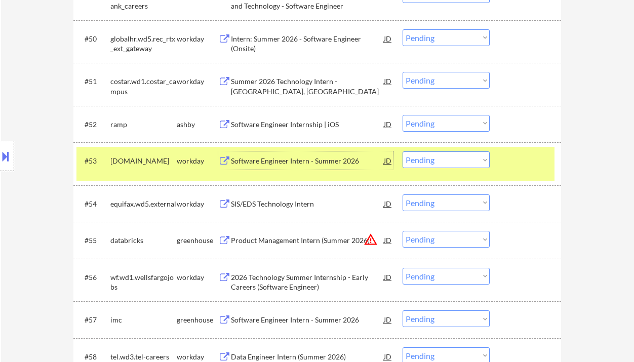
click at [261, 162] on div "Software Engineer Intern - Summer 2026" at bounding box center [307, 161] width 153 height 10
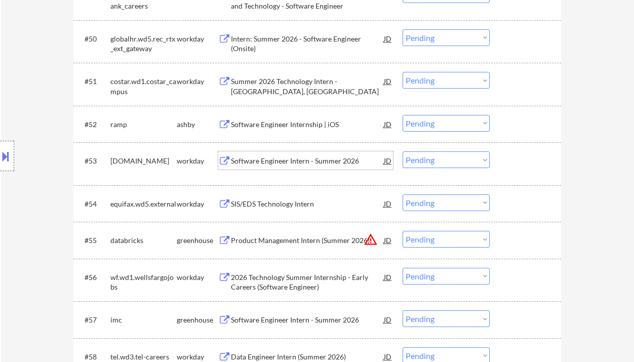
click at [273, 161] on div "Software Engineer Intern - Summer 2026" at bounding box center [307, 161] width 153 height 10
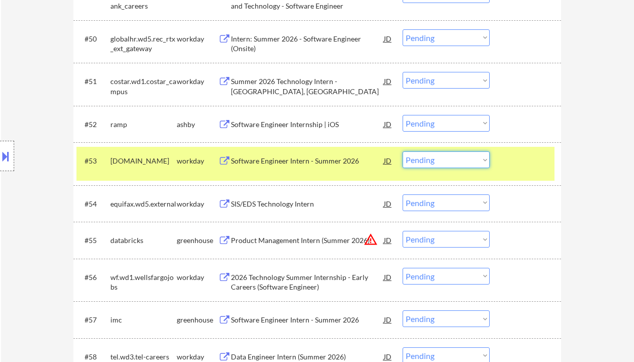
drag, startPoint x: 427, startPoint y: 162, endPoint x: 431, endPoint y: 168, distance: 6.5
click at [427, 162] on select "Choose an option... Pending Applied Excluded (Questions) Excluded (Expired) Exc…" at bounding box center [445, 159] width 87 height 17
click at [402, 151] on select "Choose an option... Pending Applied Excluded (Questions) Excluded (Expired) Exc…" at bounding box center [445, 159] width 87 height 17
select select ""pending""
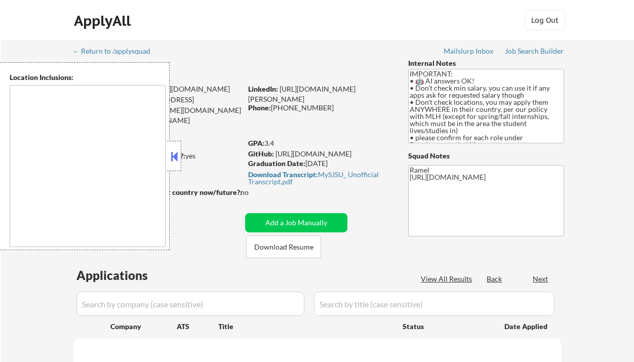
scroll to position [67, 0]
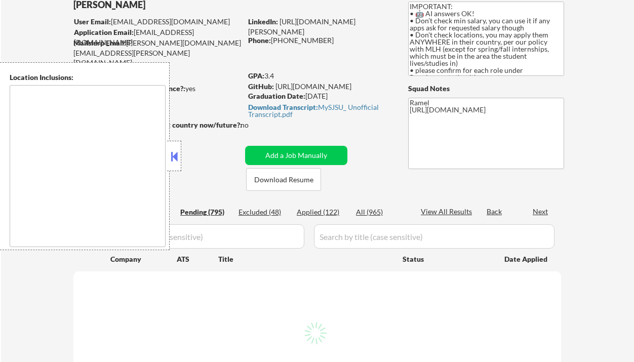
type textarea "country:[GEOGRAPHIC_DATA]"
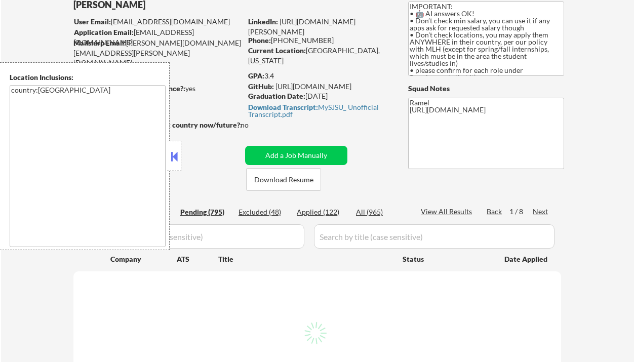
click at [328, 210] on div "Applied (122)" at bounding box center [322, 212] width 51 height 10
click at [175, 158] on button at bounding box center [174, 156] width 11 height 15
select select ""pending""
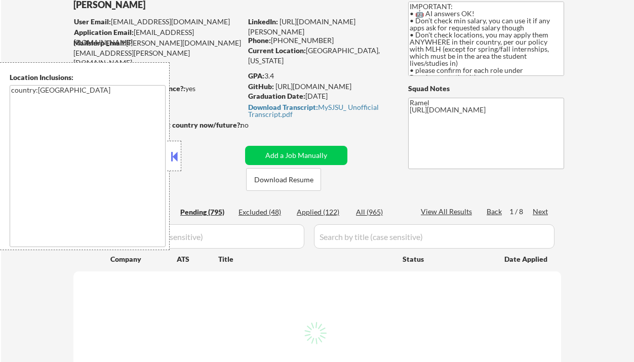
select select ""pending""
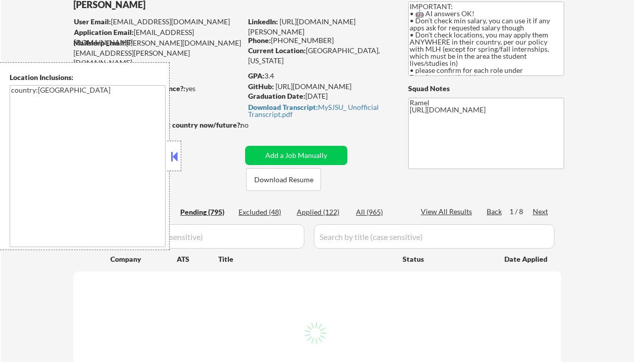
select select ""pending""
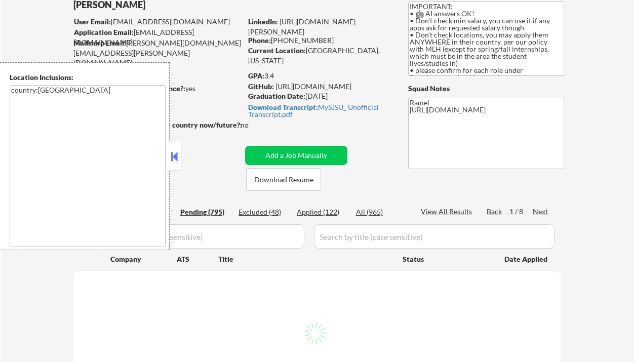
select select ""pending""
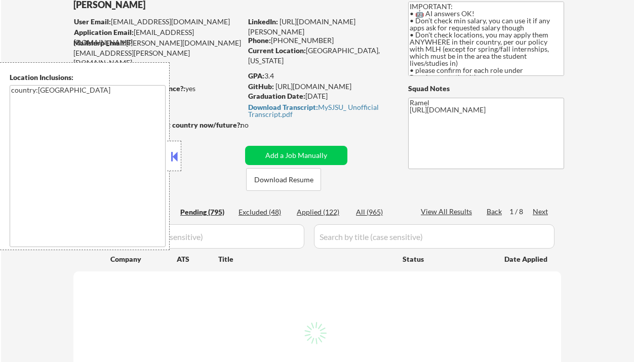
select select ""pending""
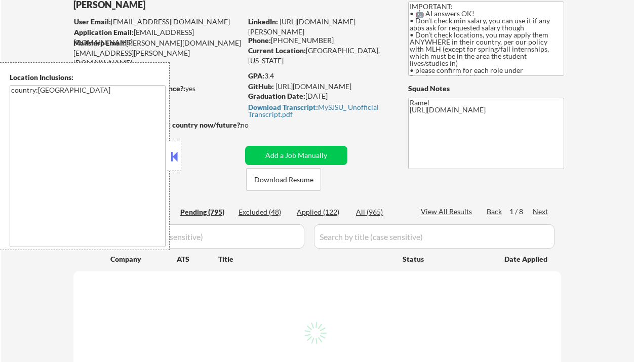
select select ""pending""
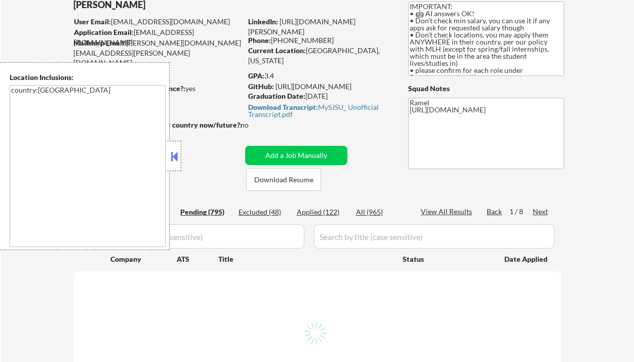
select select ""pending""
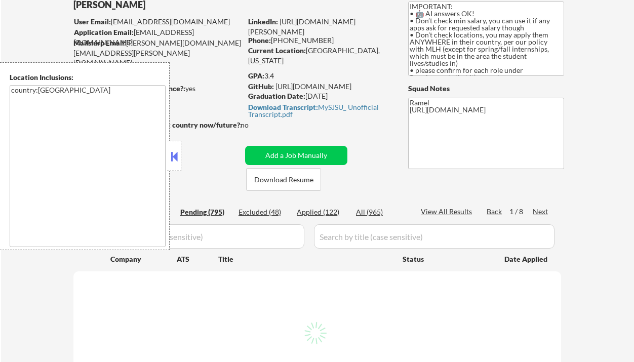
select select ""pending""
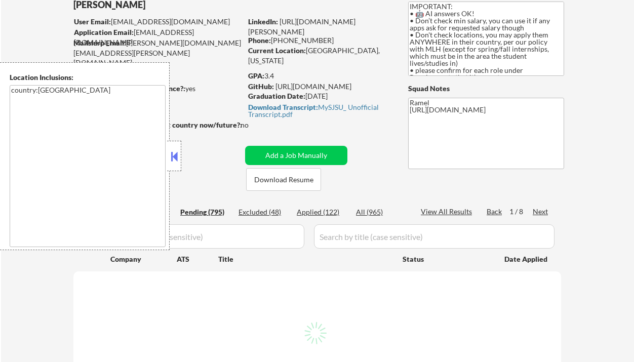
select select ""pending""
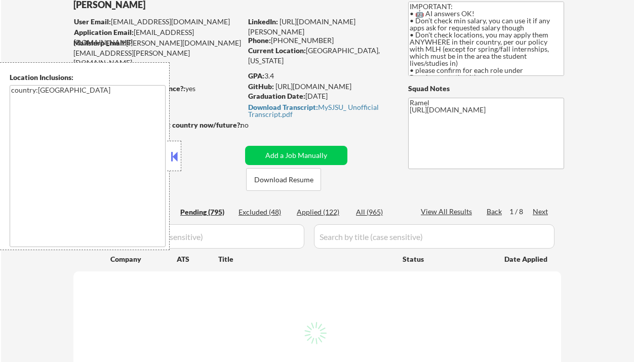
select select ""pending""
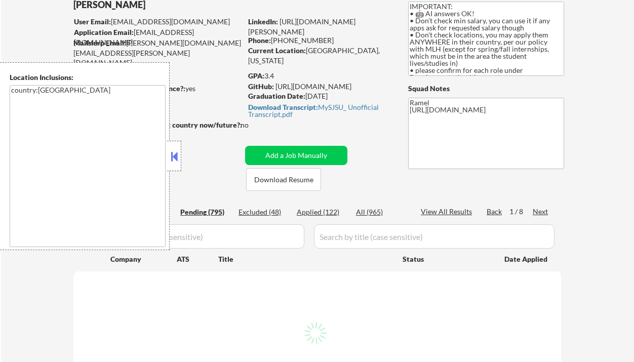
select select ""pending""
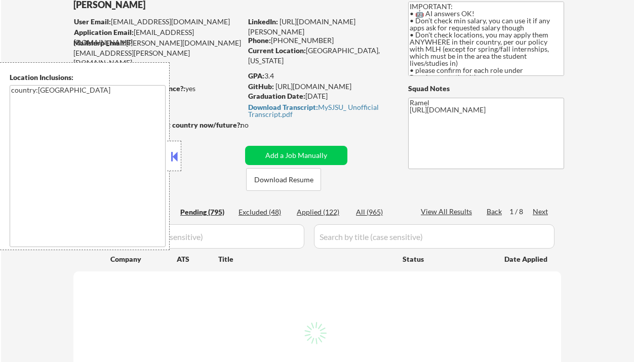
select select ""pending""
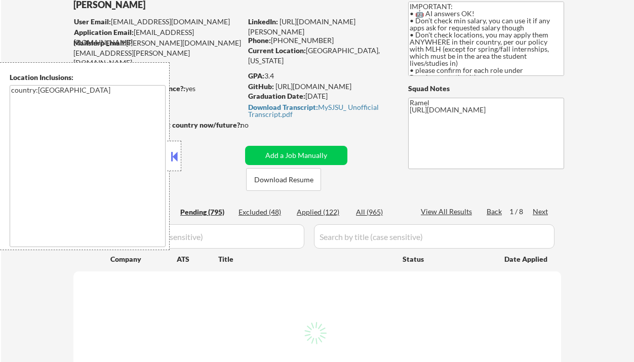
select select ""pending""
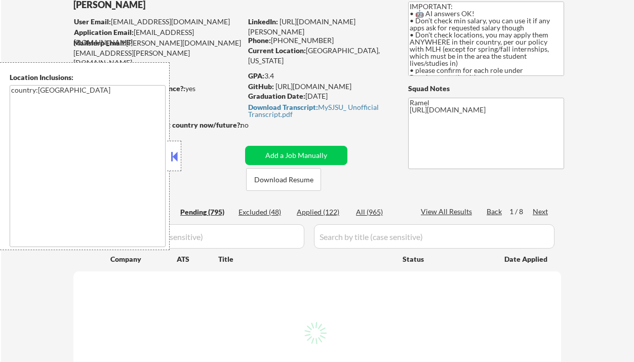
select select ""pending""
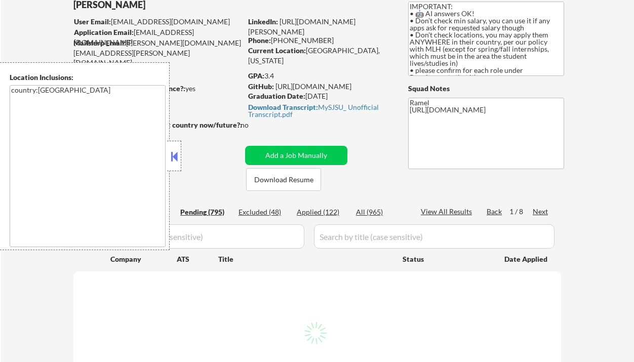
select select ""pending""
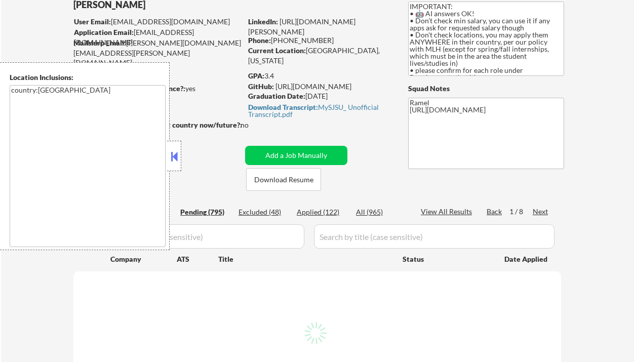
select select ""pending""
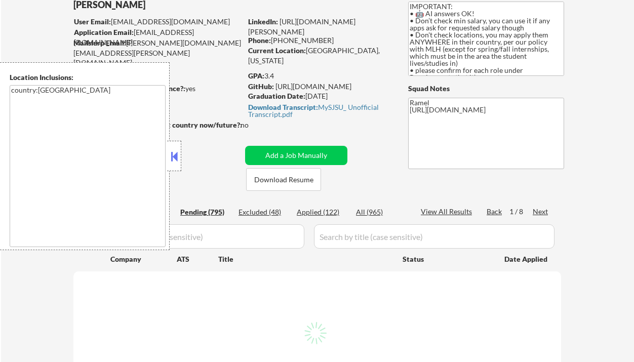
select select ""pending""
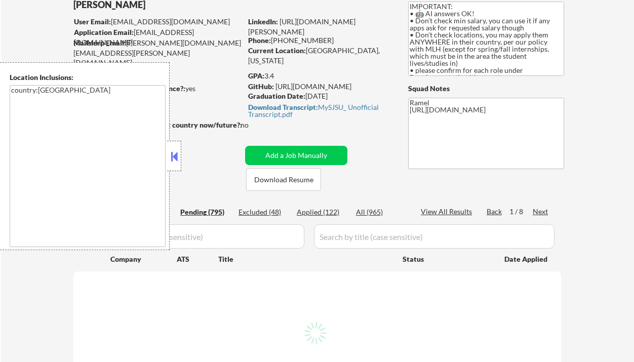
select select ""pending""
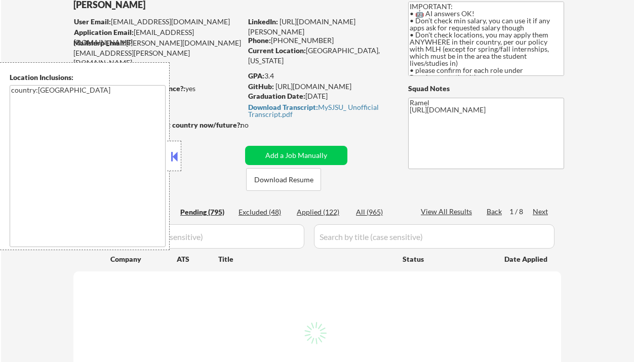
select select ""pending""
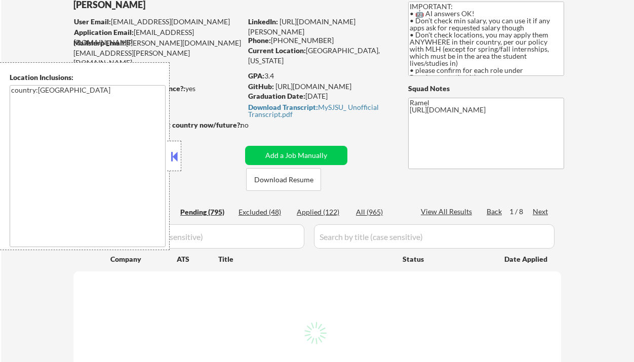
select select ""pending""
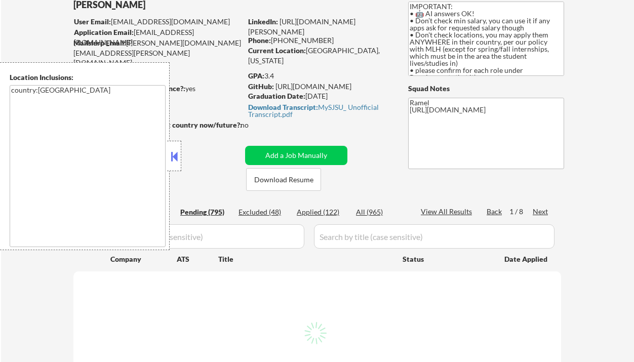
select select ""pending""
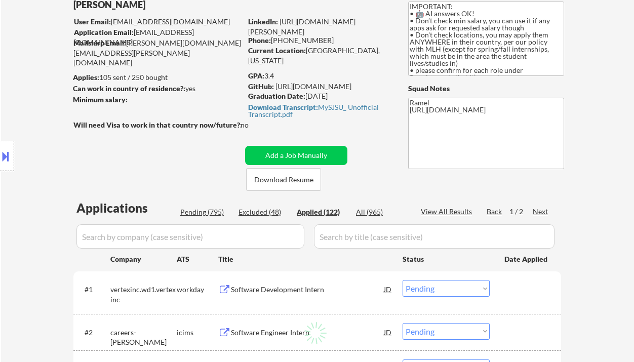
select select ""applied""
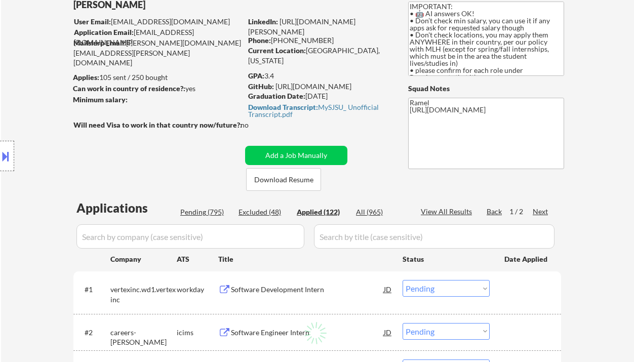
select select ""applied""
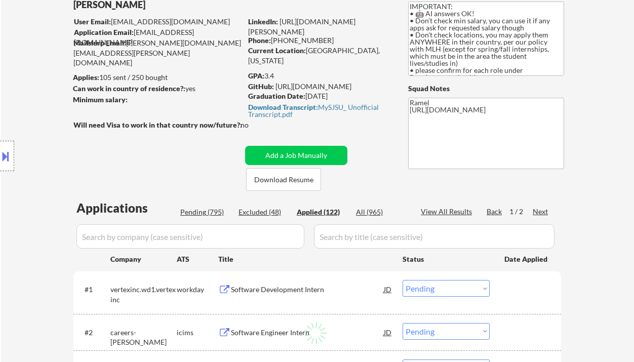
select select ""applied""
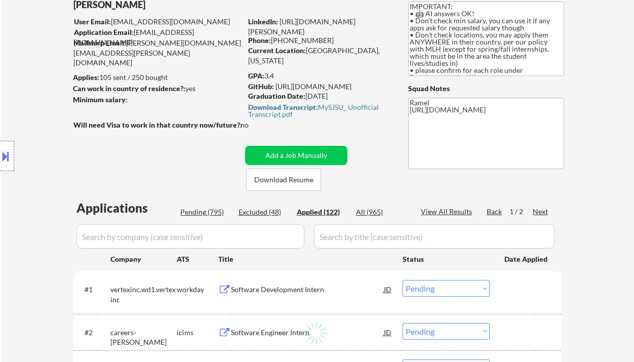
select select ""applied""
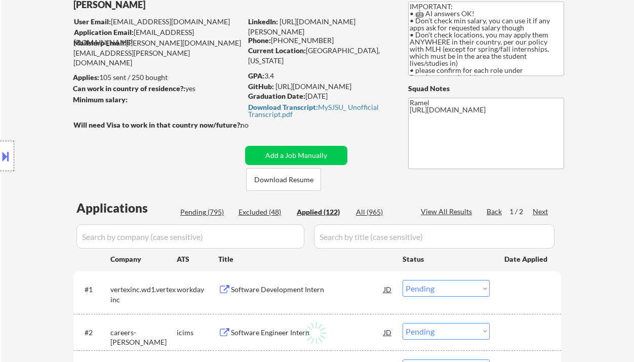
select select ""applied""
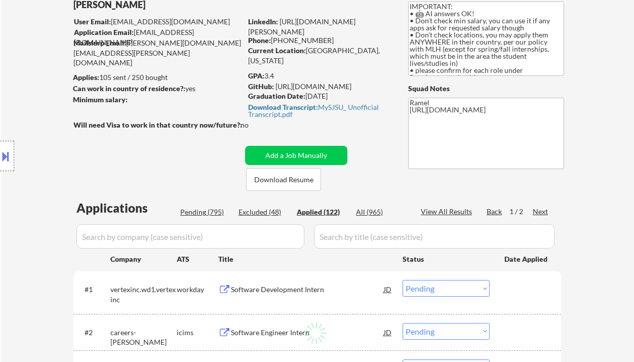
select select ""applied""
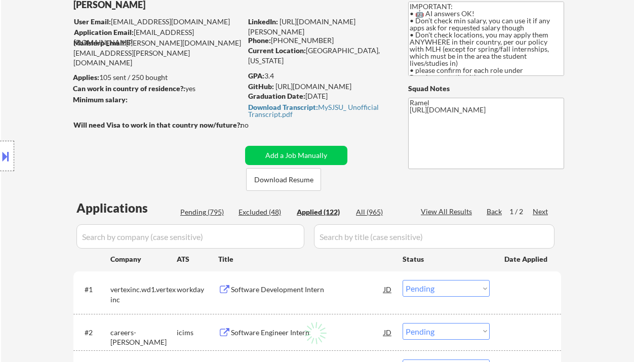
select select ""applied""
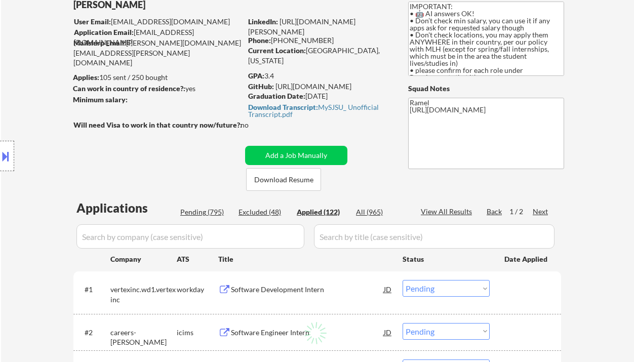
select select ""applied""
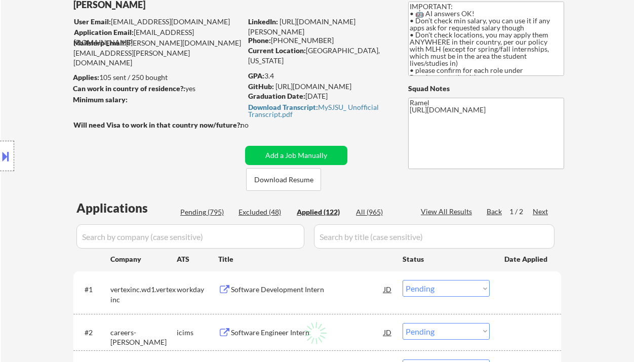
select select ""applied""
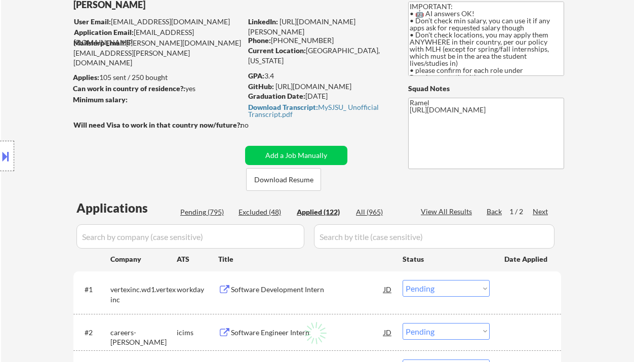
select select ""applied""
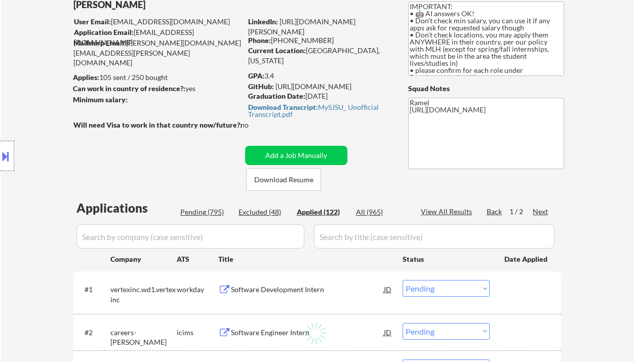
select select ""applied""
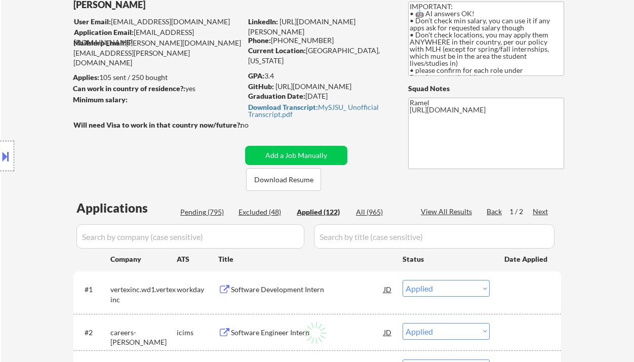
select select ""applied""
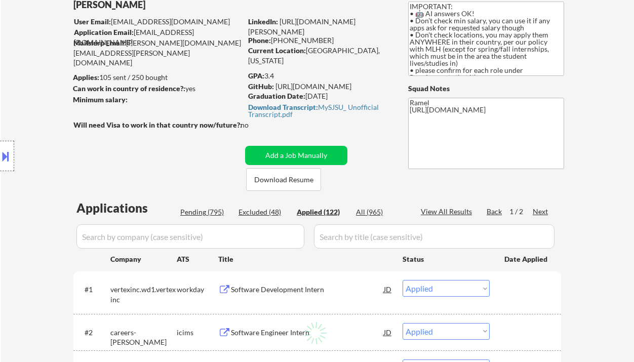
select select ""applied""
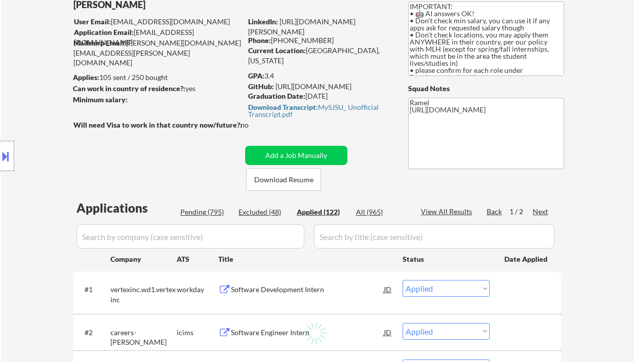
select select ""applied""
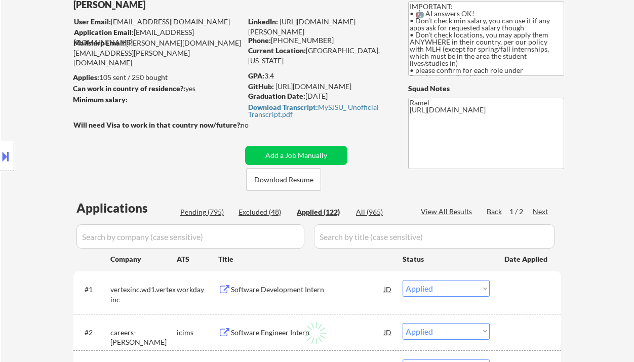
select select ""applied""
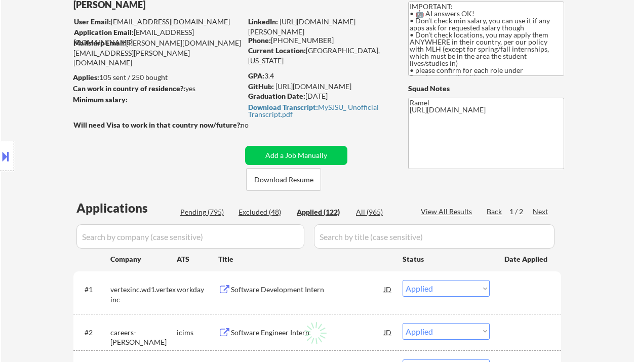
select select ""applied""
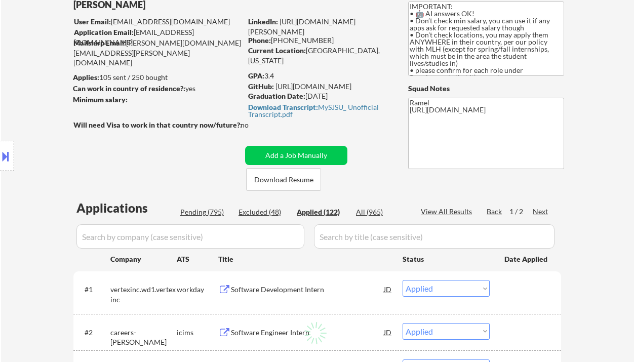
select select ""applied""
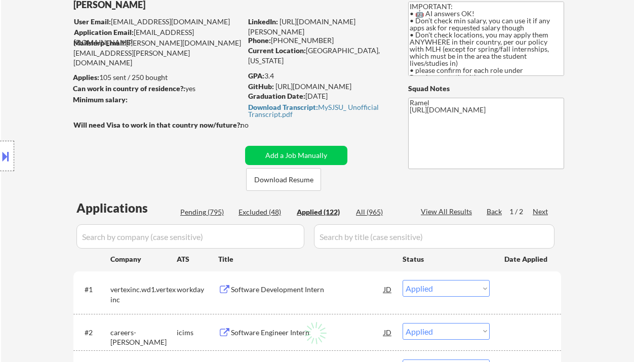
select select ""applied""
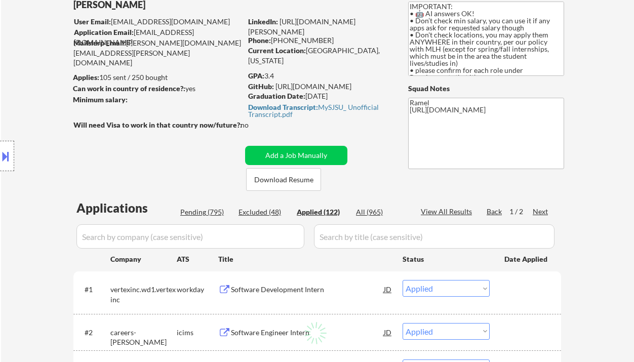
select select ""applied""
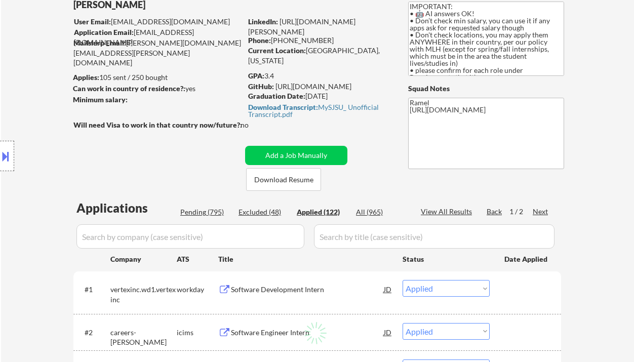
select select ""applied""
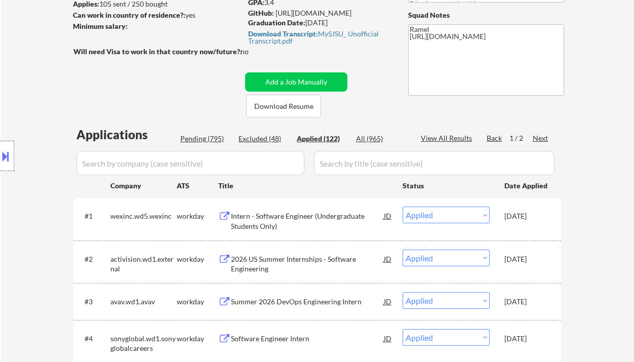
scroll to position [202, 0]
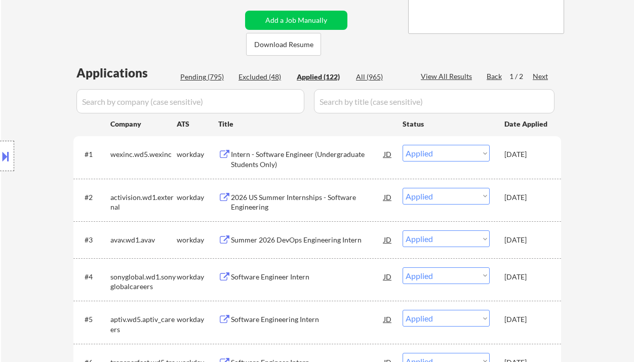
click at [434, 75] on div "View All Results" at bounding box center [448, 76] width 54 height 10
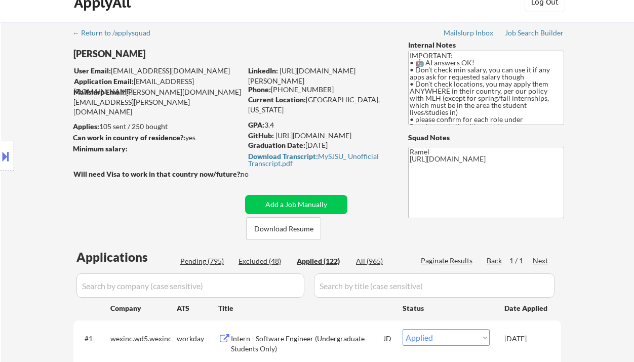
scroll to position [0, 0]
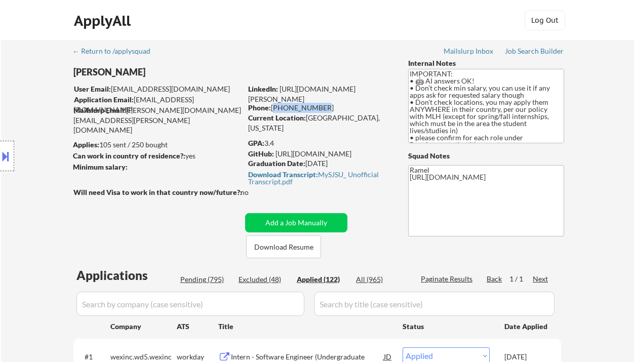
drag, startPoint x: 318, startPoint y: 109, endPoint x: 273, endPoint y: 108, distance: 45.1
click at [273, 108] on div "Phone: 408-600-9948" at bounding box center [319, 108] width 143 height 10
copy div "[PHONE_NUMBER]"
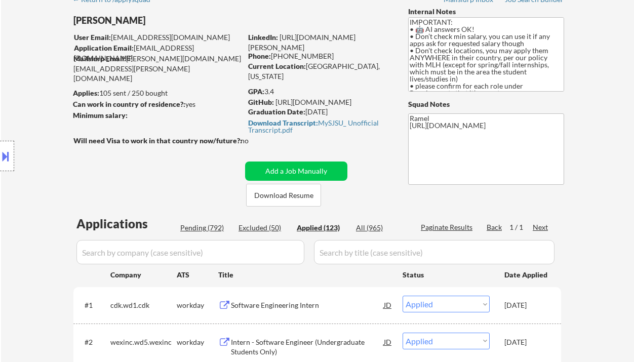
scroll to position [42, 0]
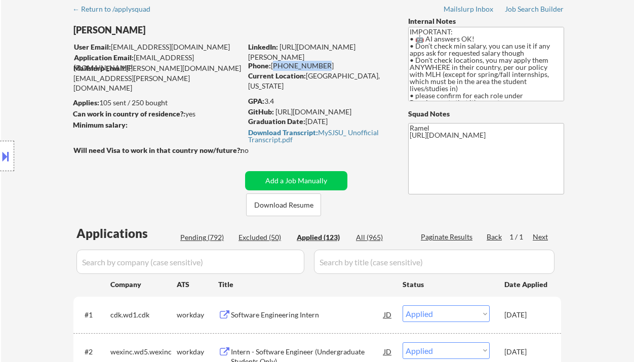
drag, startPoint x: 324, startPoint y: 67, endPoint x: 273, endPoint y: 65, distance: 51.2
click at [273, 65] on div "Phone: 408-600-9948" at bounding box center [319, 66] width 143 height 10
copy div "[PHONE_NUMBER]"
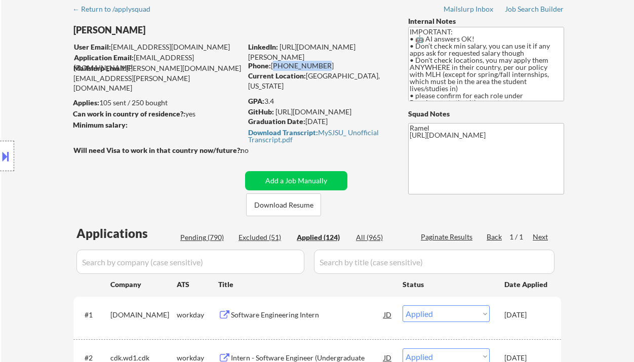
copy div "[PHONE_NUMBER]"
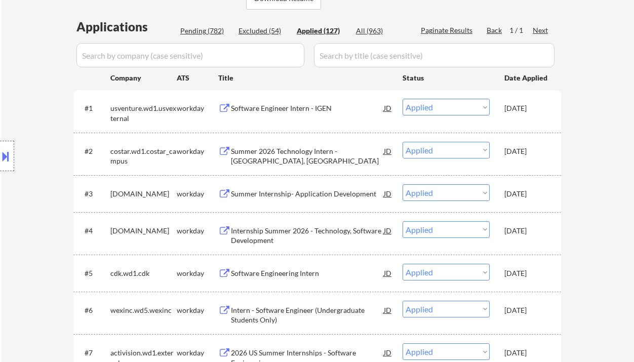
scroll to position [0, 0]
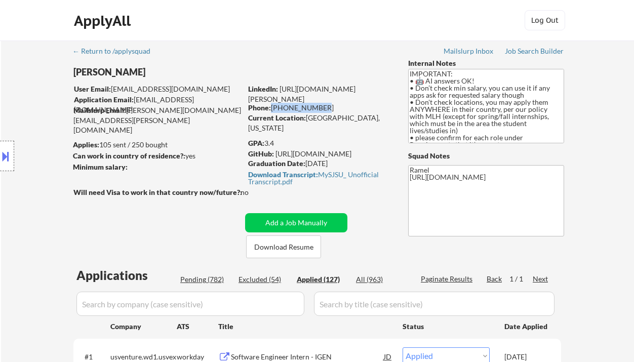
drag, startPoint x: 316, startPoint y: 105, endPoint x: 271, endPoint y: 105, distance: 45.6
click at [271, 105] on div "Phone: 408-600-9948" at bounding box center [319, 108] width 143 height 10
copy div "[PHONE_NUMBER]"
drag, startPoint x: 288, startPoint y: 107, endPoint x: 270, endPoint y: 105, distance: 17.8
click at [270, 105] on div "Phone: 408-600-9948" at bounding box center [319, 108] width 143 height 10
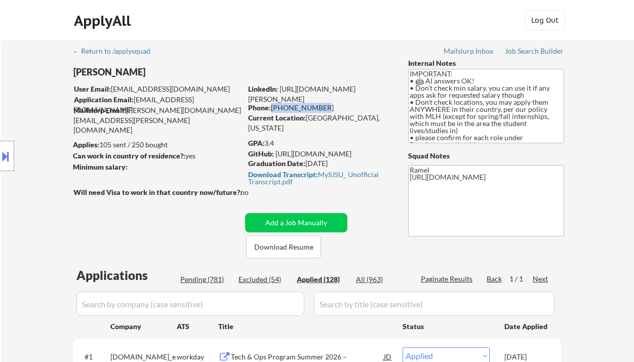
copy div "[PHONE_NUMBER]"
drag, startPoint x: 319, startPoint y: 107, endPoint x: 270, endPoint y: 104, distance: 49.7
click at [270, 104] on div "Phone: 408-600-9948" at bounding box center [319, 108] width 143 height 10
copy div "[PHONE_NUMBER]"
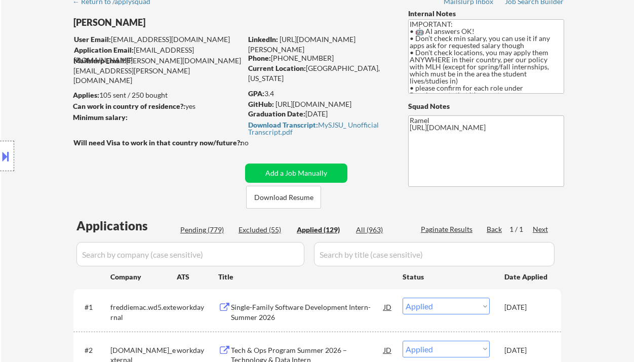
scroll to position [31, 0]
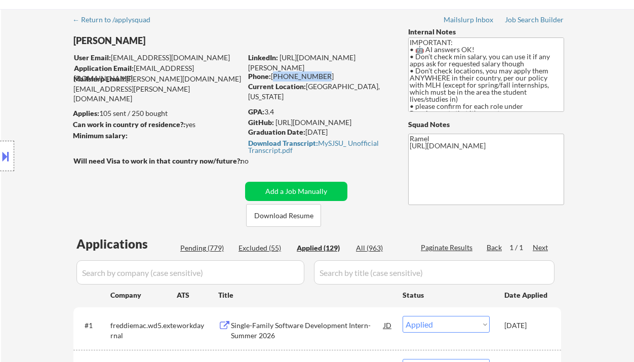
drag, startPoint x: 320, startPoint y: 75, endPoint x: 273, endPoint y: 76, distance: 47.1
click at [273, 76] on div "Phone: 408-600-9948" at bounding box center [319, 76] width 143 height 10
click at [26, 67] on div "Location Inclusions: country:US" at bounding box center [90, 156] width 181 height 188
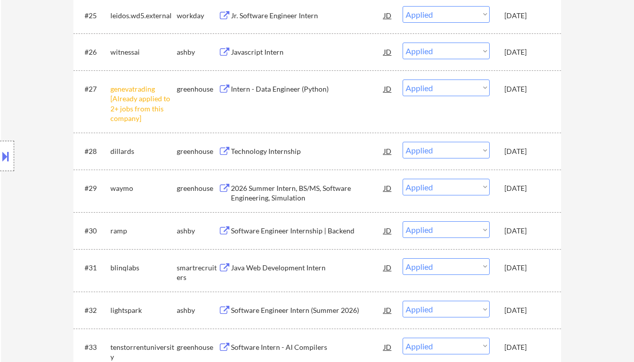
scroll to position [1314, 0]
